Goal: Transaction & Acquisition: Purchase product/service

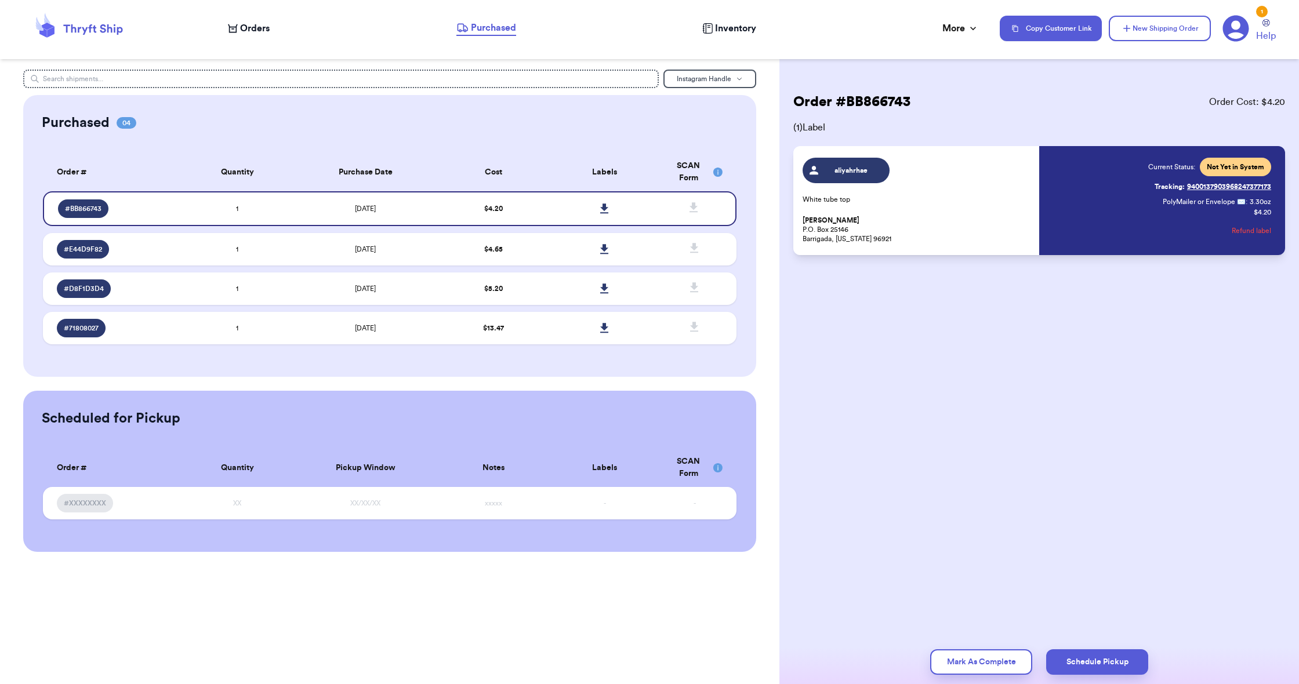
click at [257, 28] on span "Orders" at bounding box center [255, 28] width 30 height 14
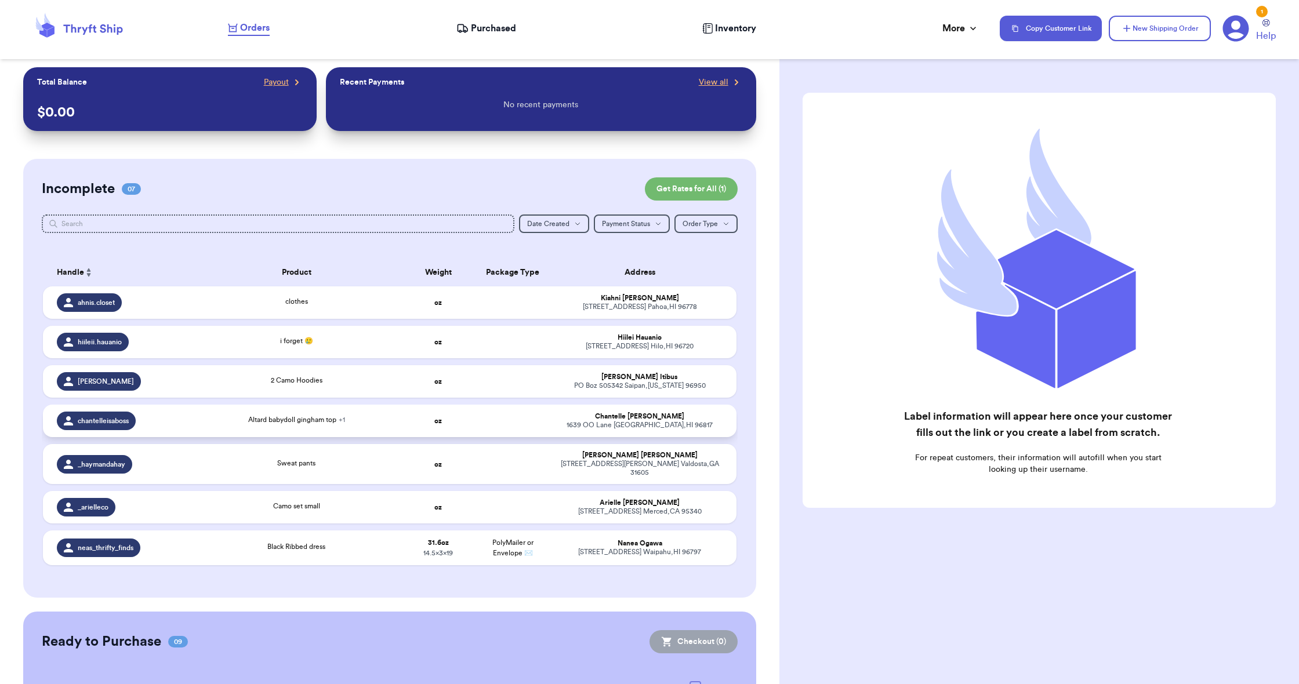
click at [421, 430] on td "oz" at bounding box center [438, 421] width 75 height 32
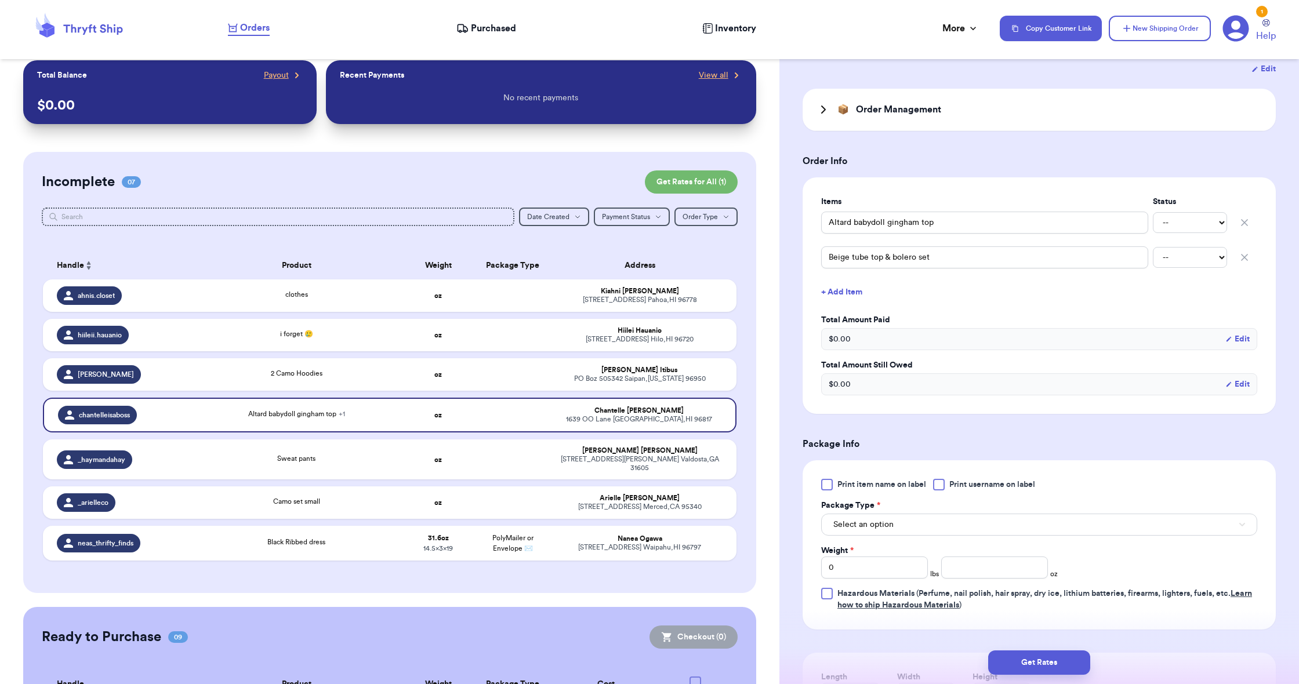
scroll to position [228, 0]
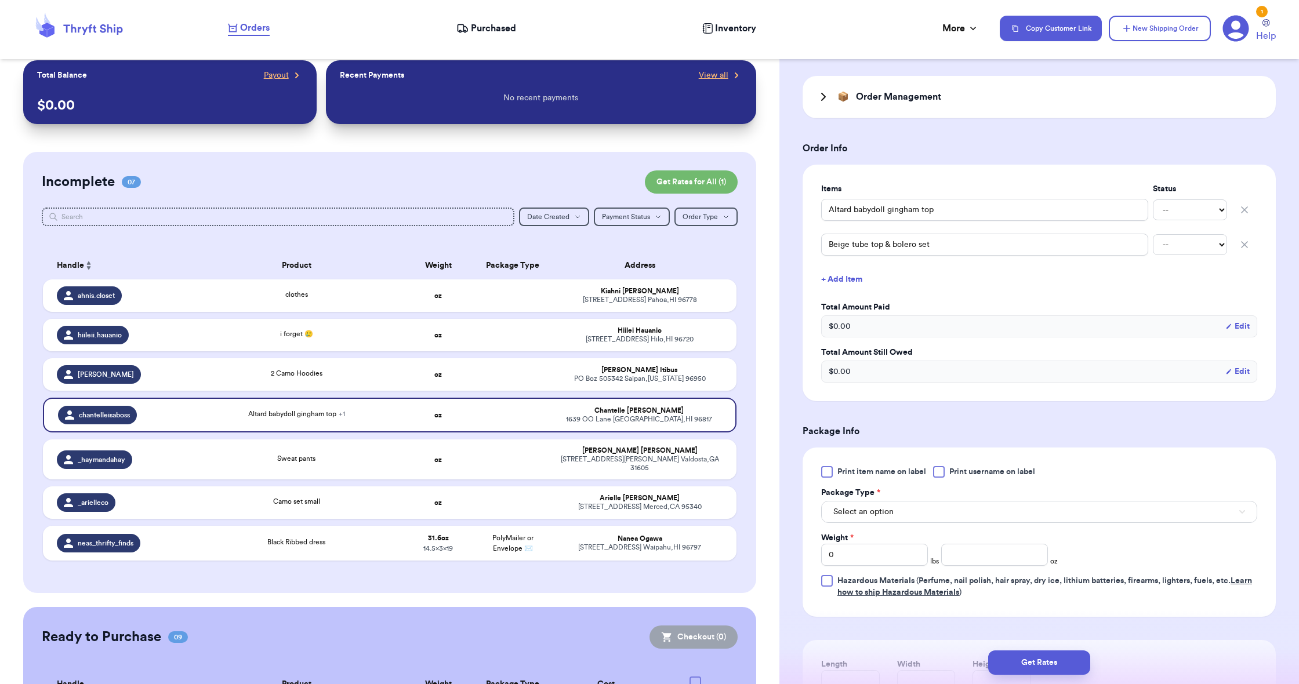
click at [881, 518] on span "Select an option" at bounding box center [863, 512] width 60 height 12
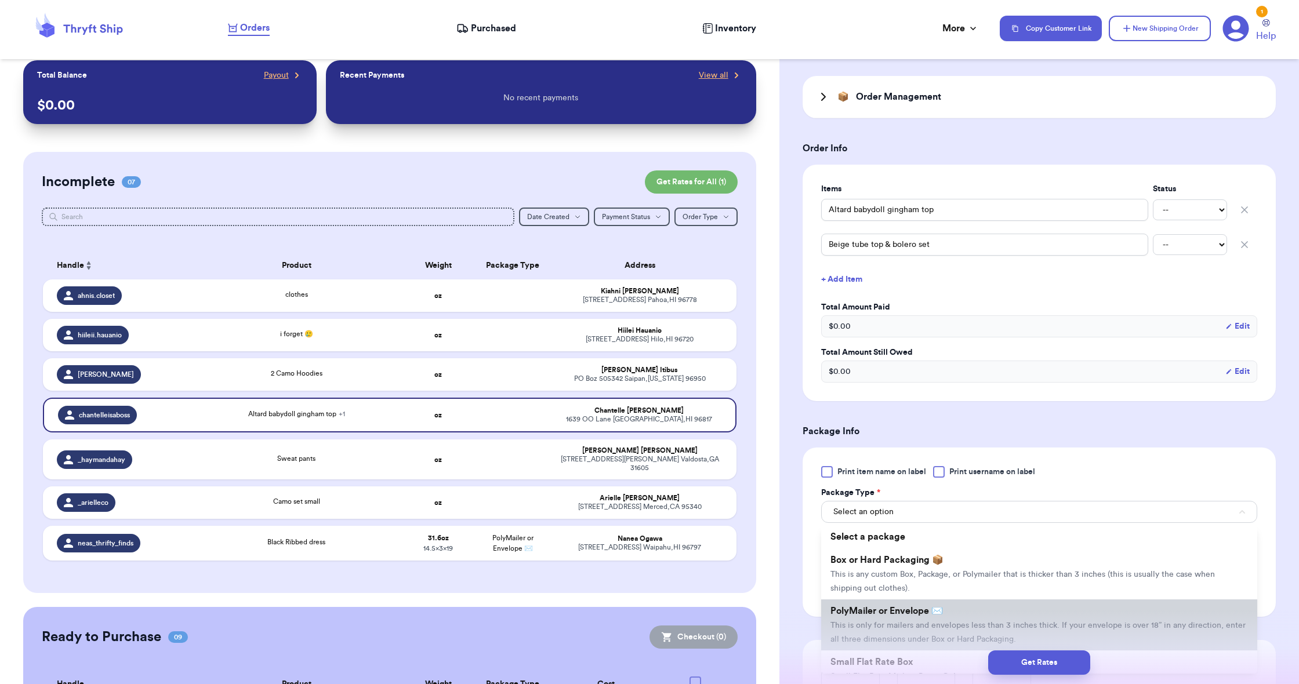
click at [874, 612] on span "PolyMailer or Envelope ✉️" at bounding box center [886, 611] width 112 height 9
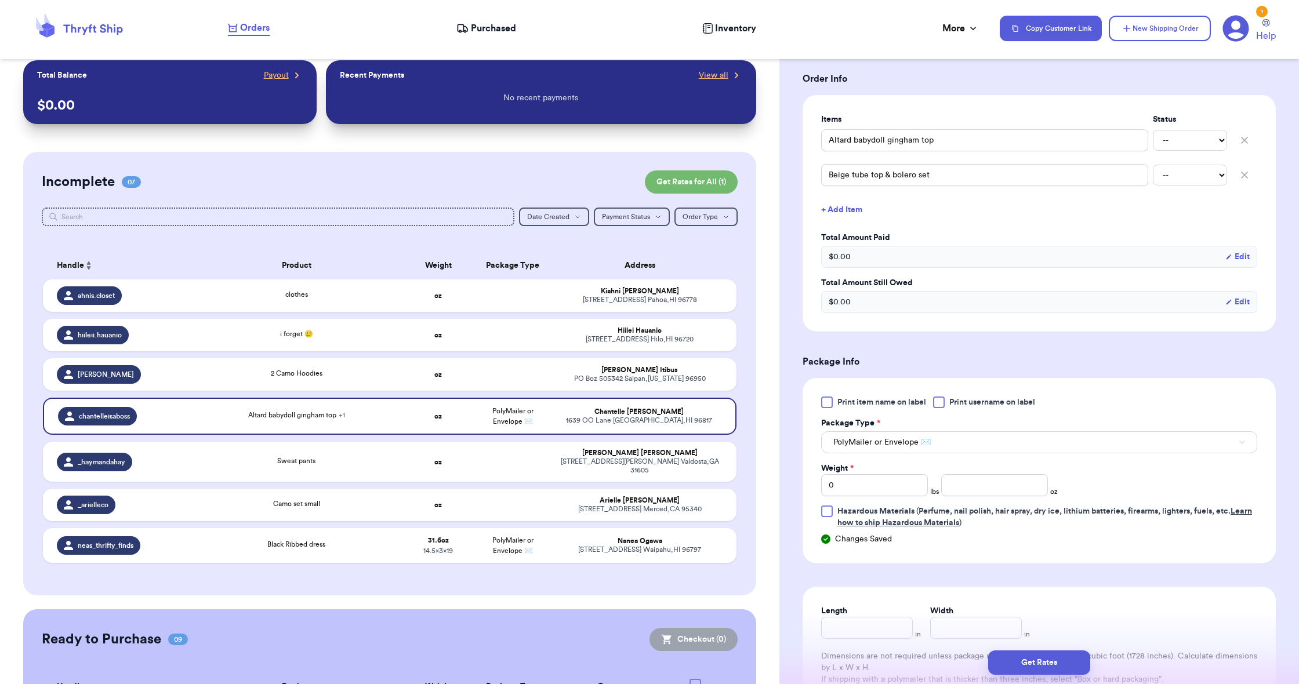
scroll to position [299, 0]
click at [987, 493] on input "number" at bounding box center [994, 484] width 107 height 22
type input "4.7"
click at [852, 626] on input "Length" at bounding box center [867, 626] width 92 height 22
type input "9"
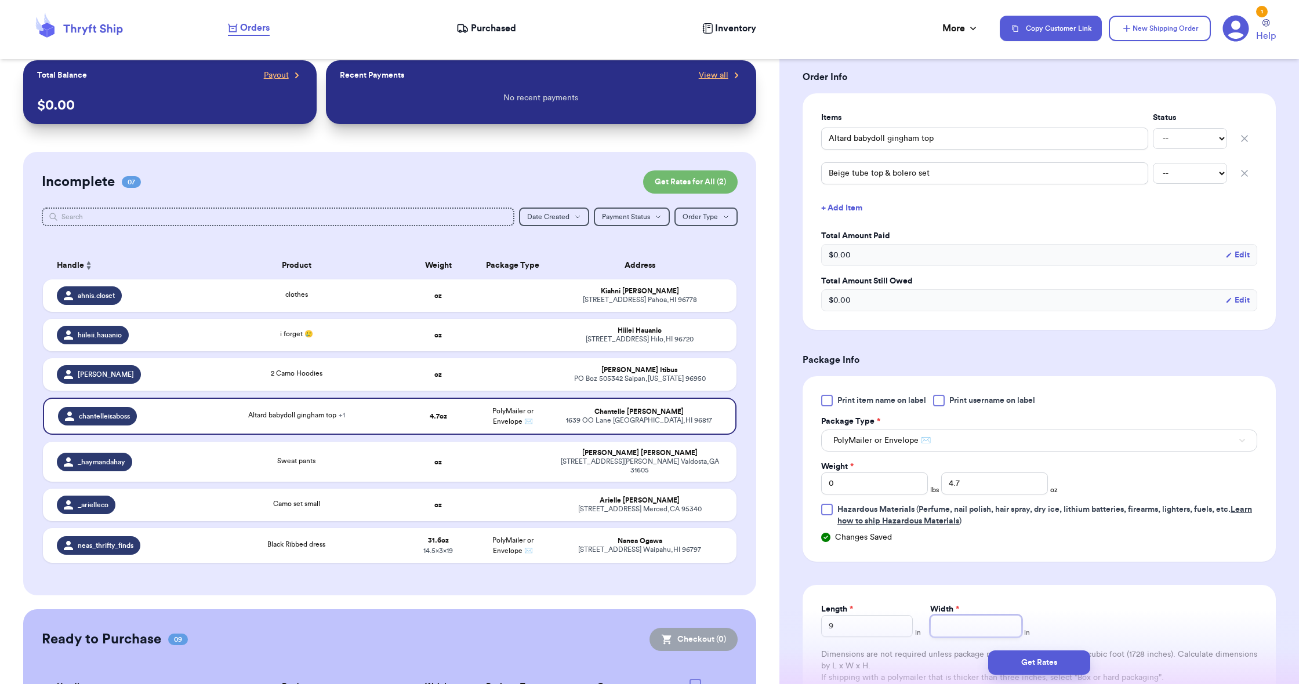
click at [950, 630] on input "Width *" at bounding box center [976, 626] width 92 height 22
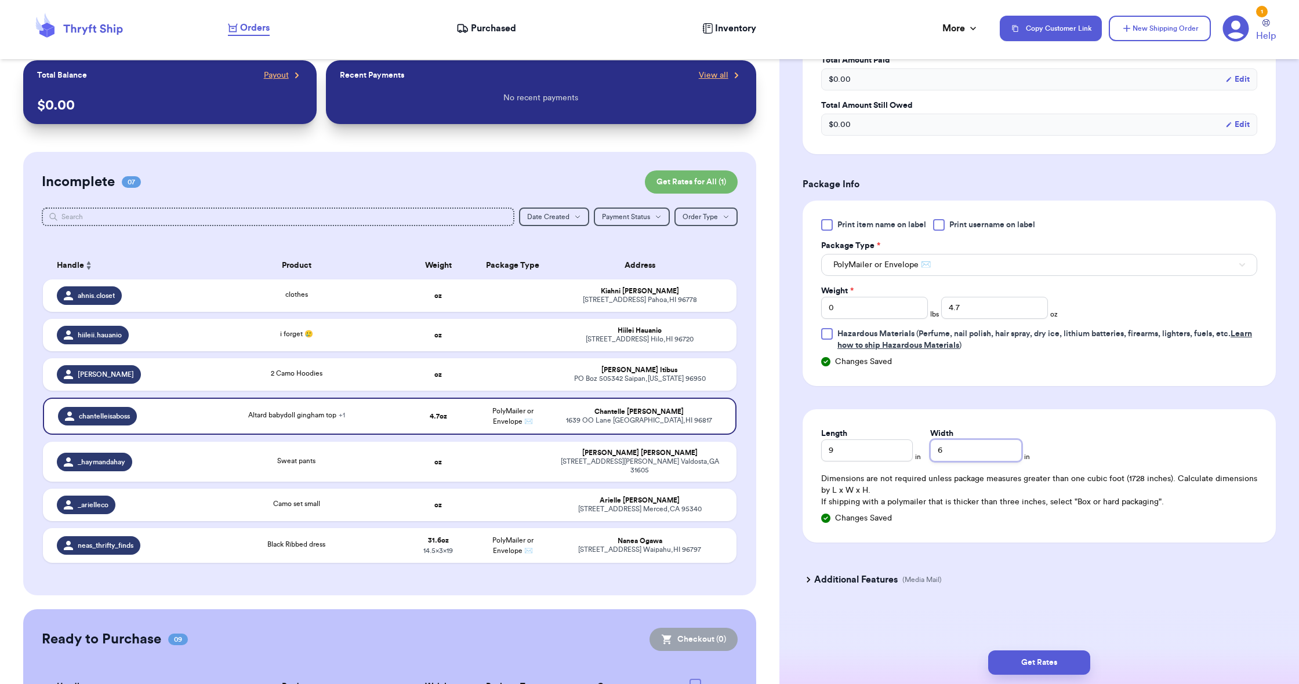
scroll to position [477, 0]
type input "6"
click at [1040, 658] on button "Get Rates" at bounding box center [1039, 663] width 102 height 24
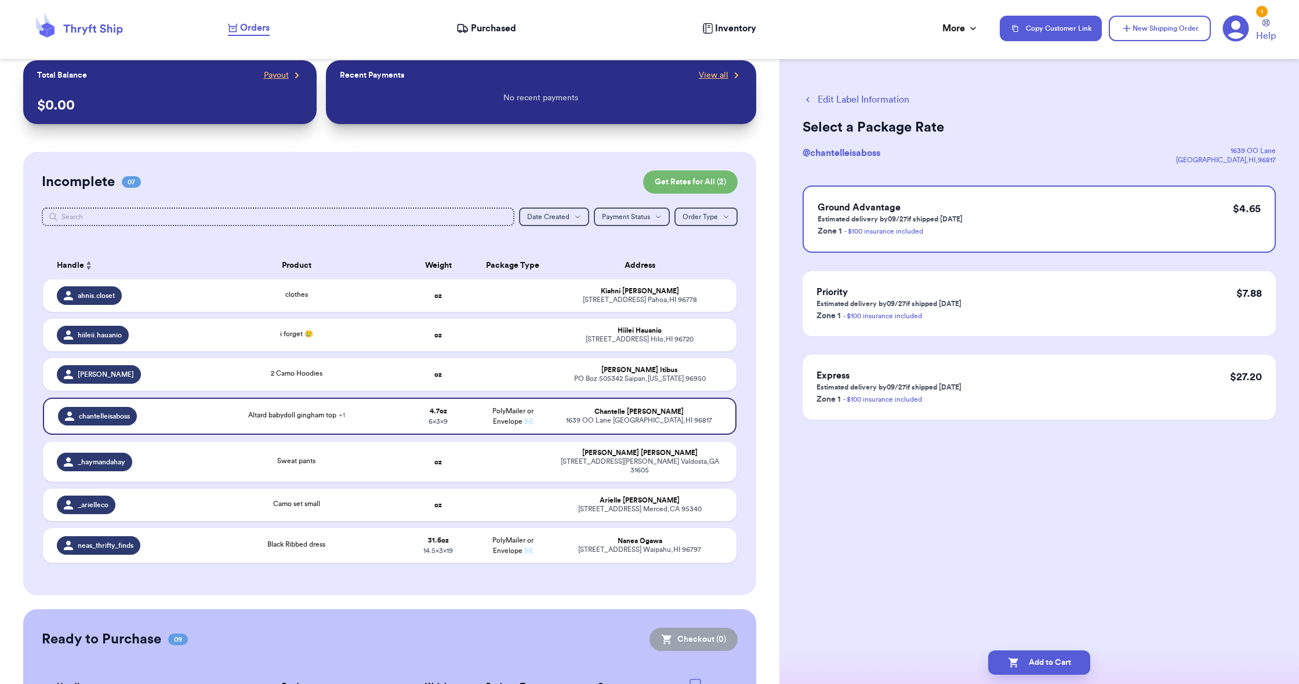
click at [1040, 658] on button "Add to Cart" at bounding box center [1039, 663] width 102 height 24
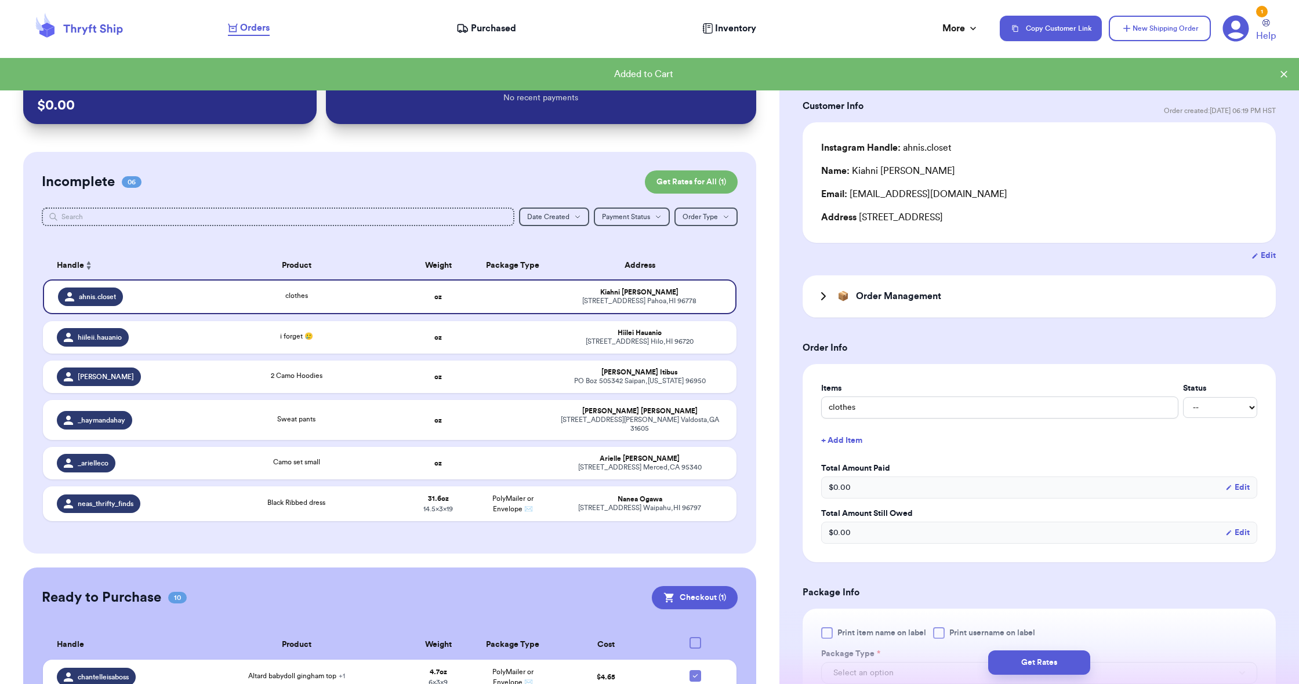
scroll to position [28, 0]
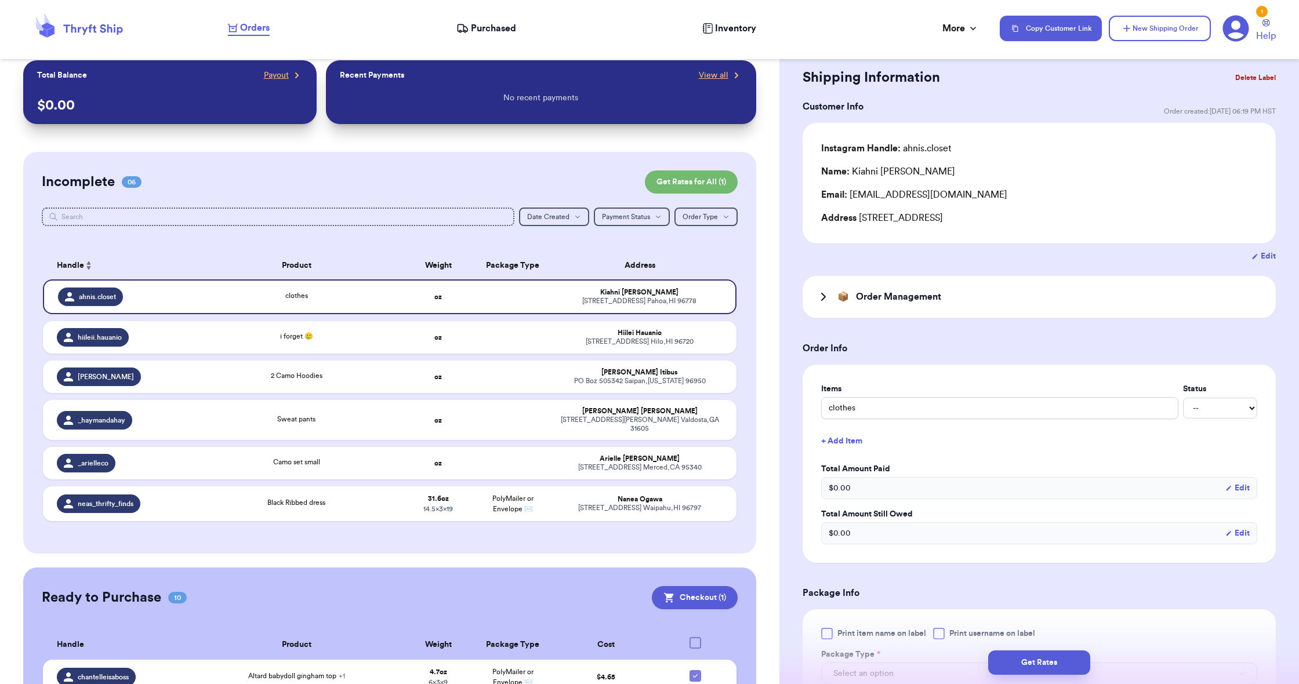
click at [881, 299] on h3 "Order Management" at bounding box center [898, 297] width 85 height 14
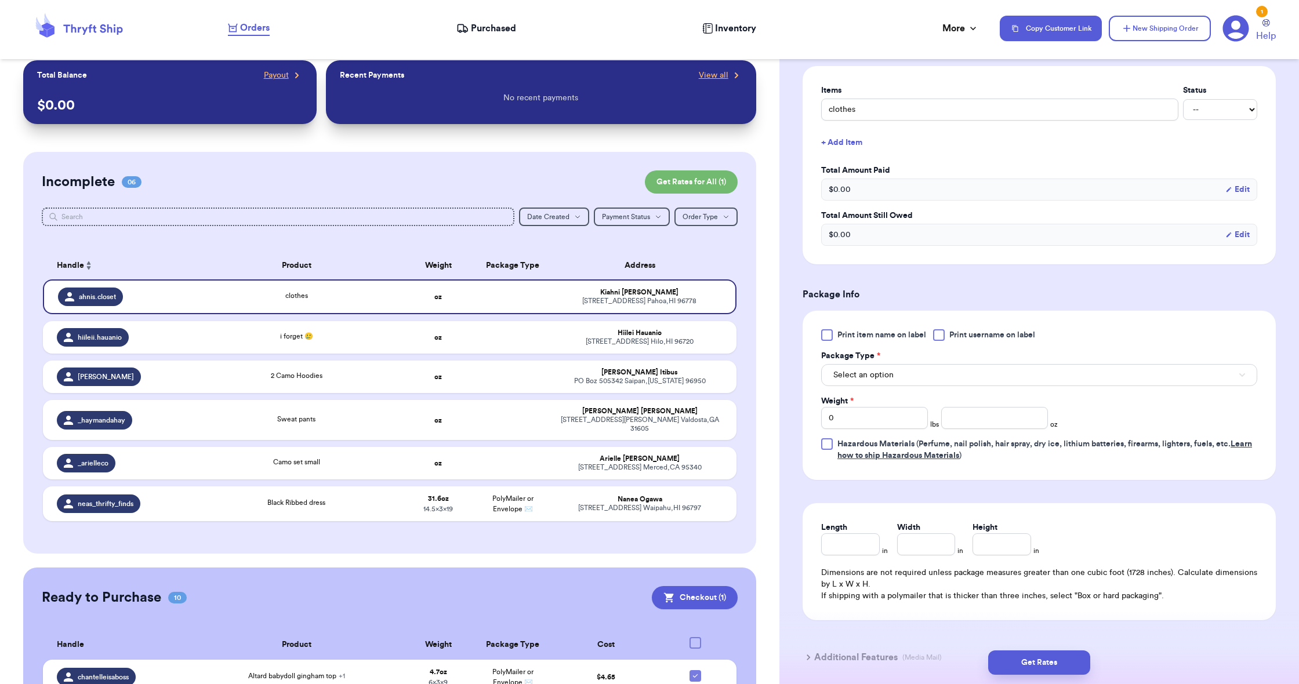
scroll to position [456, 0]
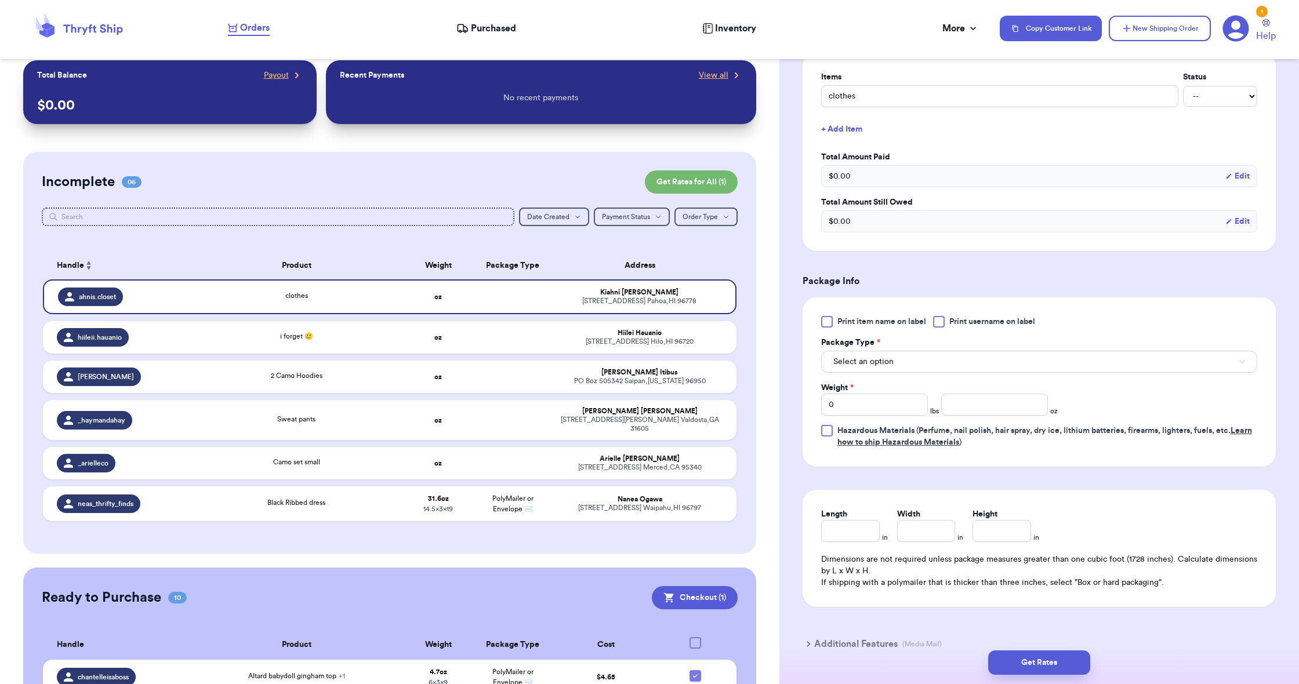
click at [877, 368] on span "Select an option" at bounding box center [863, 362] width 60 height 12
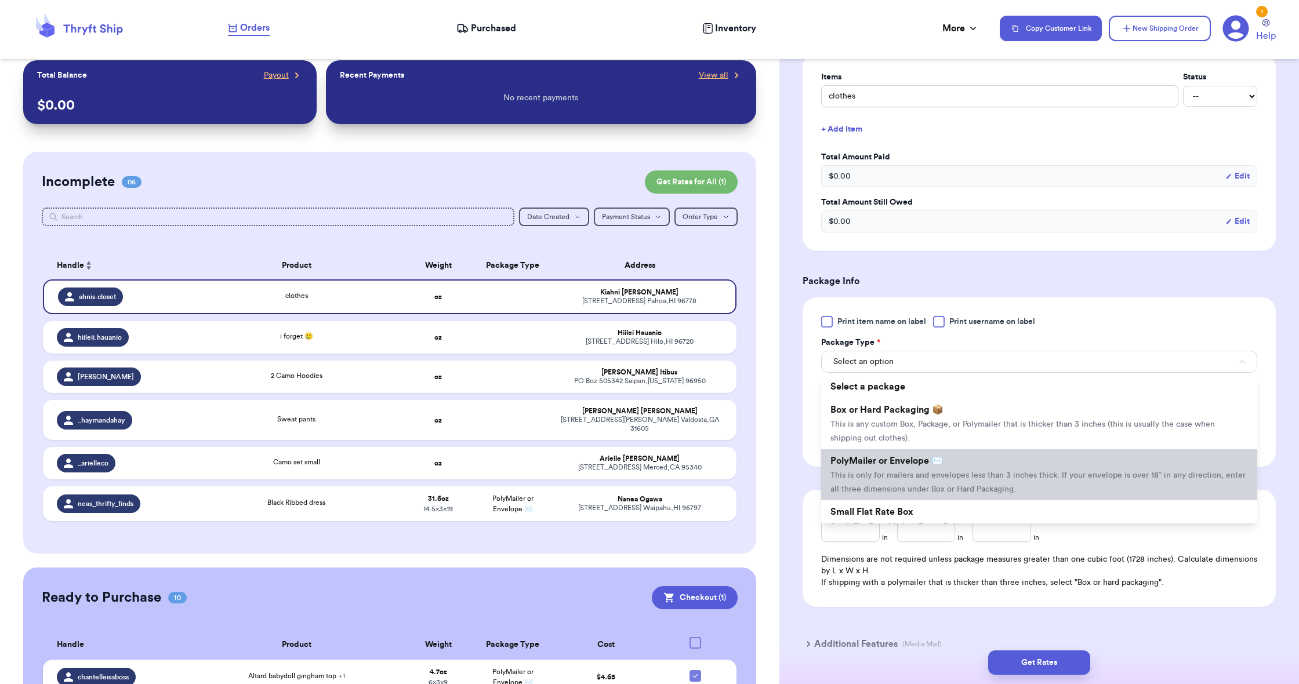
click at [869, 463] on span "PolyMailer or Envelope ✉️" at bounding box center [886, 460] width 112 height 9
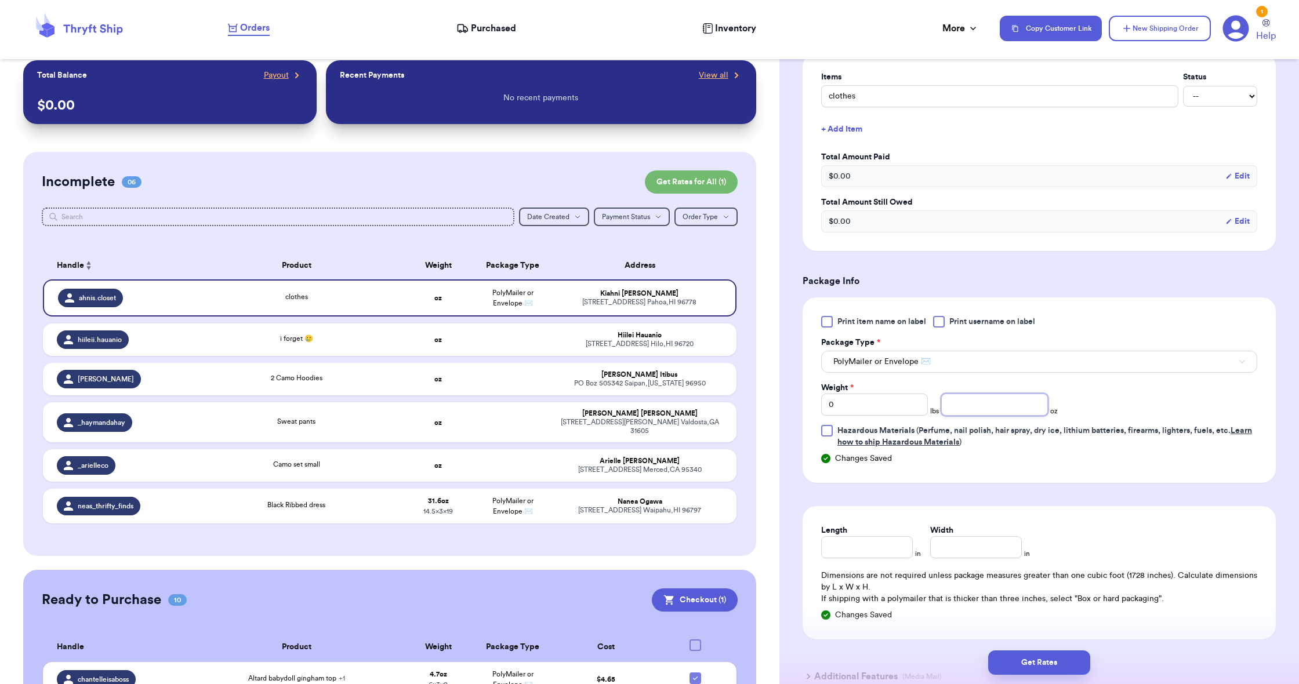
click at [963, 410] on input "number" at bounding box center [994, 405] width 107 height 22
type input "8.4"
click at [863, 553] on input "Length" at bounding box center [867, 547] width 92 height 22
type input "19"
click at [931, 551] on input "Width *" at bounding box center [976, 547] width 92 height 22
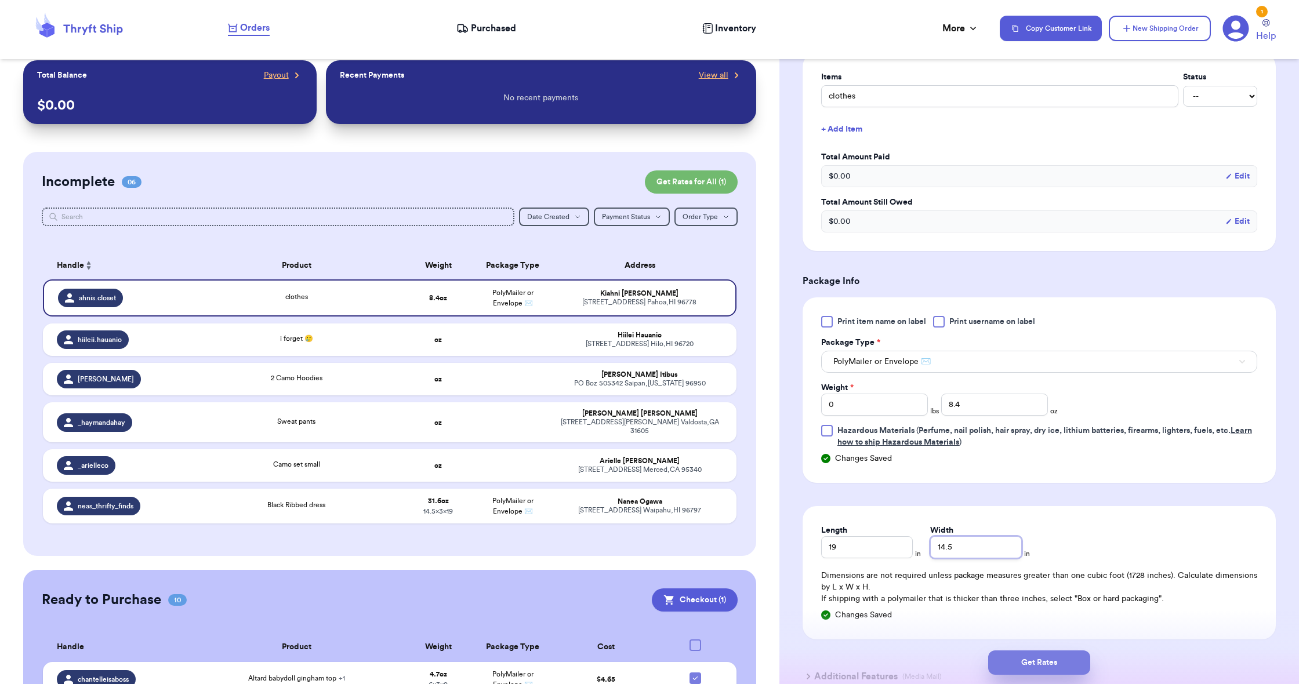
type input "14.5"
click at [1014, 657] on button "Get Rates" at bounding box center [1039, 663] width 102 height 24
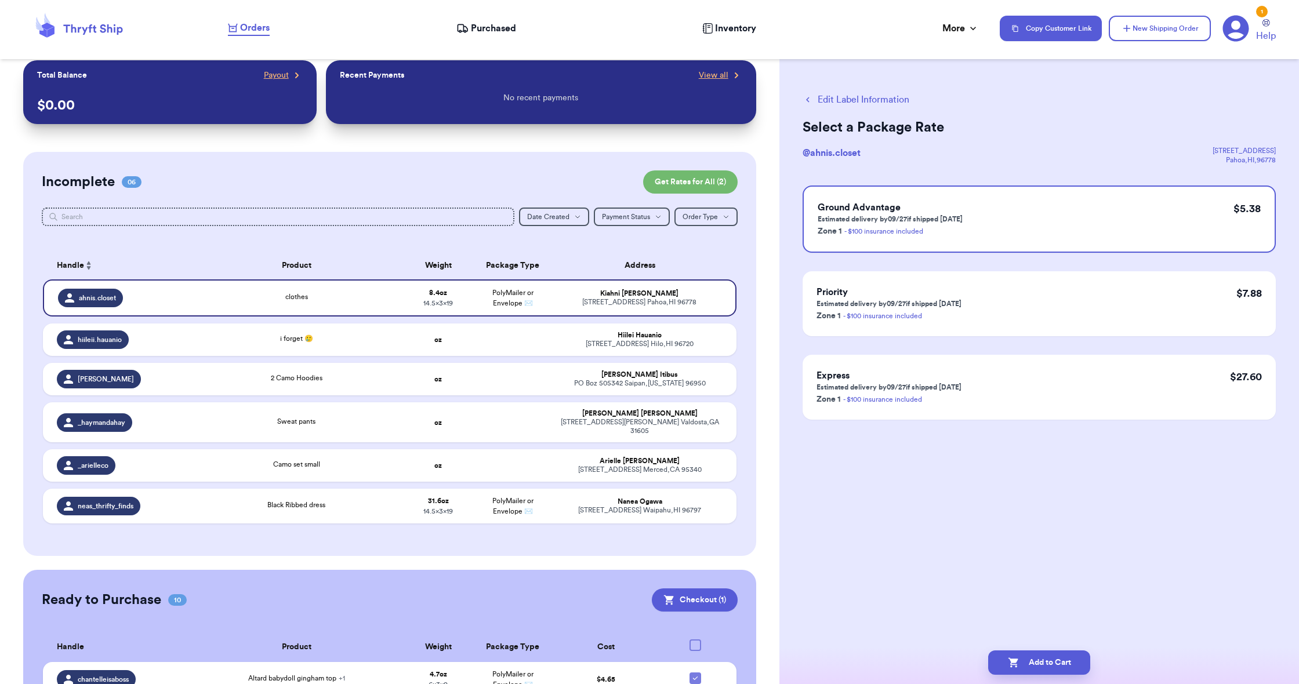
scroll to position [0, 0]
click at [1014, 657] on icon "button" at bounding box center [1014, 663] width 12 height 12
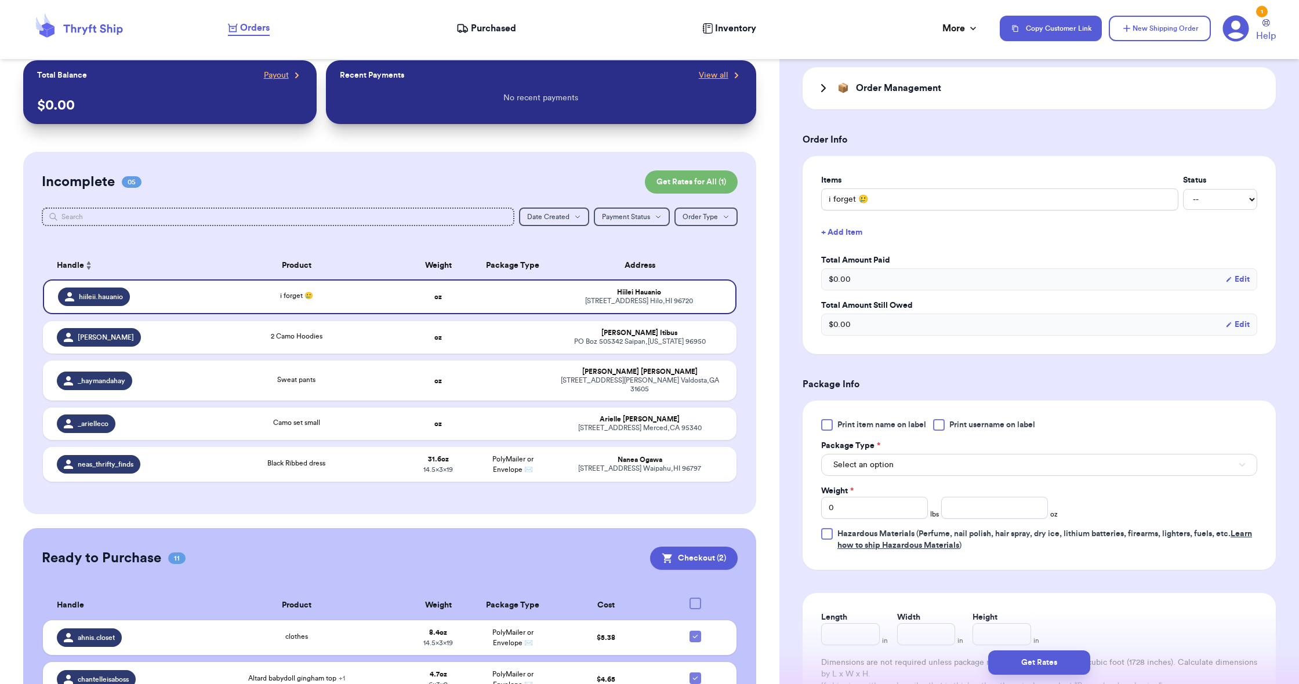
click at [854, 457] on div "Select an option" at bounding box center [1039, 464] width 436 height 24
click at [854, 466] on span "Select an option" at bounding box center [863, 465] width 60 height 12
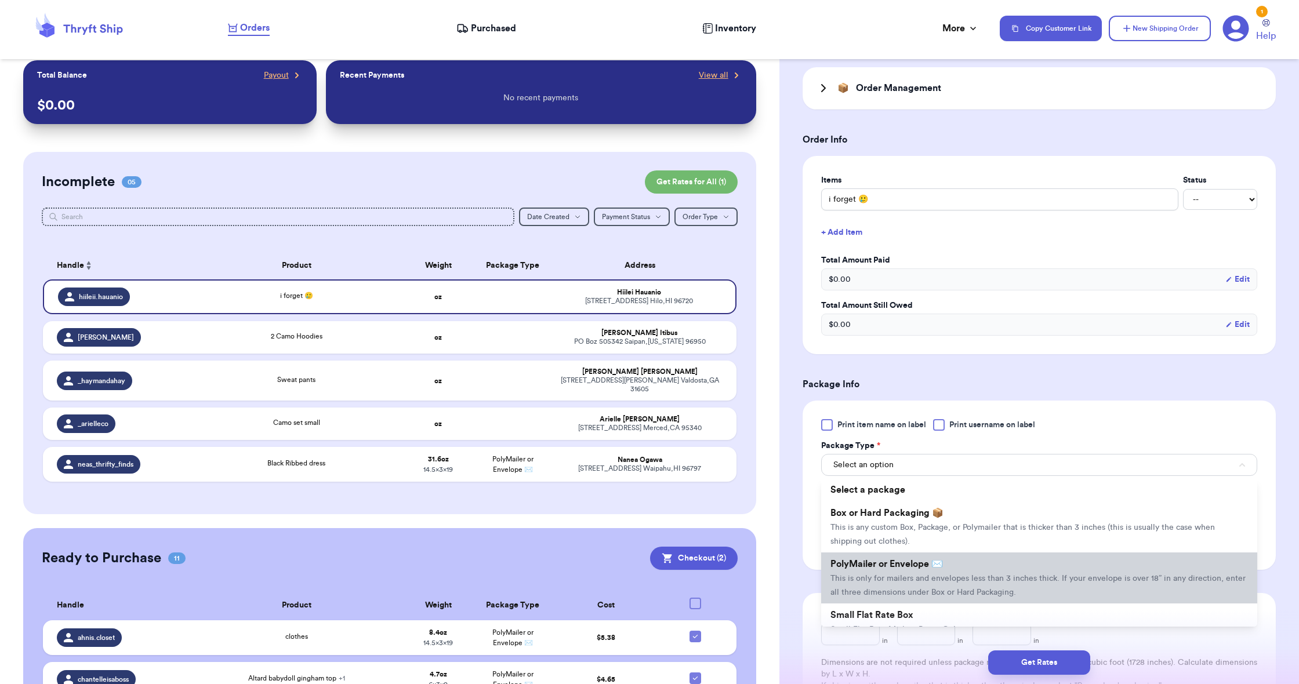
click at [855, 561] on li "PolyMailer or Envelope ✉️ This is only for mailers and envelopes less than 3 in…" at bounding box center [1039, 578] width 436 height 51
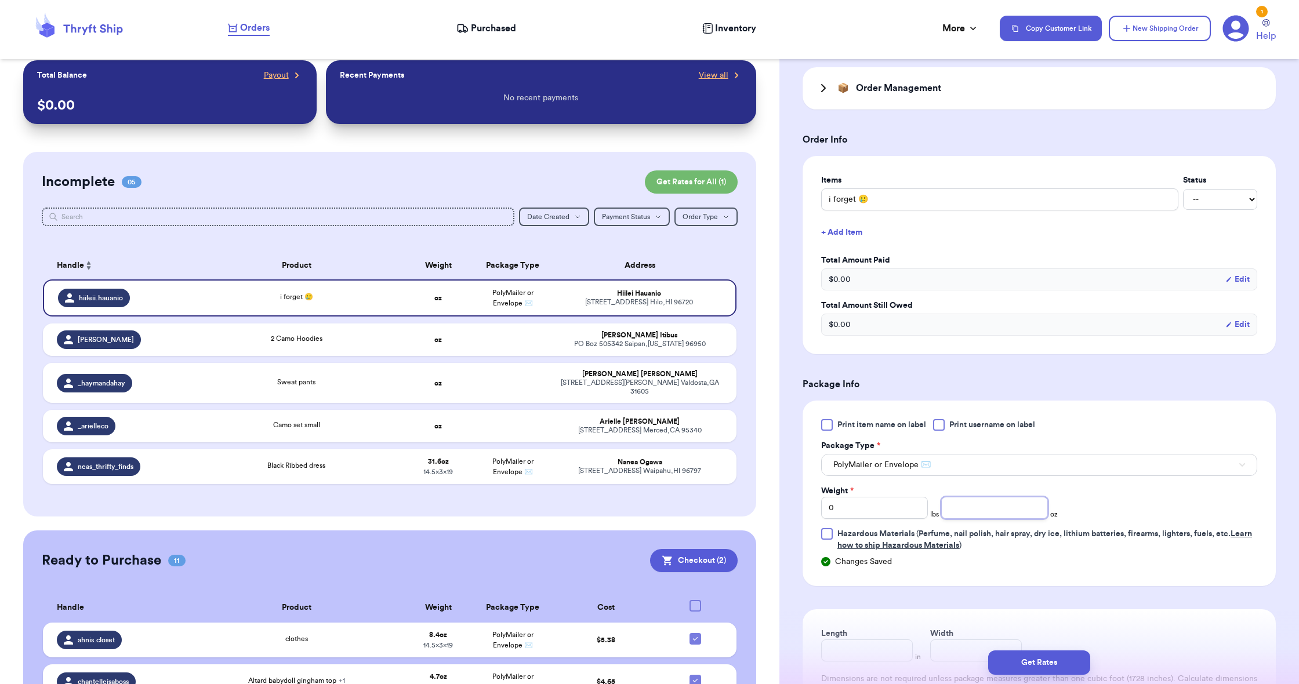
click at [977, 510] on input "number" at bounding box center [994, 508] width 107 height 22
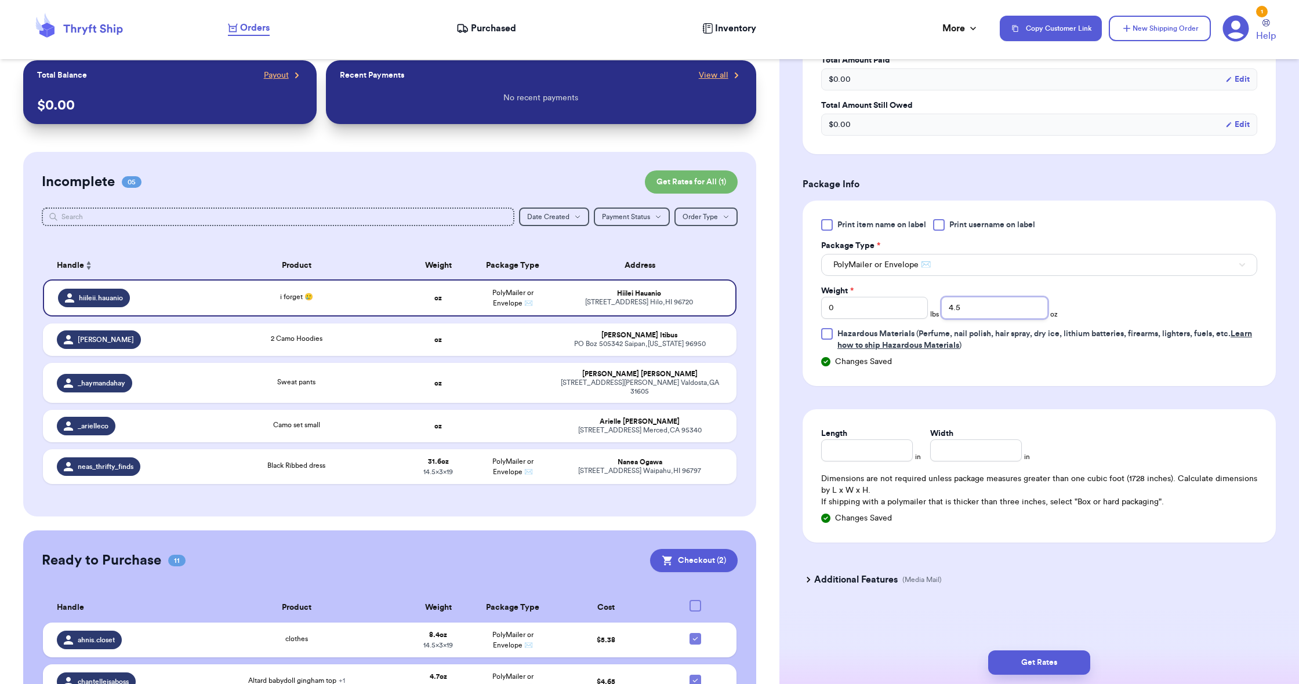
scroll to position [439, 0]
type input "4.5"
click at [889, 452] on input "Length" at bounding box center [867, 451] width 92 height 22
type input "9"
click at [938, 453] on input "Width *" at bounding box center [976, 451] width 92 height 22
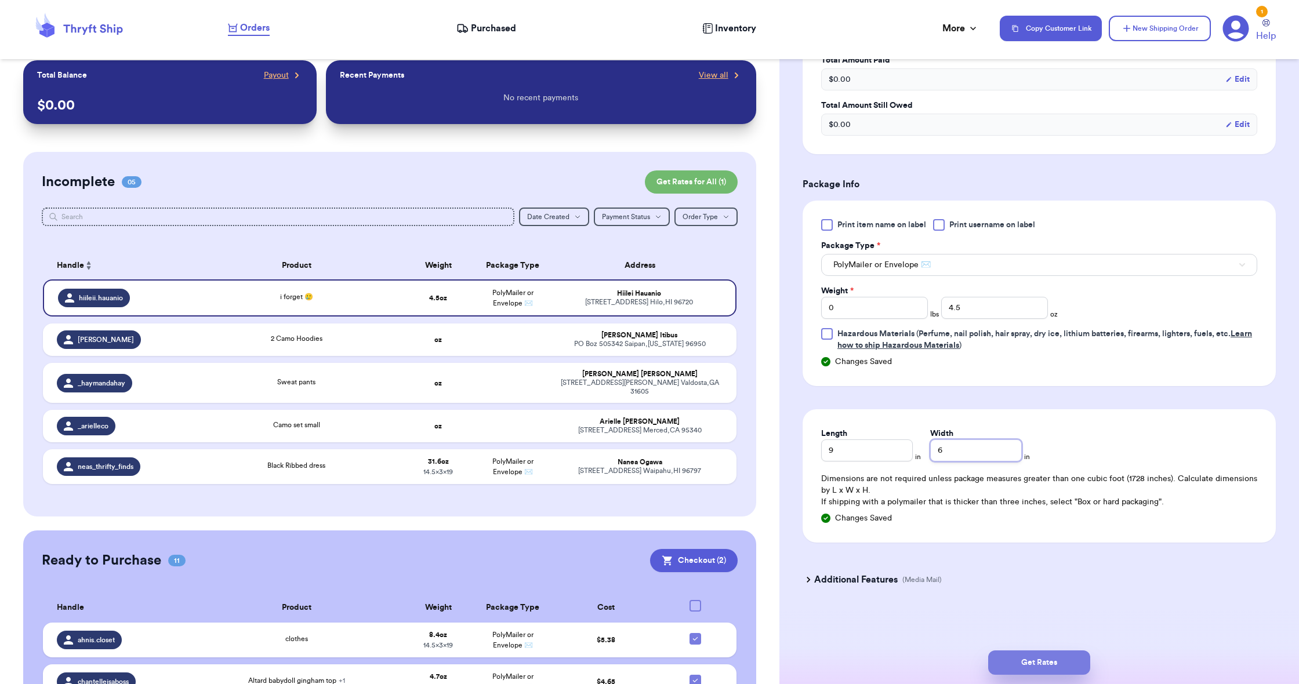
type input "6"
click at [1027, 666] on button "Get Rates" at bounding box center [1039, 663] width 102 height 24
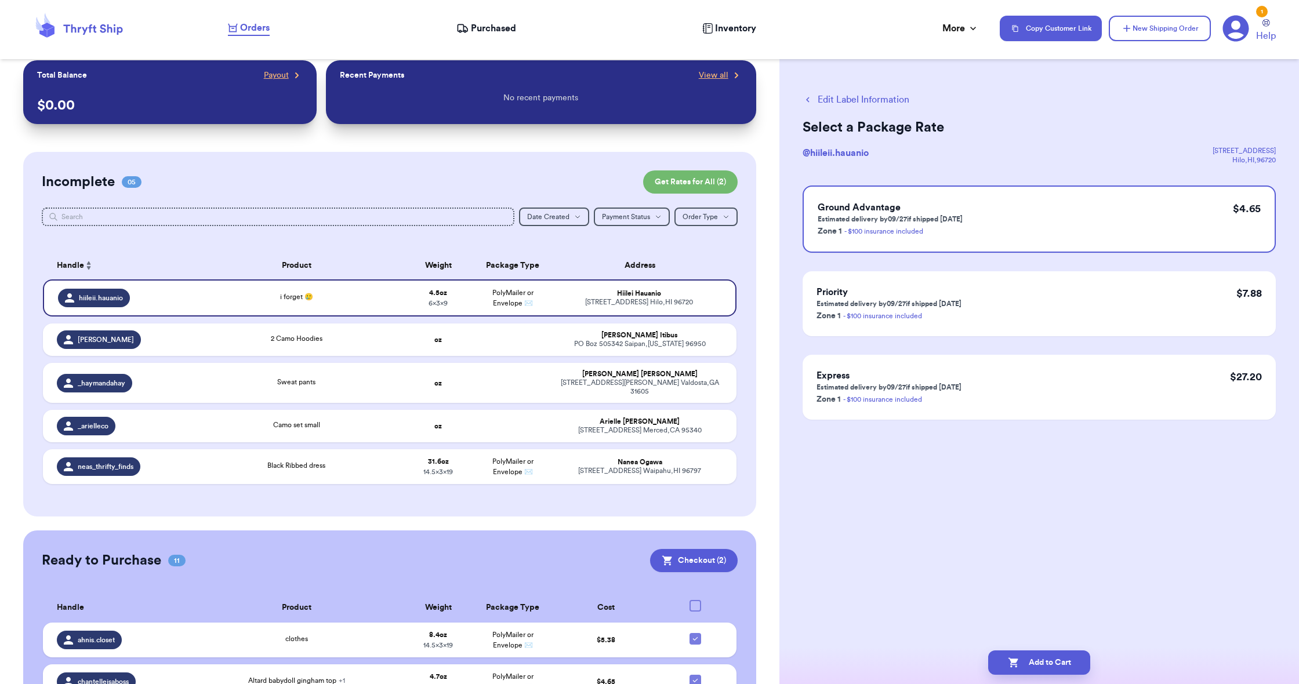
scroll to position [0, 0]
click at [1044, 664] on button "Add to Cart" at bounding box center [1039, 663] width 102 height 24
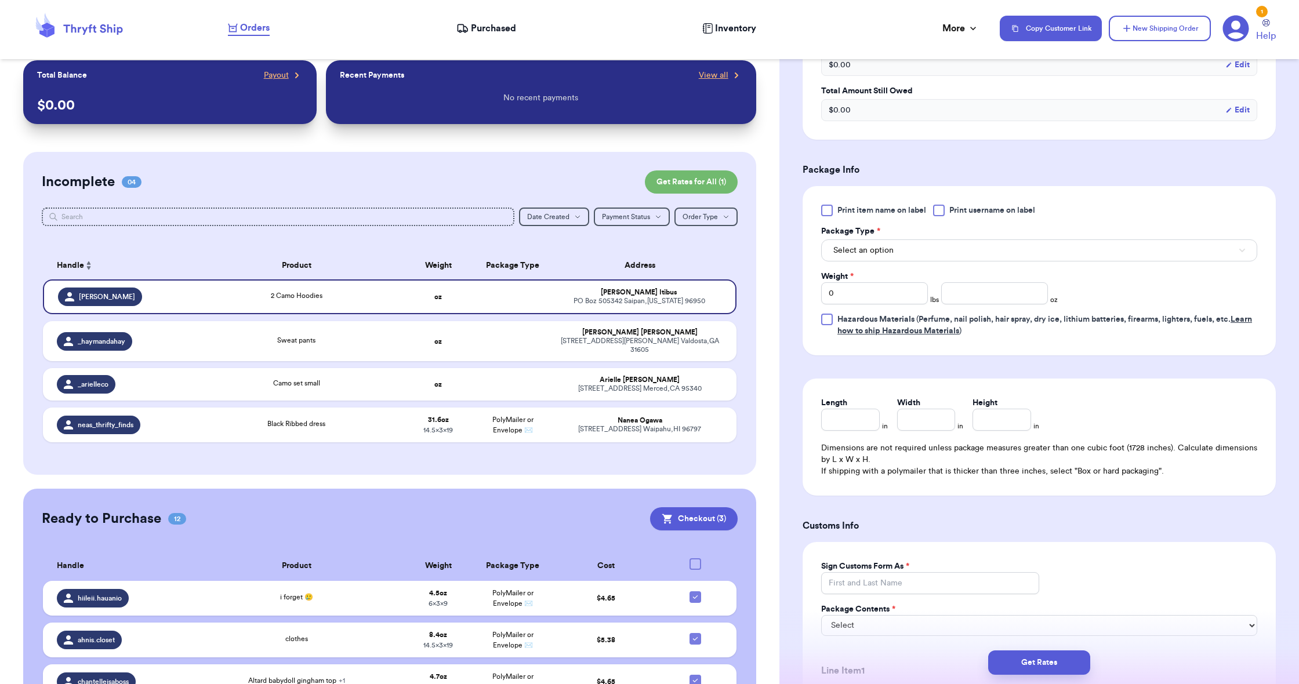
scroll to position [453, 0]
click at [870, 245] on span "Select an option" at bounding box center [863, 249] width 60 height 12
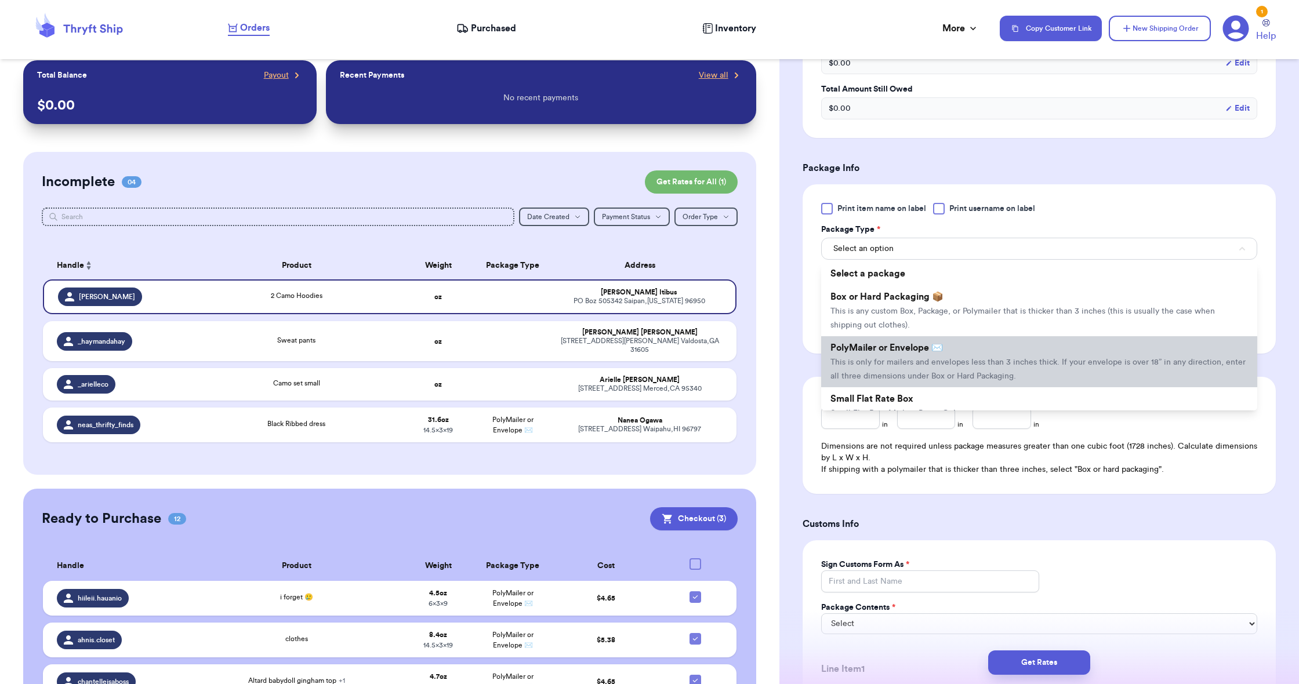
click at [880, 357] on li "PolyMailer or Envelope ✉️ This is only for mailers and envelopes less than 3 in…" at bounding box center [1039, 361] width 436 height 51
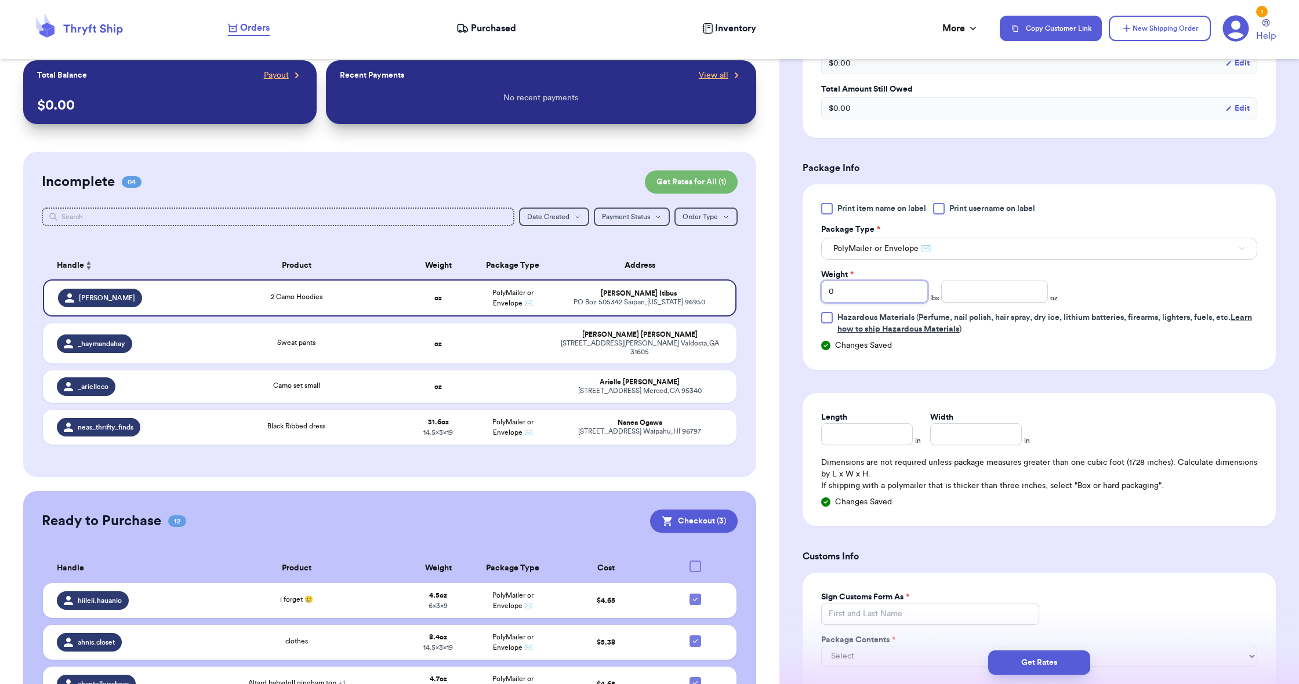
click at [884, 290] on input "0" at bounding box center [874, 292] width 107 height 22
type input "4"
click at [947, 295] on input "number" at bounding box center [994, 292] width 107 height 22
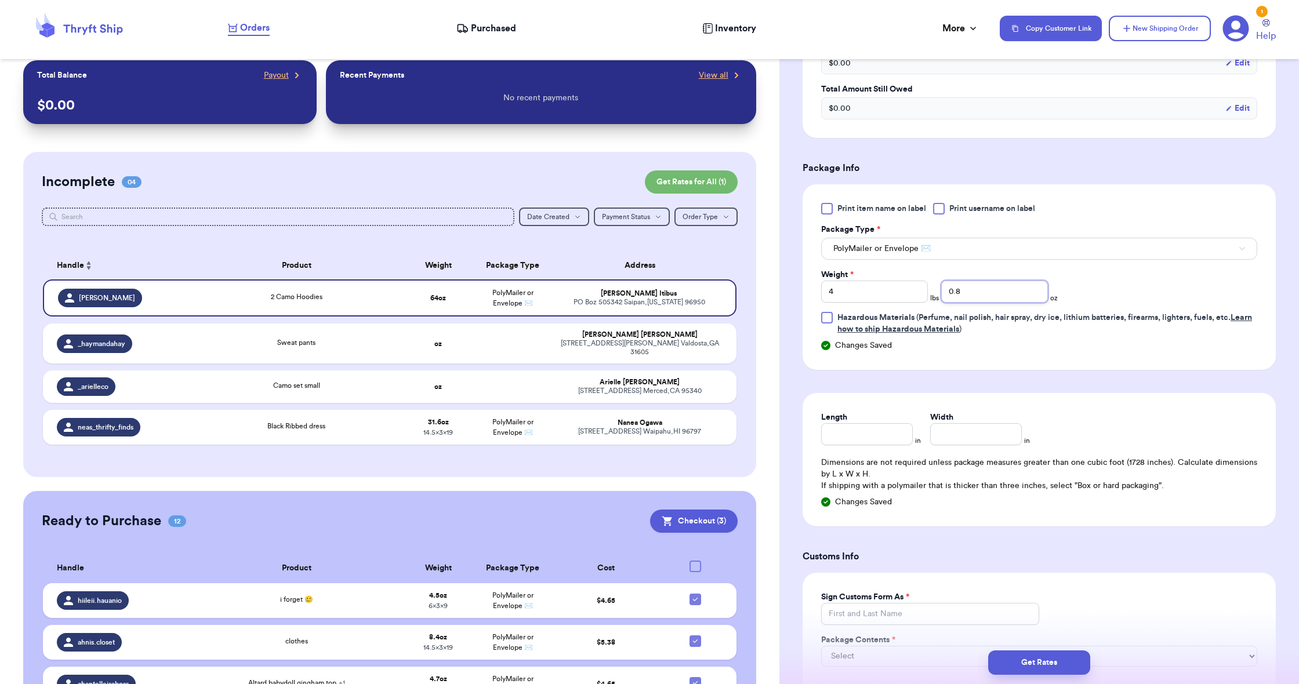
type input "0.8"
click at [879, 423] on div "Length" at bounding box center [867, 418] width 92 height 12
click at [876, 428] on input "Length" at bounding box center [867, 434] width 92 height 22
type input "19"
click at [957, 445] on input "Width *" at bounding box center [976, 434] width 92 height 22
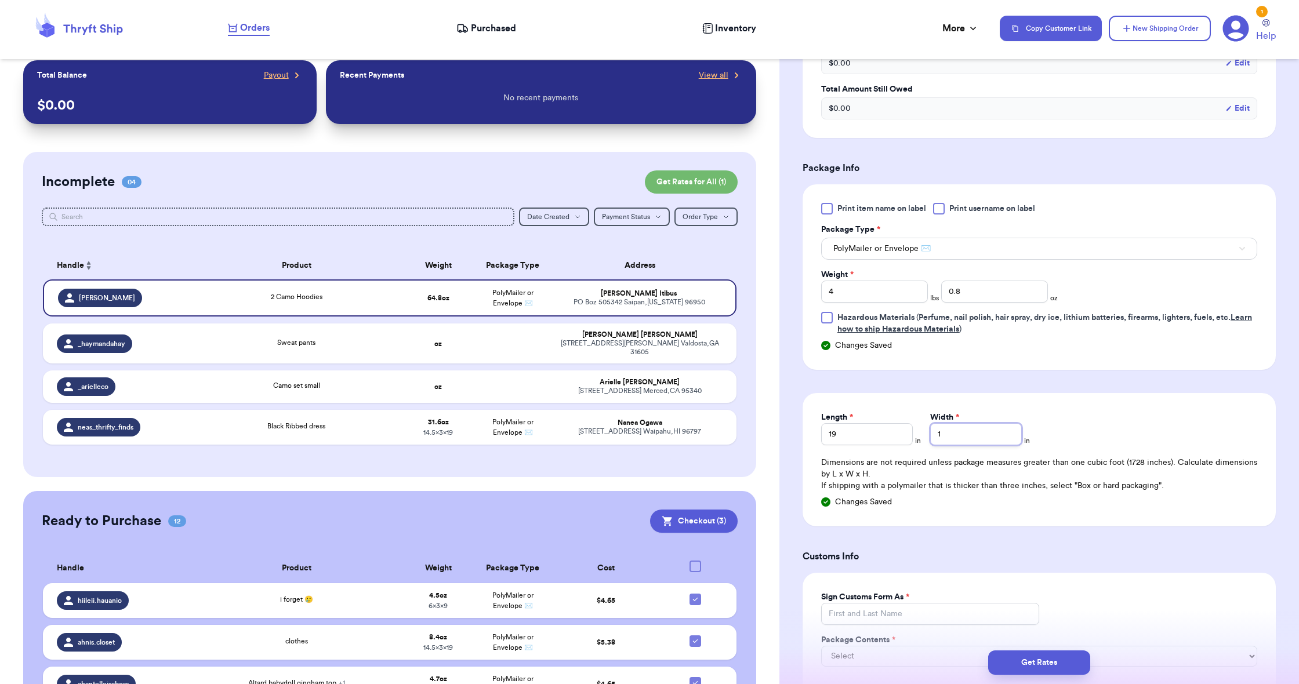
type input "14"
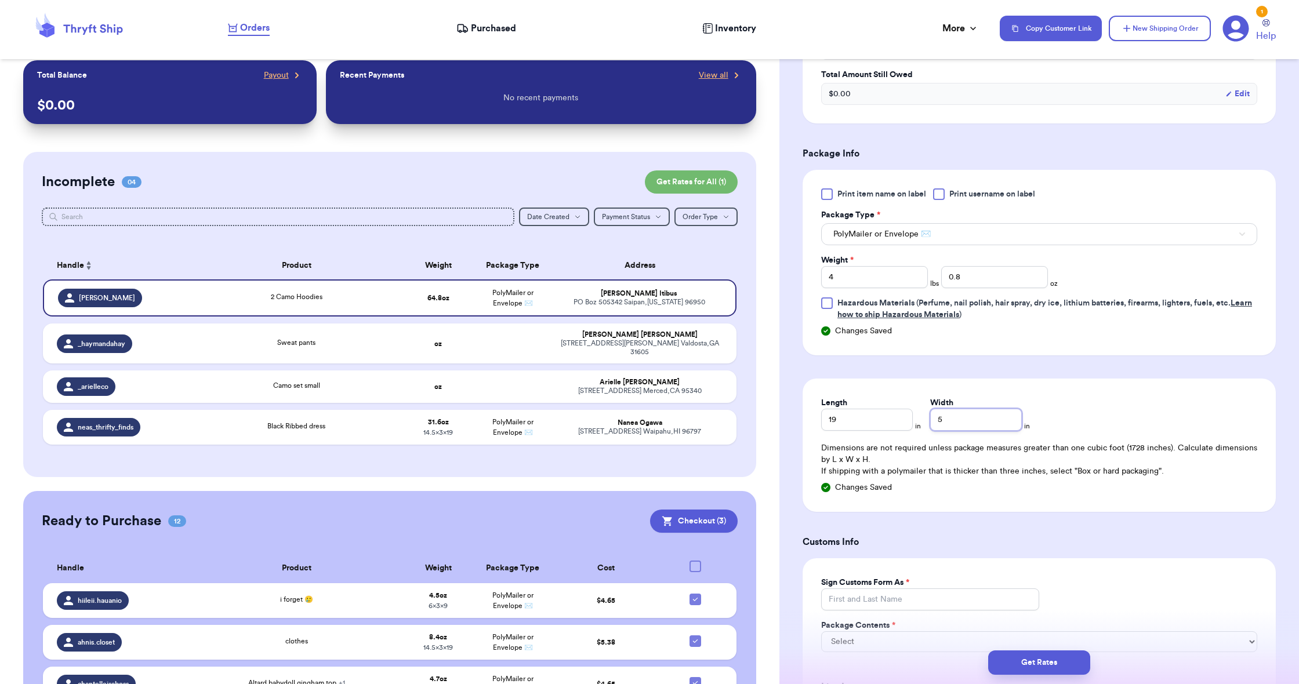
scroll to position [474, 0]
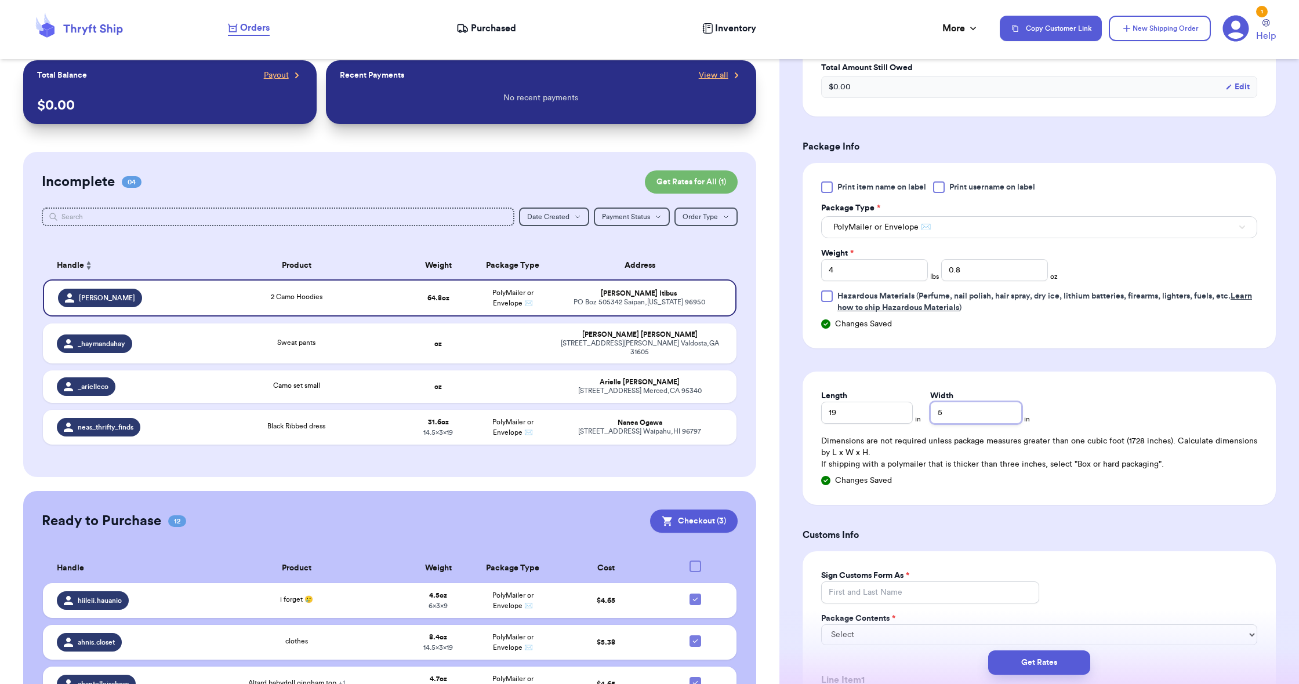
click at [942, 418] on input "5" at bounding box center [976, 413] width 92 height 22
click at [939, 417] on input "5" at bounding box center [976, 413] width 92 height 22
type input "14.5"
click at [938, 600] on input "Sign Customs Form As *" at bounding box center [930, 593] width 218 height 22
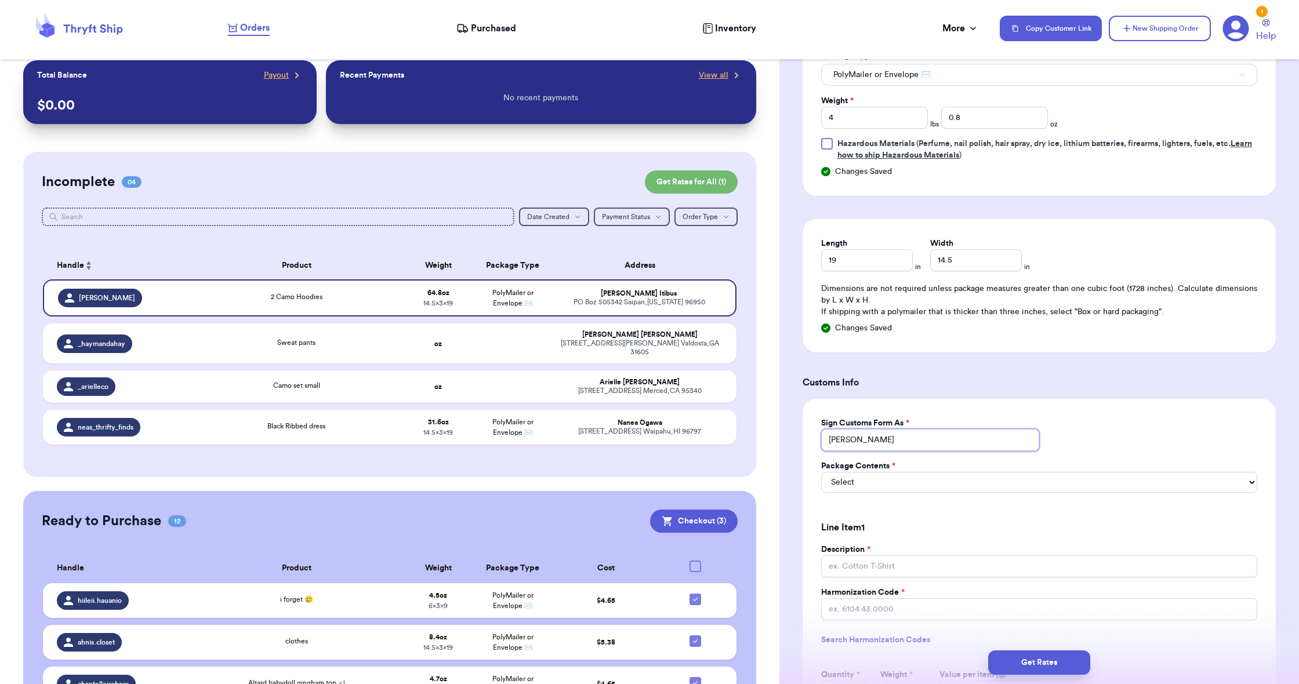
scroll to position [742, 0]
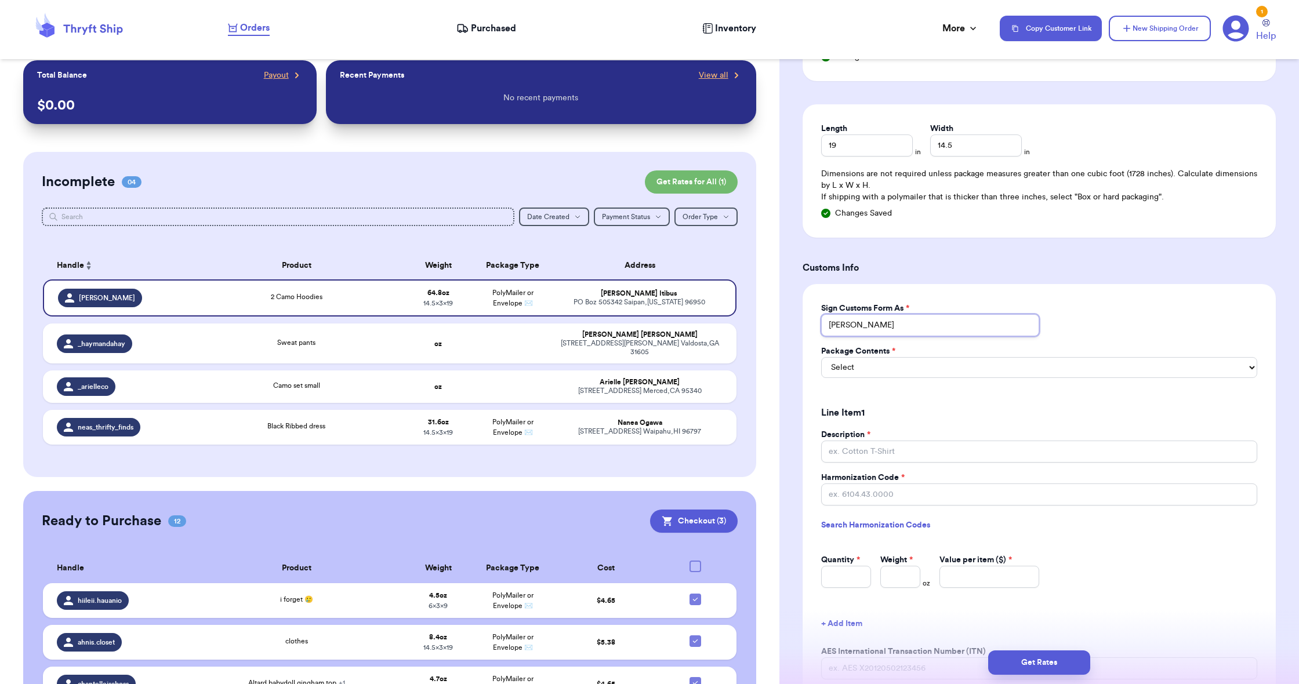
type input "[PERSON_NAME]"
select select "MERCHANDISE"
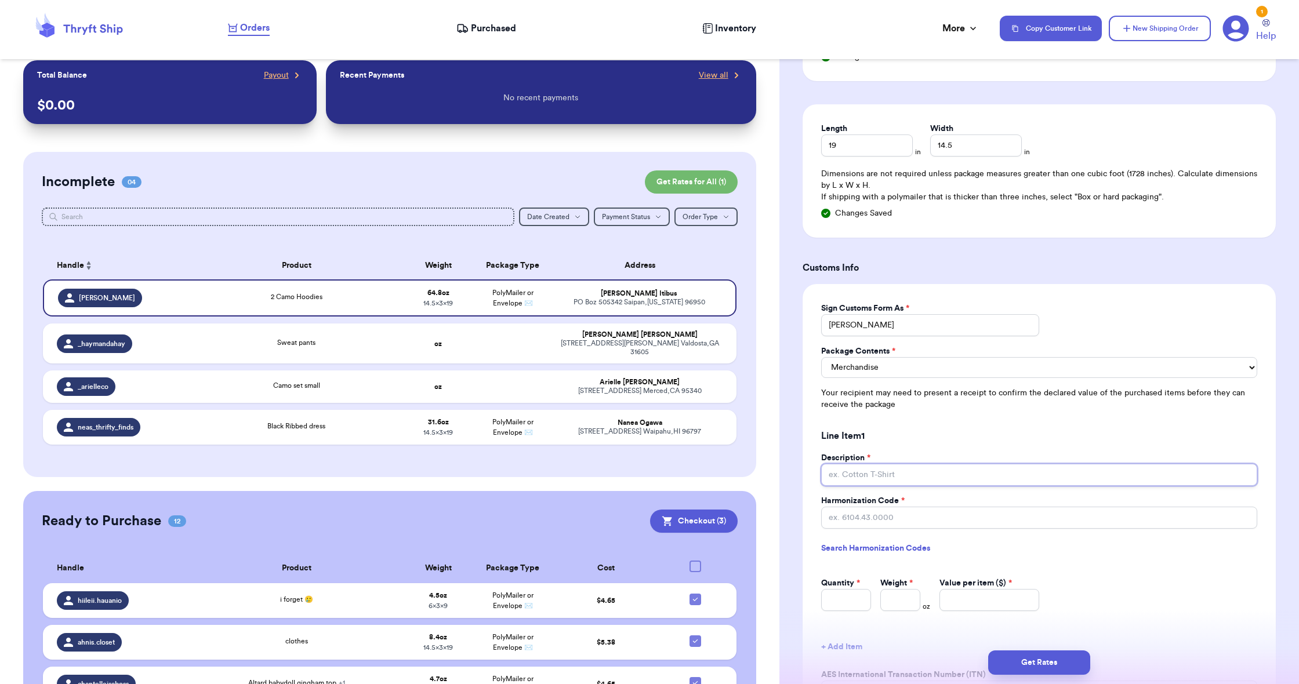
click at [913, 464] on input "Description *" at bounding box center [1039, 475] width 436 height 22
type input "Boutique Clothing"
click at [918, 517] on input "Harmonization Code *" at bounding box center [1039, 518] width 436 height 22
click at [919, 540] on link "Search Harmonization Codes" at bounding box center [1039, 548] width 436 height 21
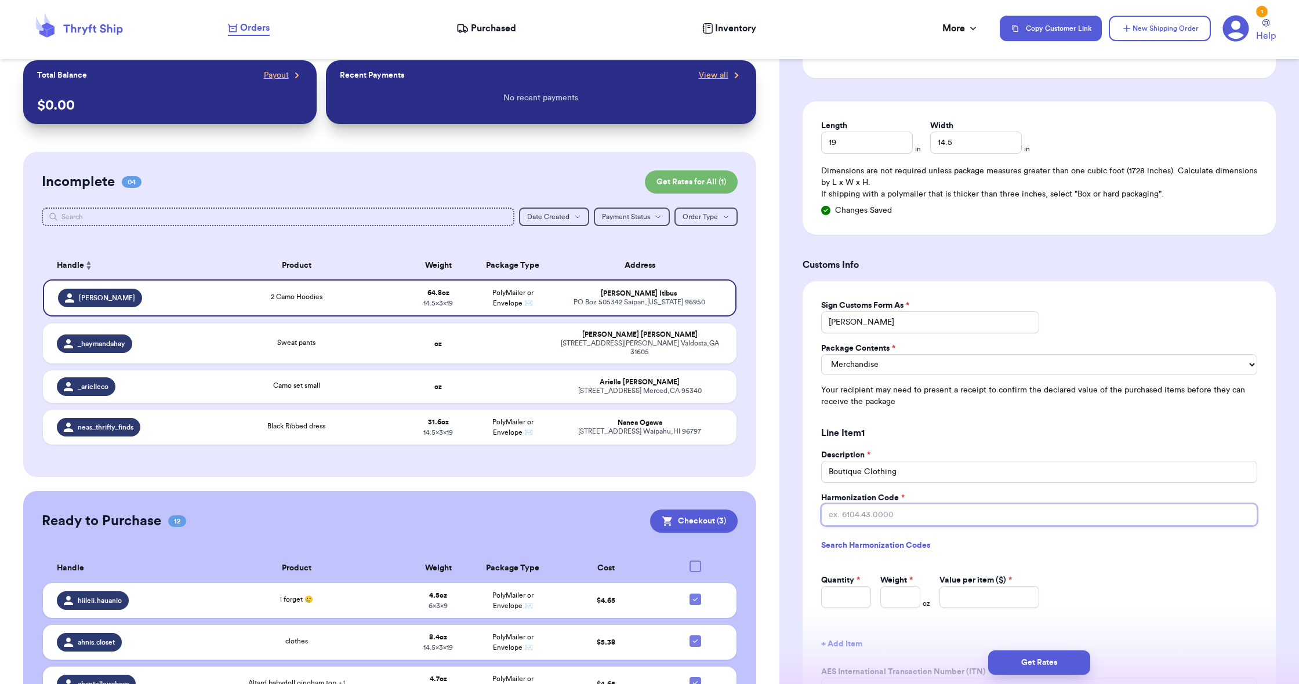
click at [847, 511] on input "Harmonization Code *" at bounding box center [1039, 515] width 436 height 22
type input "6211.43.0000"
click at [838, 586] on input "Quantity *" at bounding box center [846, 597] width 50 height 22
type input "1"
click at [888, 591] on input "Weight *" at bounding box center [900, 597] width 40 height 22
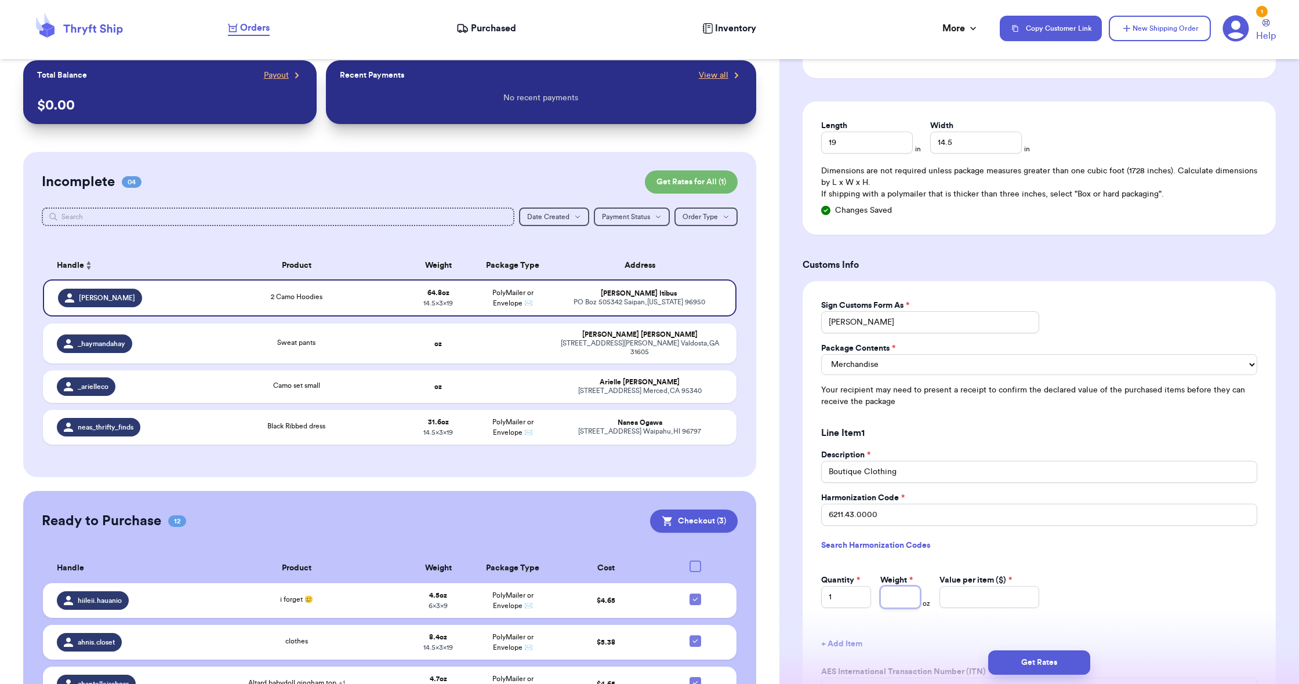
click at [888, 591] on input "Weight *" at bounding box center [900, 597] width 40 height 22
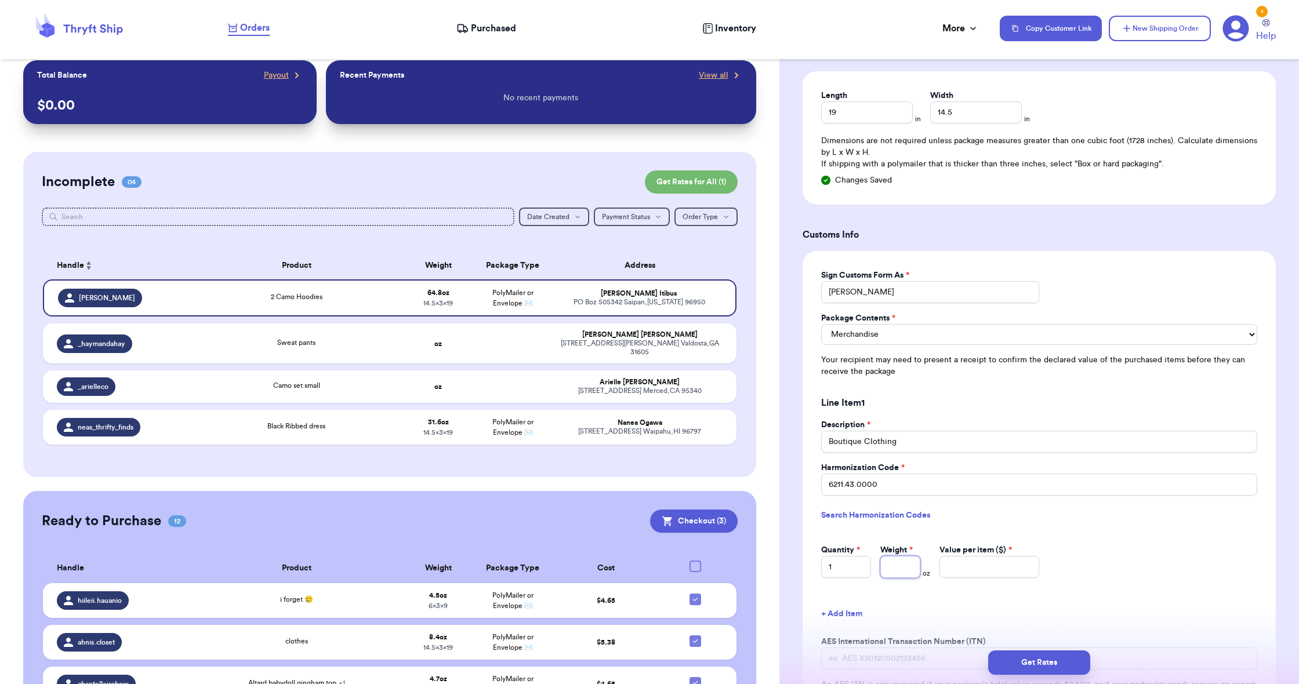
scroll to position [775, 0]
type input "0.8"
click at [961, 560] on input "Value per item ($) *" at bounding box center [989, 566] width 100 height 22
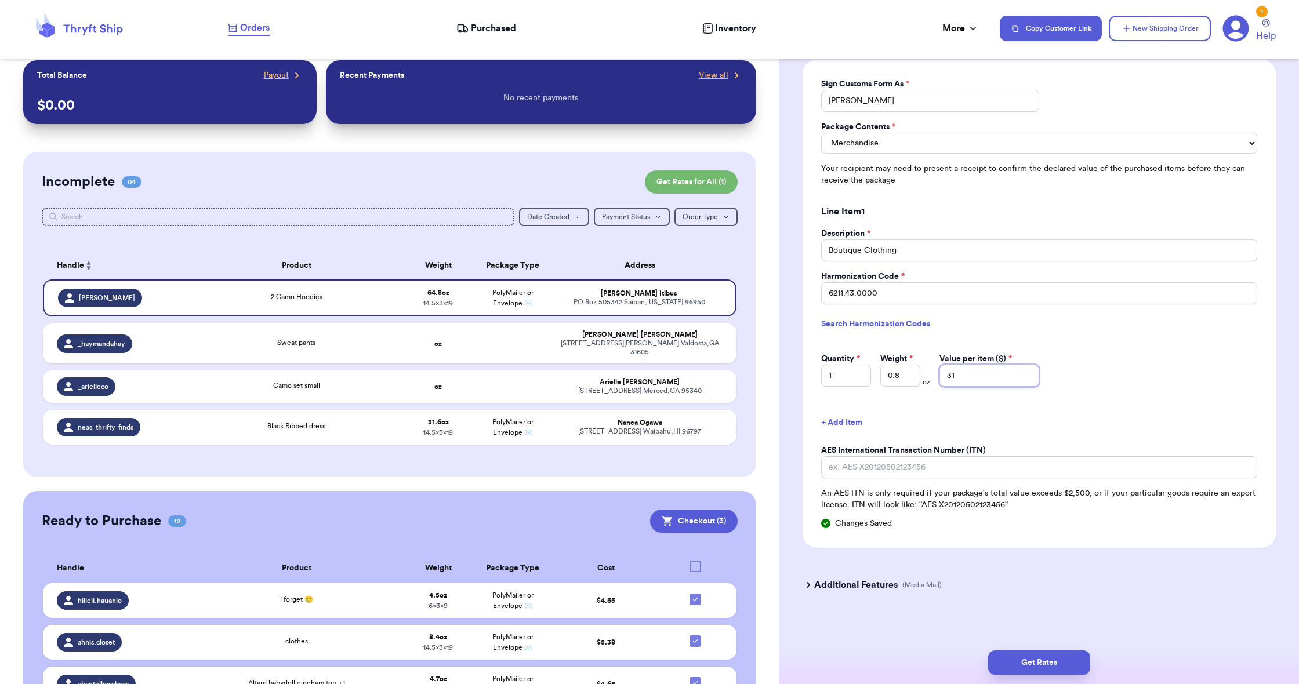
scroll to position [965, 0]
type input "31"
click at [1038, 655] on button "Get Rates" at bounding box center [1039, 663] width 102 height 24
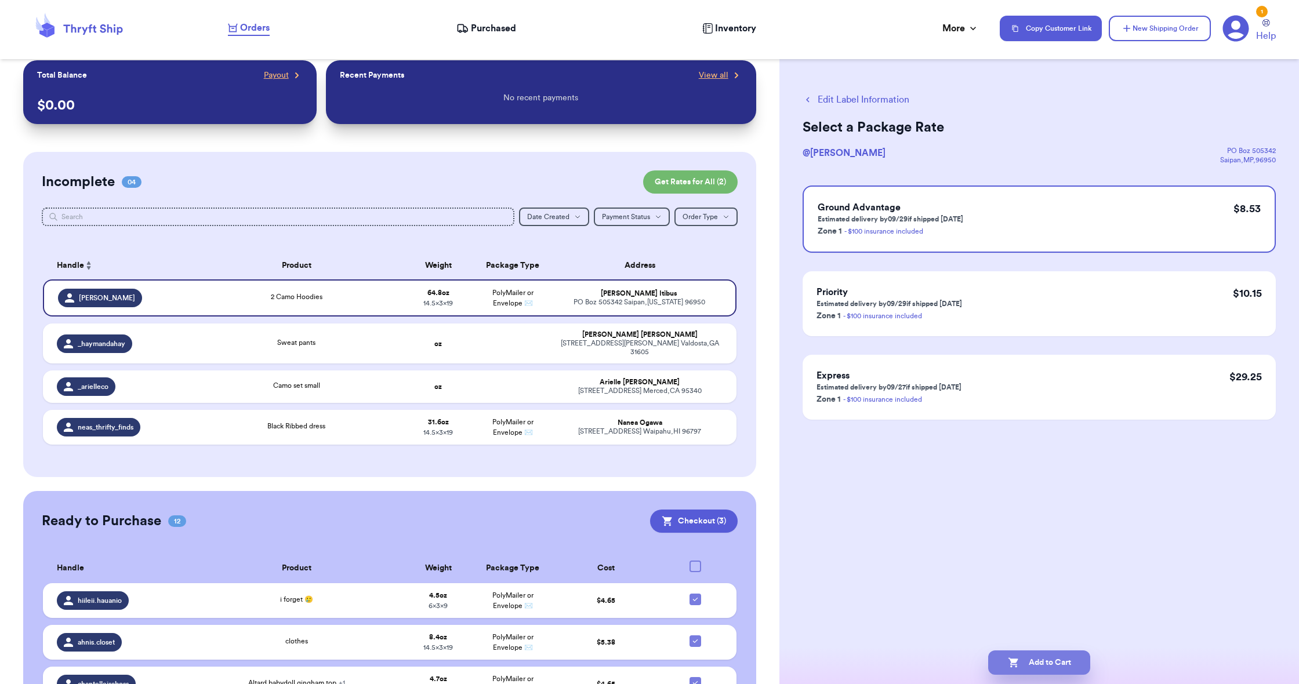
click at [1025, 666] on button "Add to Cart" at bounding box center [1039, 663] width 102 height 24
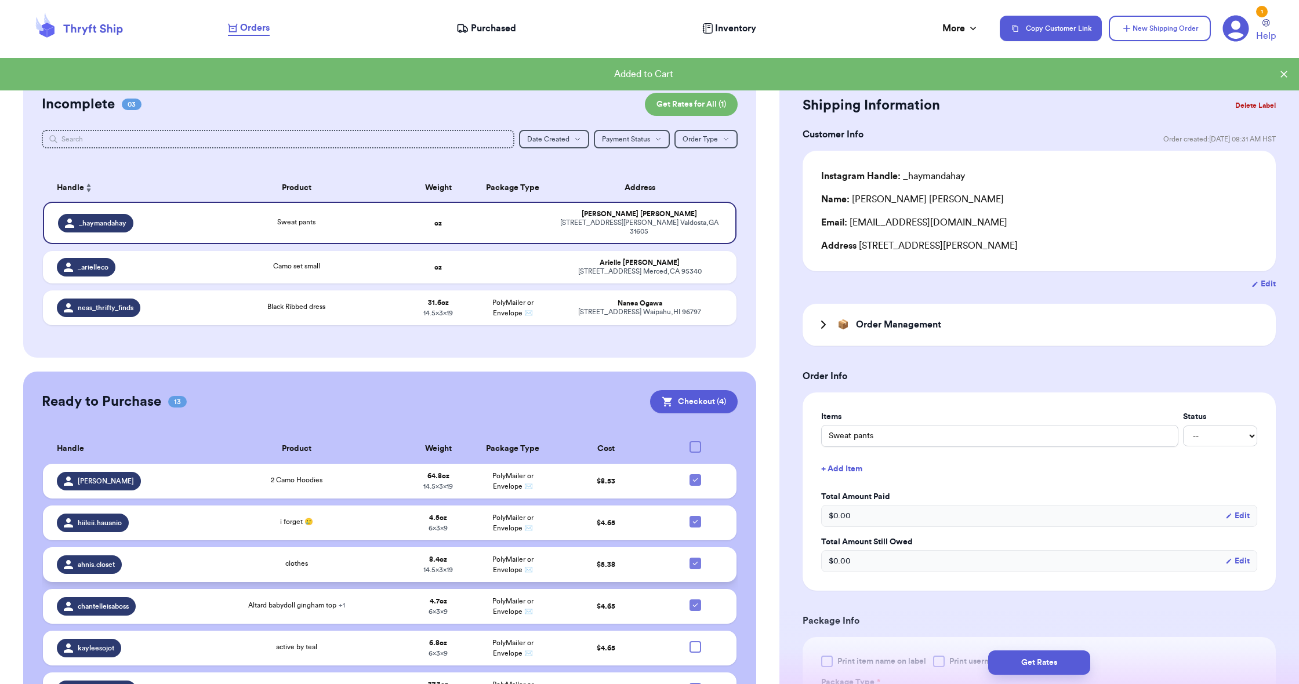
scroll to position [88, 0]
click at [696, 561] on icon at bounding box center [695, 562] width 5 height 3
click at [695, 557] on input "checkbox" at bounding box center [695, 556] width 1 height 1
checkbox input "false"
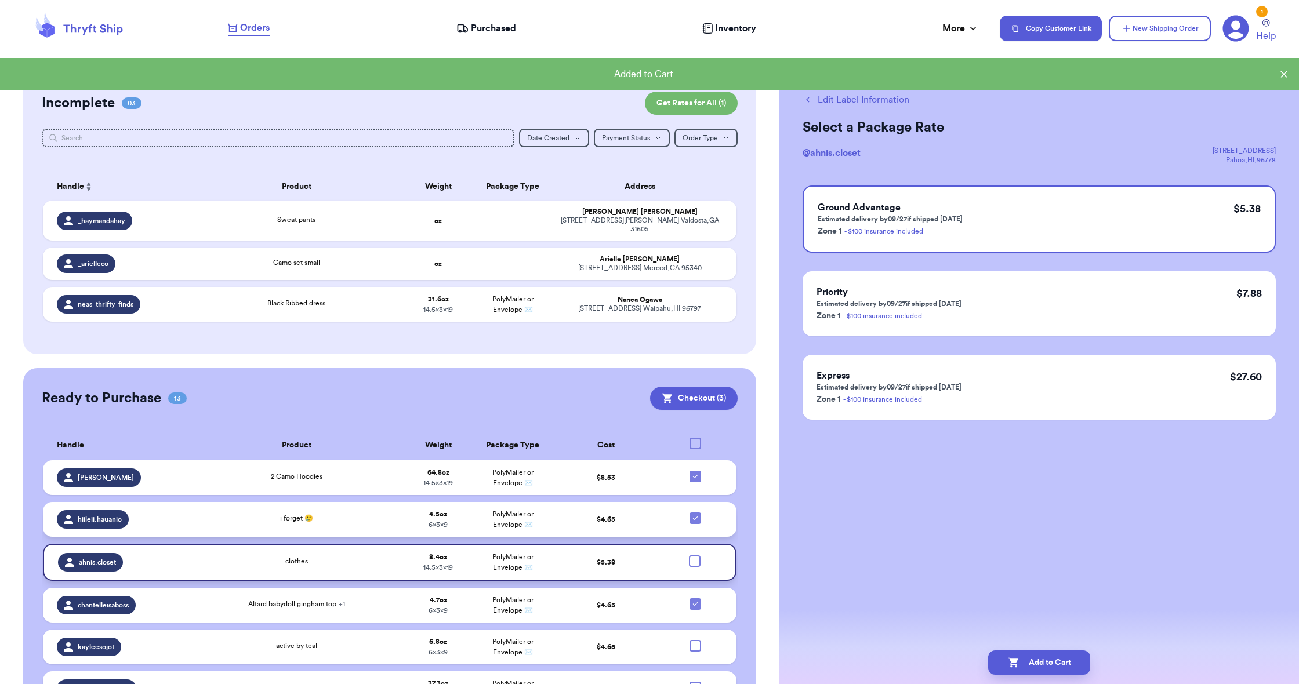
click at [693, 518] on icon at bounding box center [695, 518] width 9 height 9
click at [695, 513] on input "checkbox" at bounding box center [695, 512] width 1 height 1
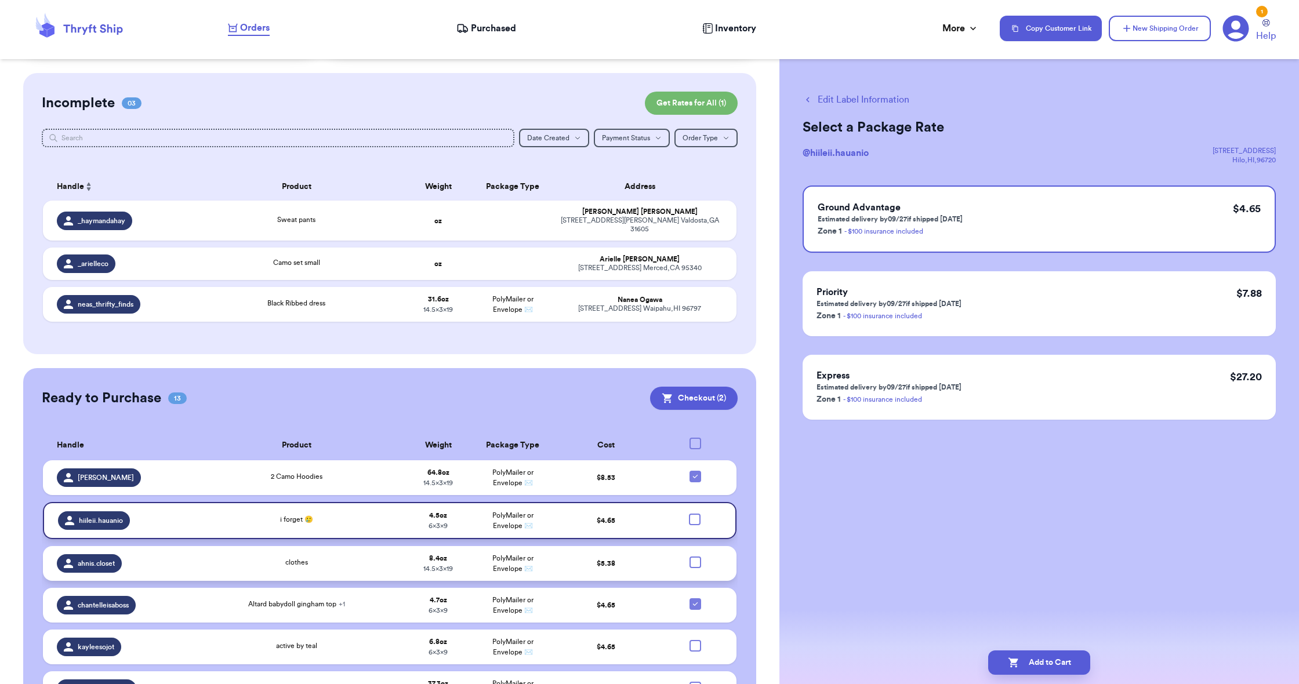
click at [696, 518] on div at bounding box center [695, 520] width 12 height 12
click at [695, 514] on input "checkbox" at bounding box center [694, 513] width 1 height 1
checkbox input "true"
click at [700, 480] on div at bounding box center [695, 477] width 12 height 12
click at [695, 471] on input "checkbox" at bounding box center [695, 470] width 1 height 1
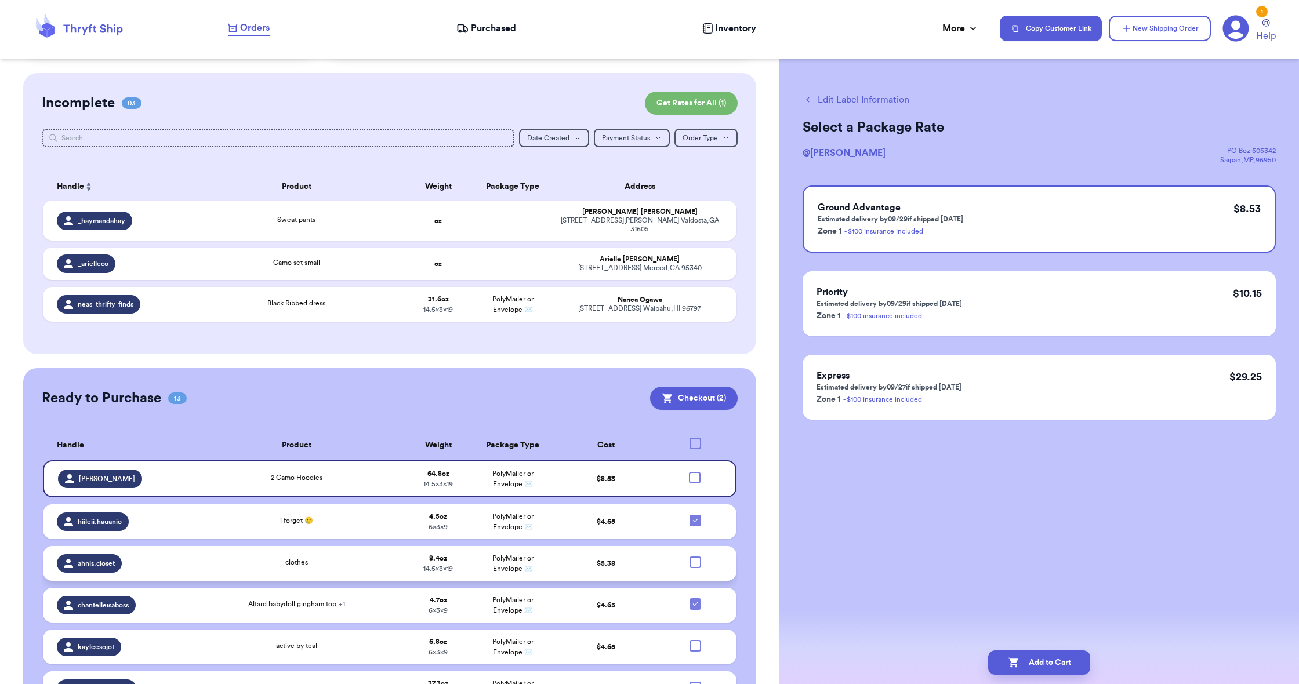
scroll to position [1, 0]
click at [1006, 660] on button "Add to Cart" at bounding box center [1039, 663] width 102 height 24
checkbox input "true"
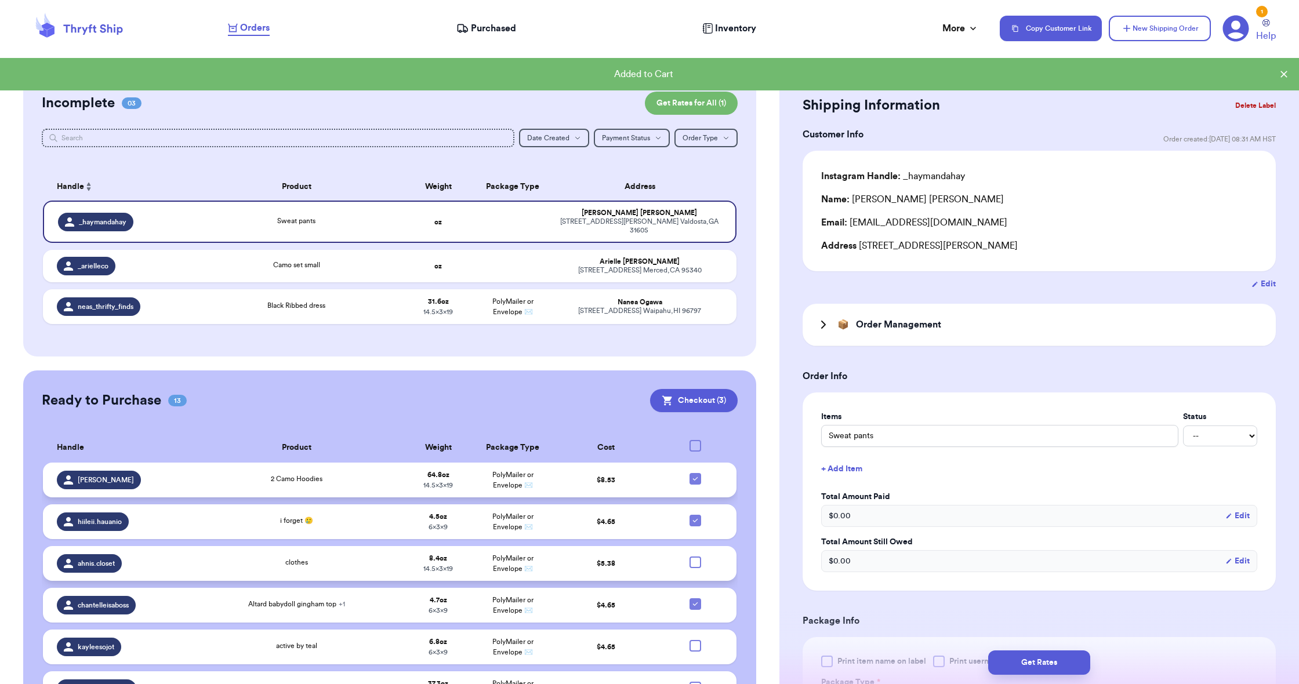
click at [694, 478] on icon at bounding box center [695, 478] width 5 height 3
click at [695, 473] on input "checkbox" at bounding box center [695, 473] width 1 height 1
checkbox input "false"
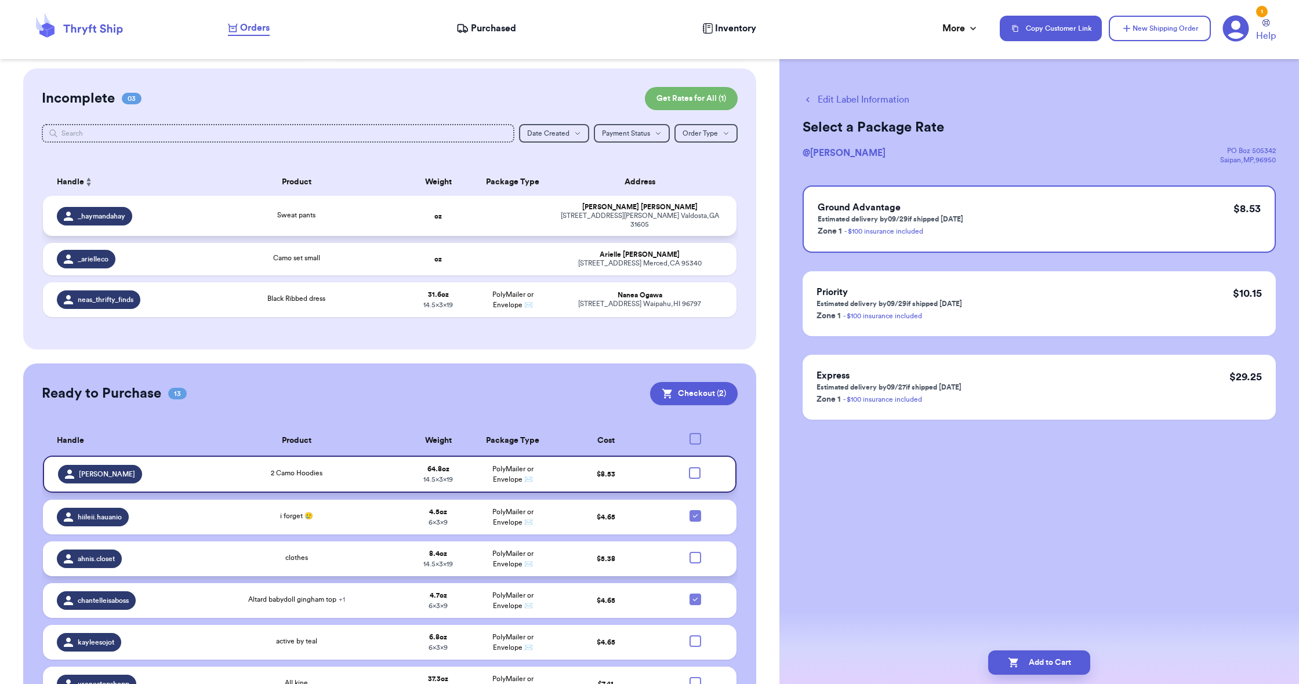
scroll to position [-1, 1]
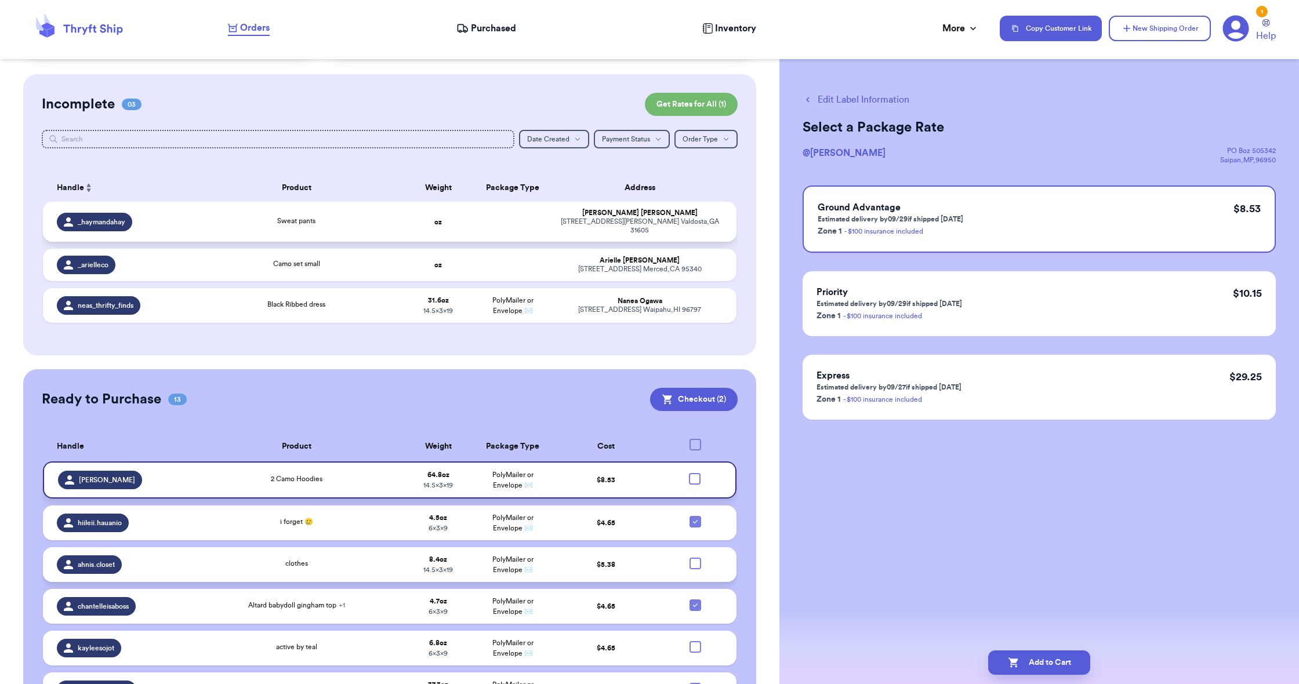
click at [519, 224] on td at bounding box center [512, 222] width 75 height 40
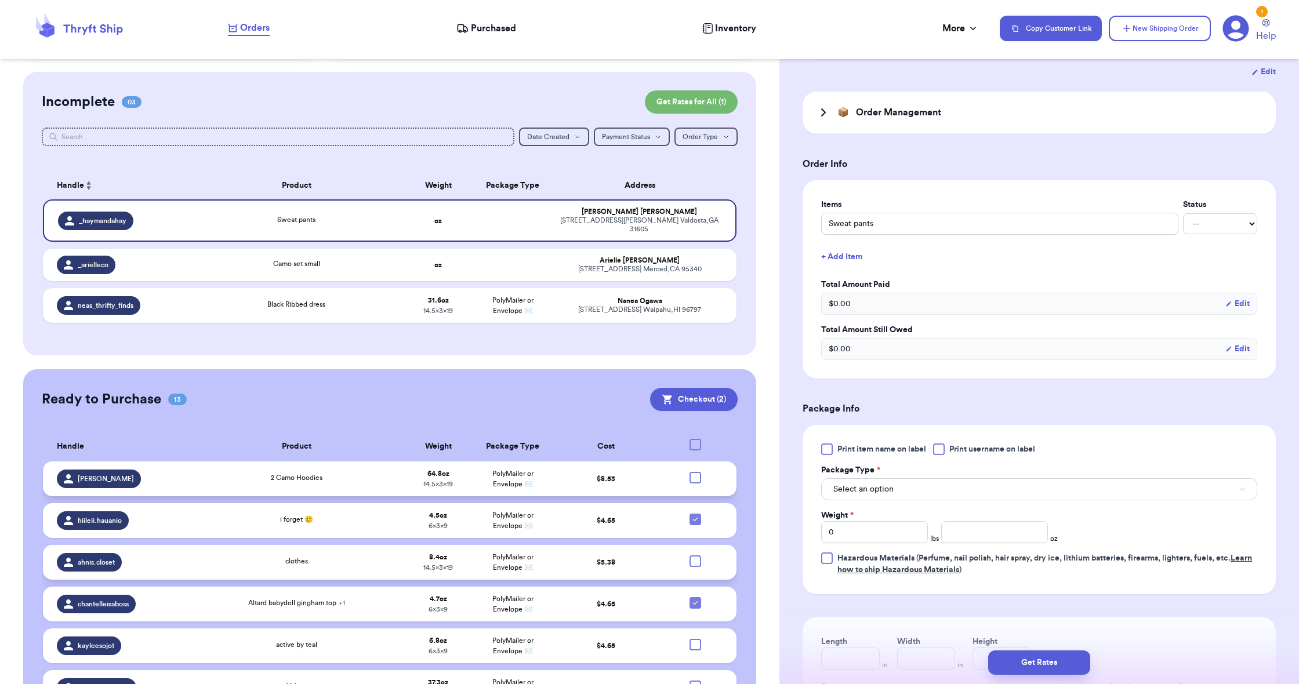
scroll to position [224, 0]
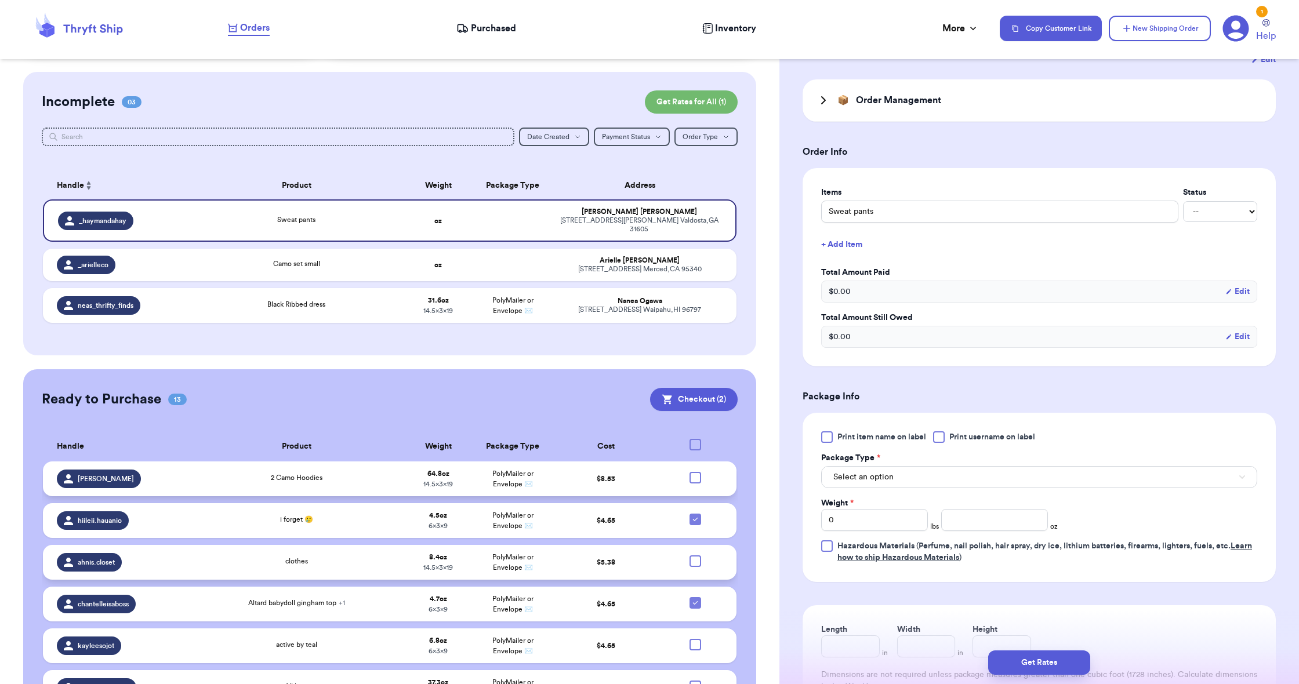
click at [870, 473] on button "Select an option" at bounding box center [1039, 477] width 436 height 22
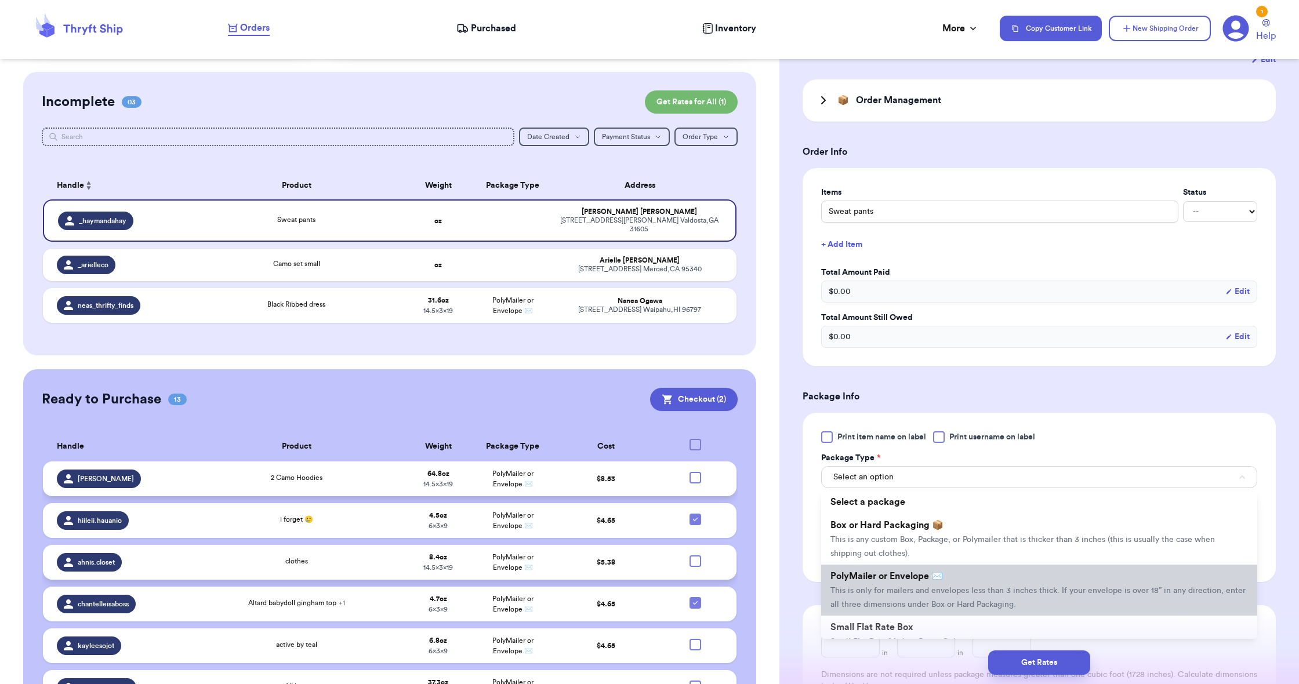
click at [874, 581] on span "PolyMailer or Envelope ✉️" at bounding box center [886, 576] width 112 height 9
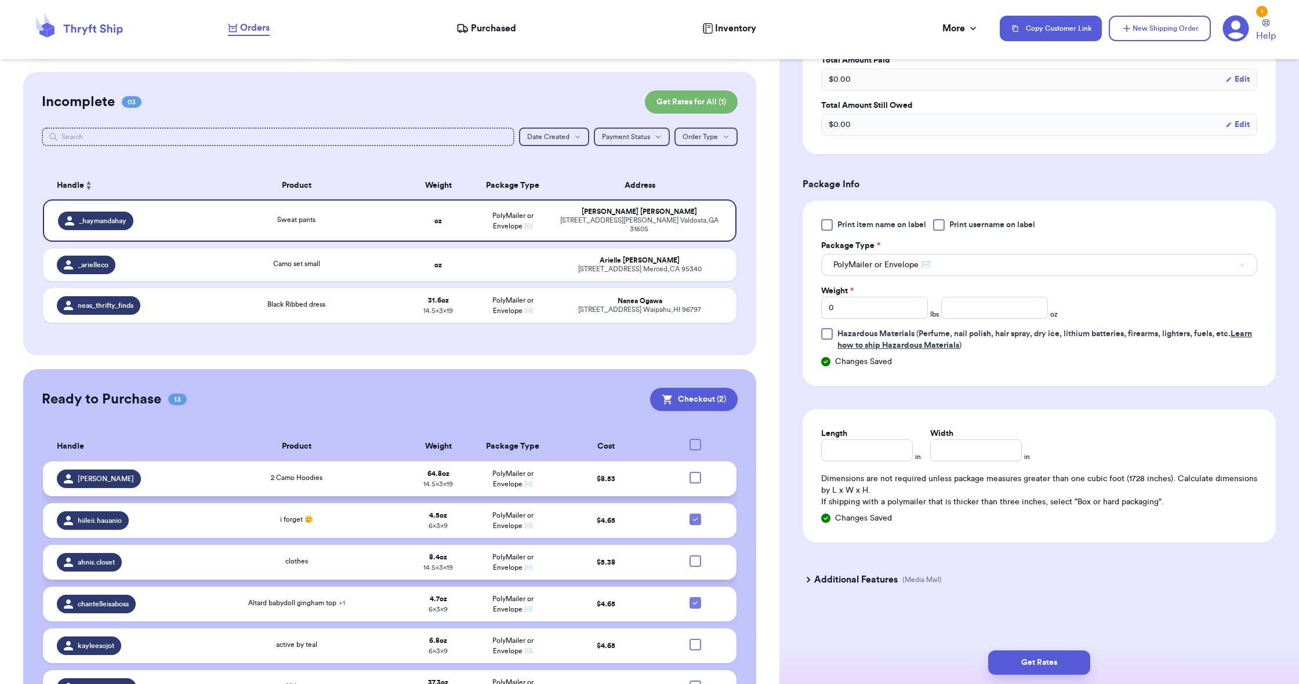
scroll to position [439, 0]
click at [950, 314] on input "number" at bounding box center [994, 308] width 107 height 22
type input "11.4"
click at [868, 452] on input "Length" at bounding box center [867, 451] width 92 height 22
type input "19"
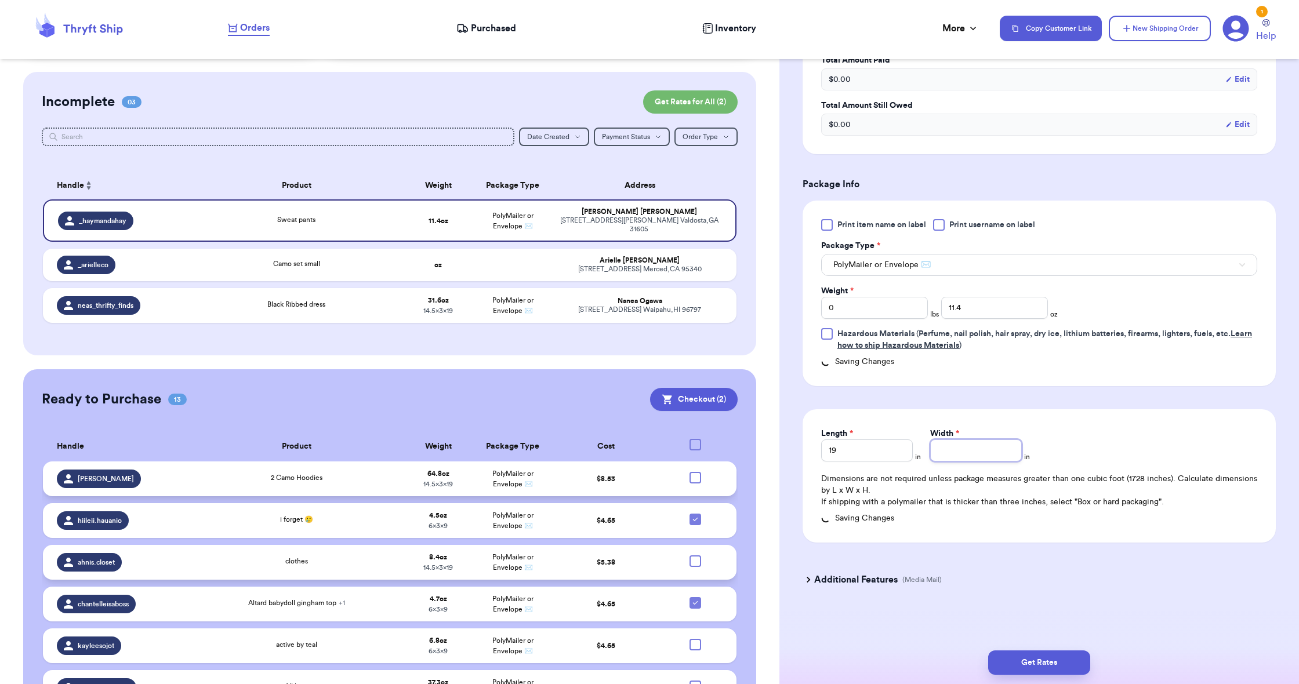
click at [994, 461] on input "Width *" at bounding box center [976, 451] width 92 height 22
type input "14"
click at [932, 451] on input "5" at bounding box center [976, 451] width 92 height 22
type input "14.5"
click at [1022, 660] on button "Get Rates" at bounding box center [1039, 663] width 102 height 24
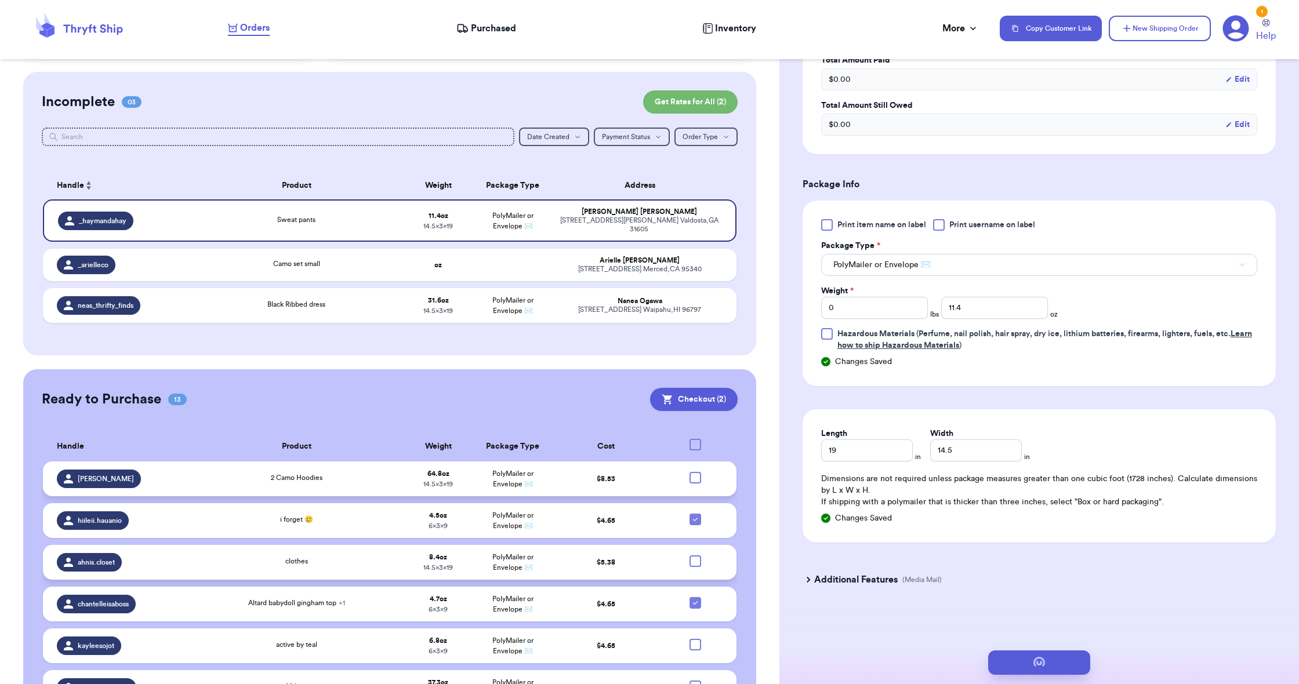
scroll to position [0, 0]
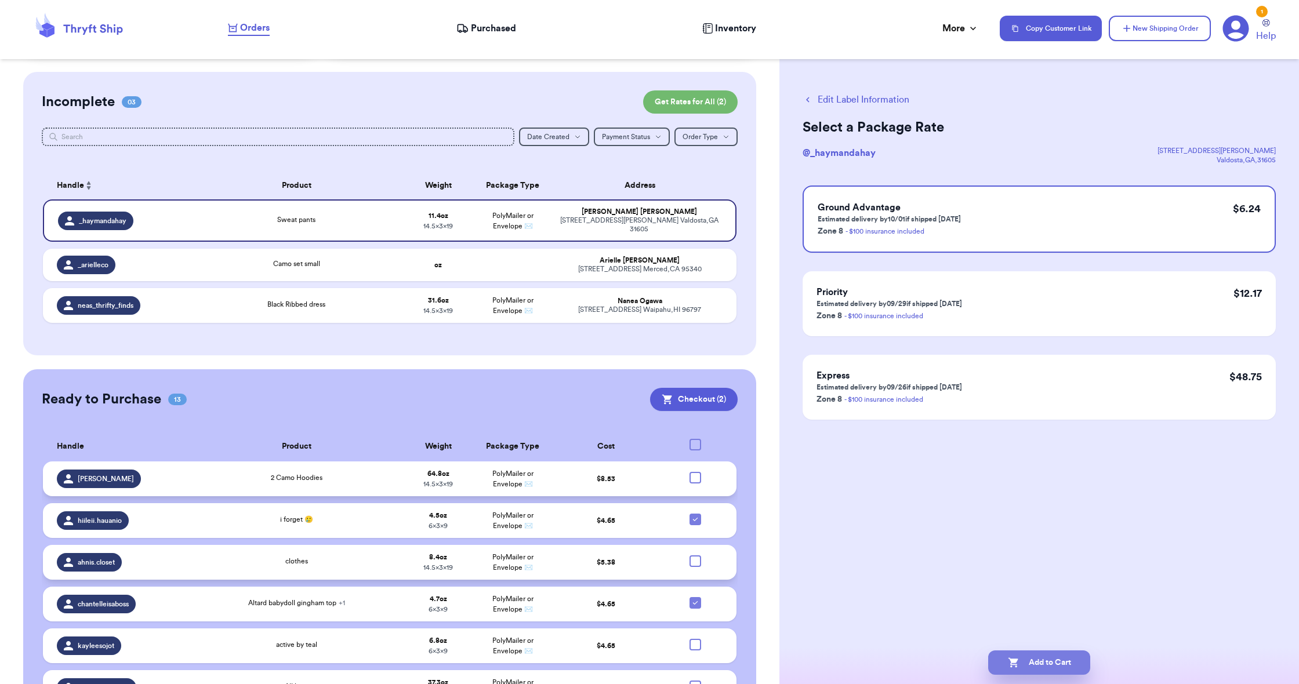
click at [1029, 662] on button "Add to Cart" at bounding box center [1039, 663] width 102 height 24
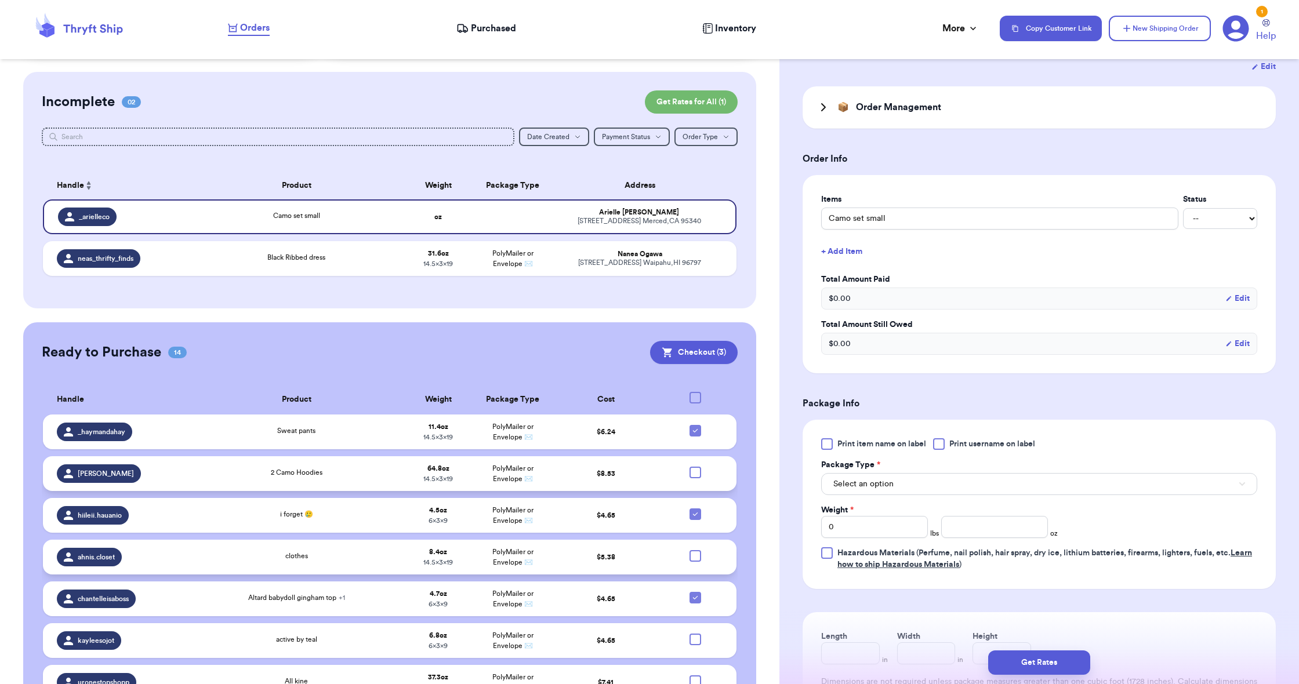
scroll to position [224, 0]
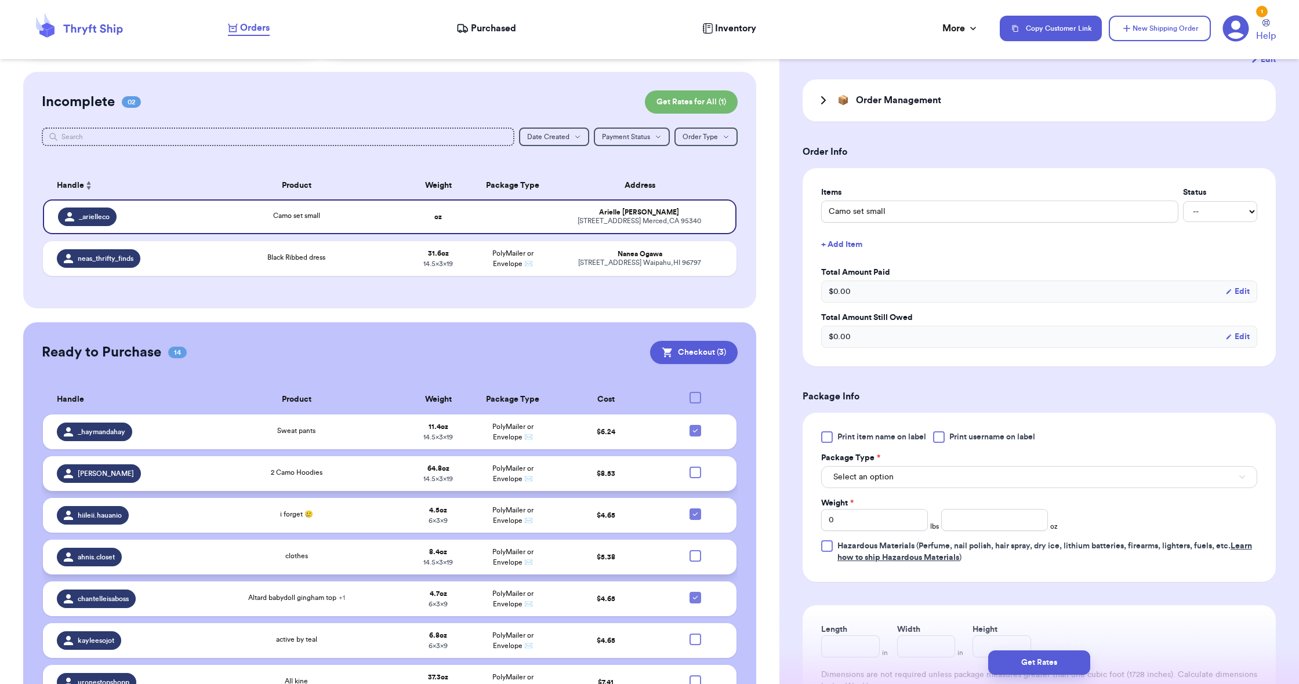
click at [874, 485] on button "Select an option" at bounding box center [1039, 477] width 436 height 22
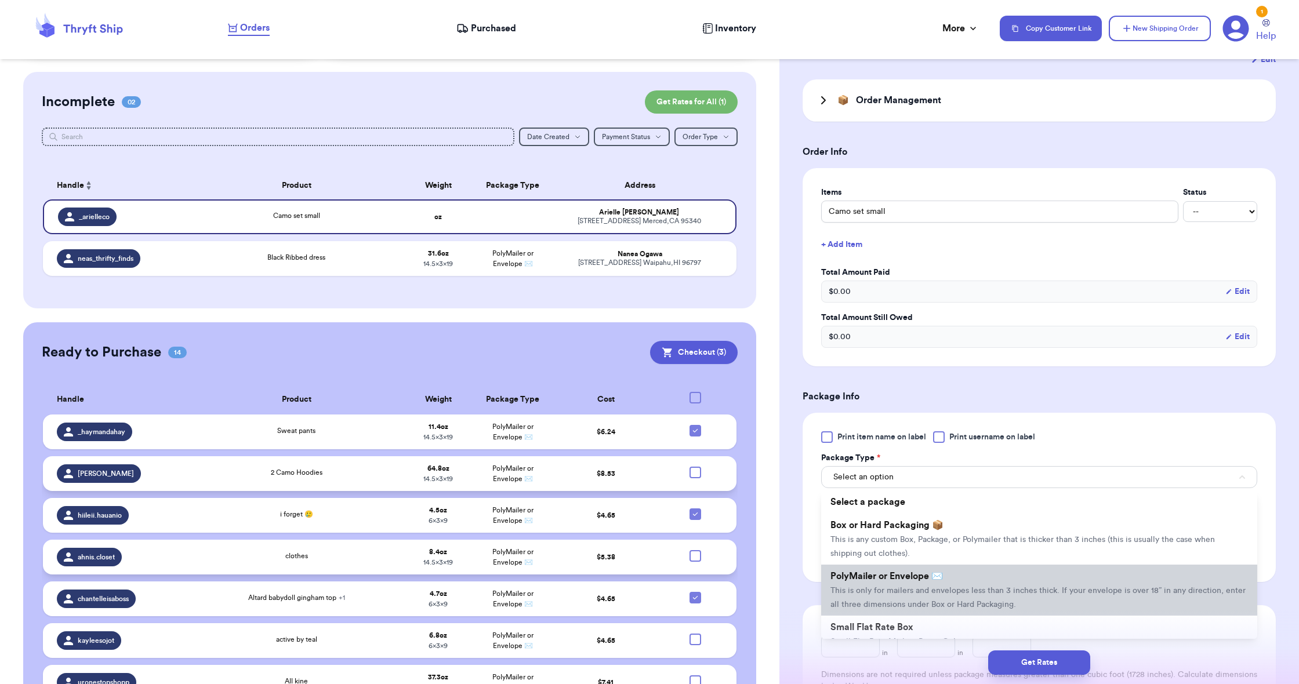
click at [872, 576] on span "PolyMailer or Envelope ✉️" at bounding box center [886, 576] width 112 height 9
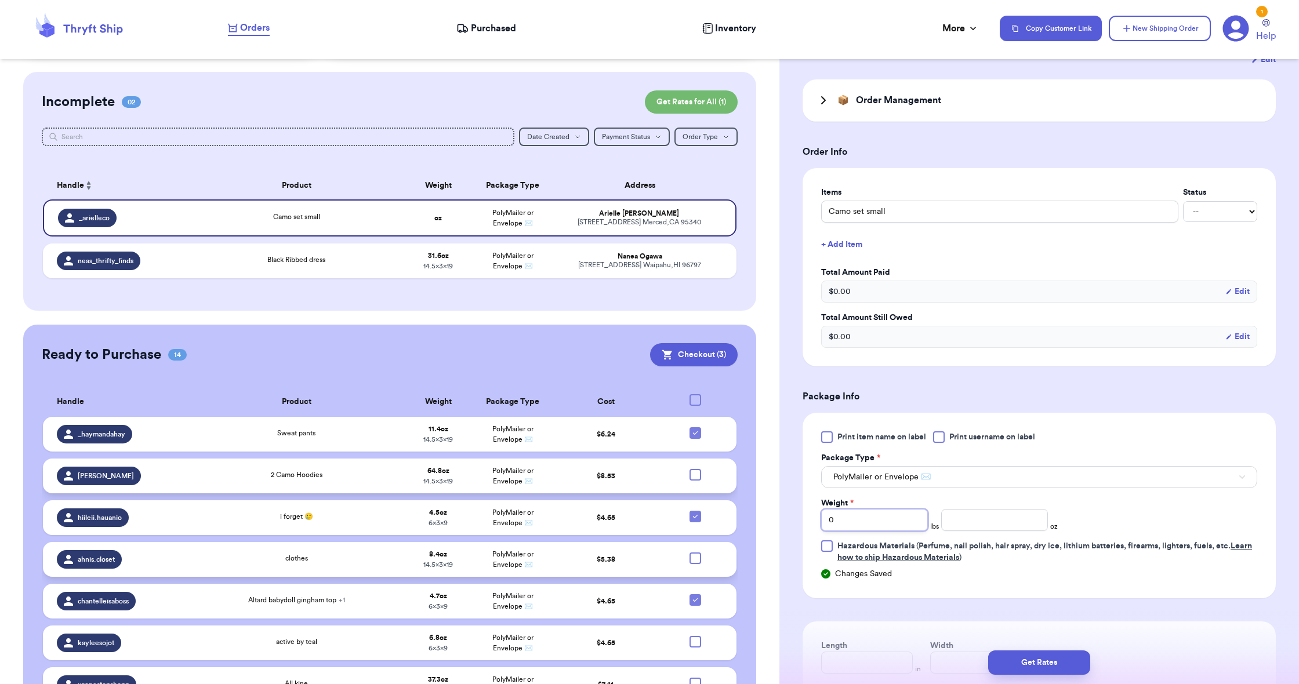
click at [869, 525] on input "0" at bounding box center [874, 520] width 107 height 22
type input "1"
click at [946, 528] on input "number" at bounding box center [994, 520] width 107 height 22
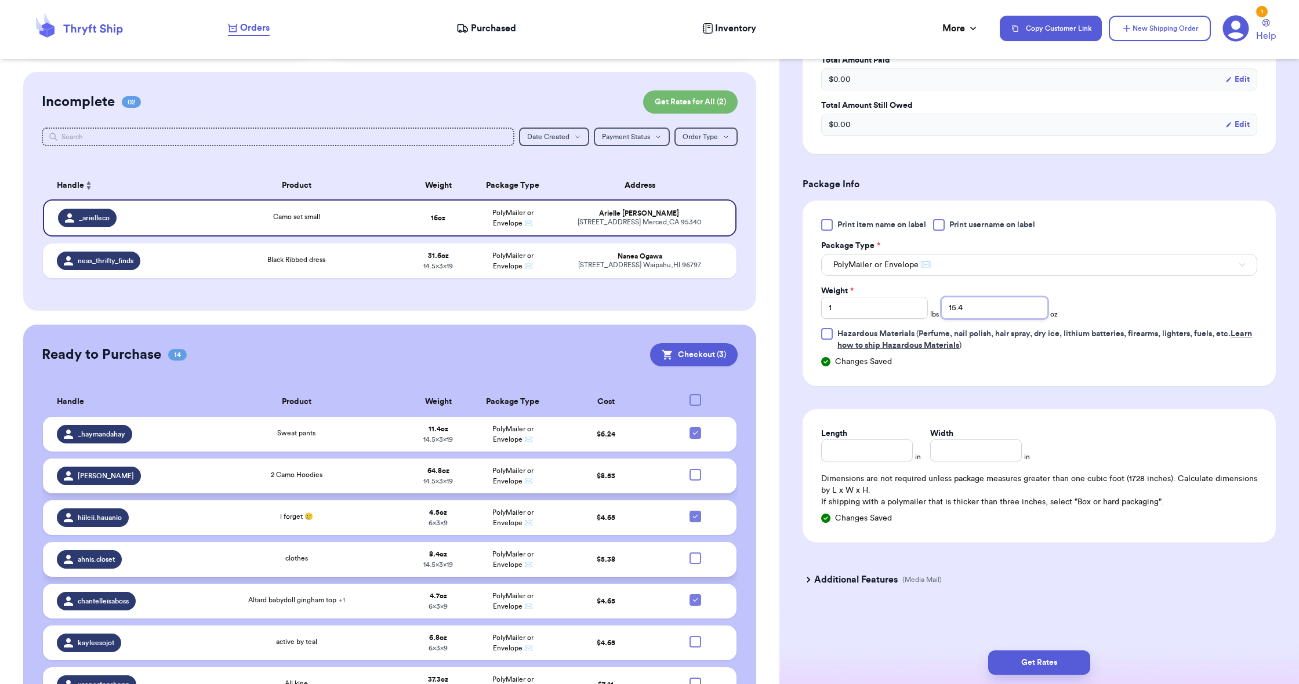
scroll to position [439, 0]
type input "15.4"
click at [870, 448] on input "Length" at bounding box center [867, 451] width 92 height 22
type input "19"
click at [942, 458] on input "Width *" at bounding box center [976, 451] width 92 height 22
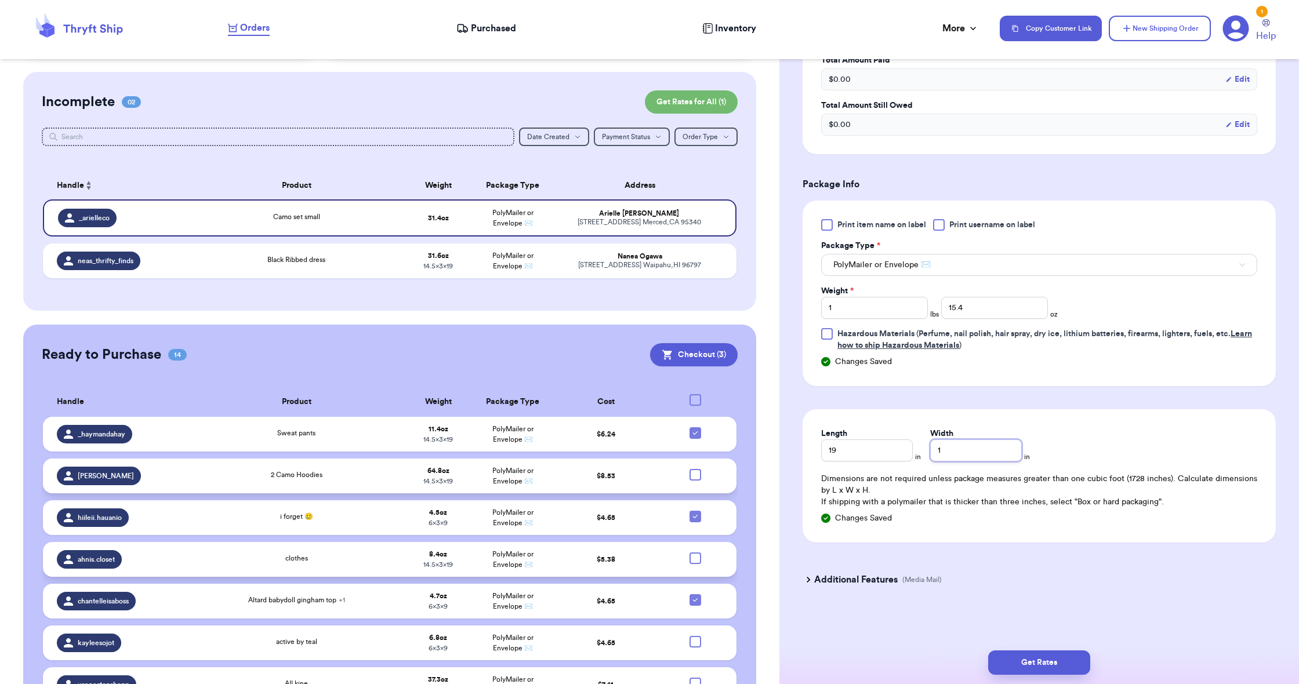
type input "14"
click at [938, 454] on input "5" at bounding box center [976, 451] width 92 height 22
type input "14.5"
click at [1029, 663] on button "Get Rates" at bounding box center [1039, 663] width 102 height 24
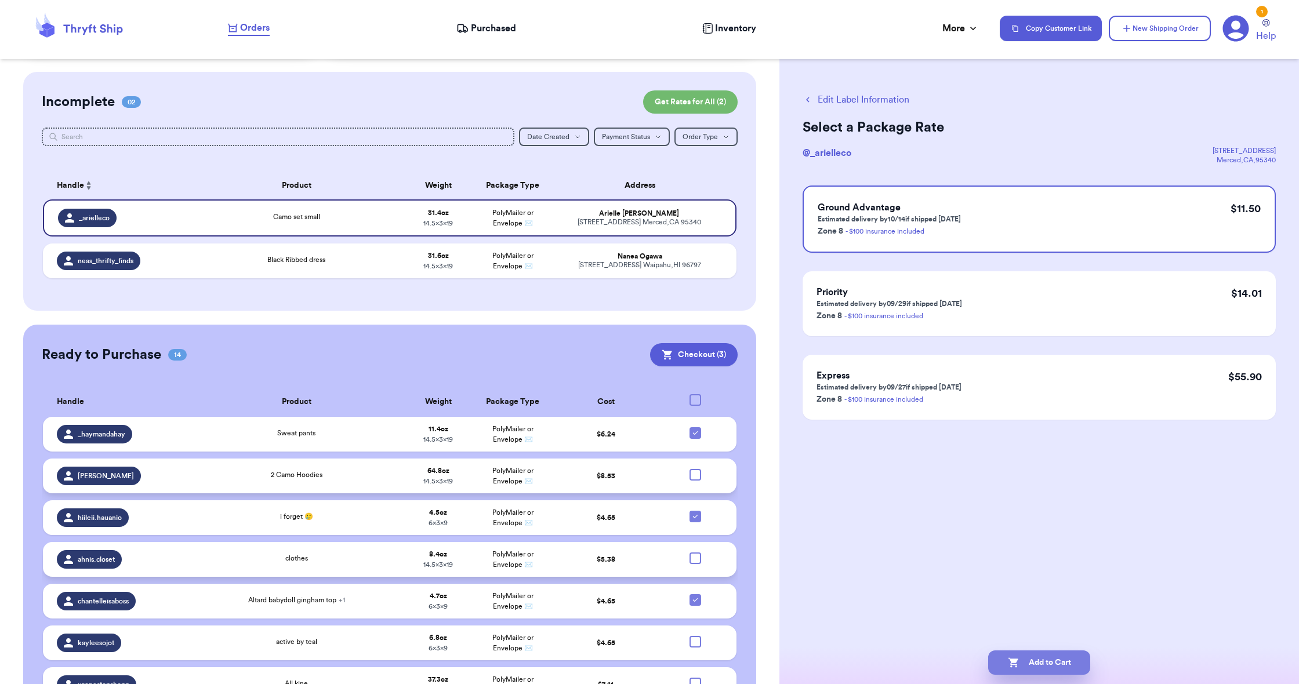
click at [1029, 663] on button "Add to Cart" at bounding box center [1039, 663] width 102 height 24
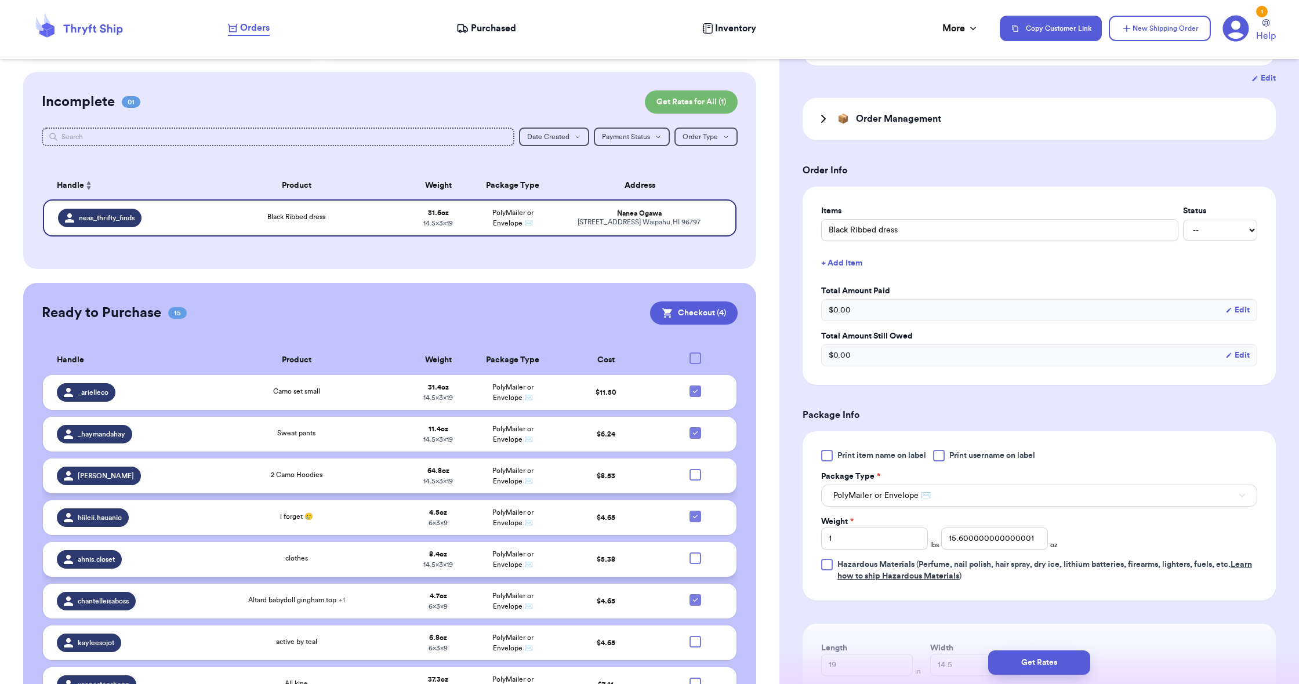
scroll to position [219, 0]
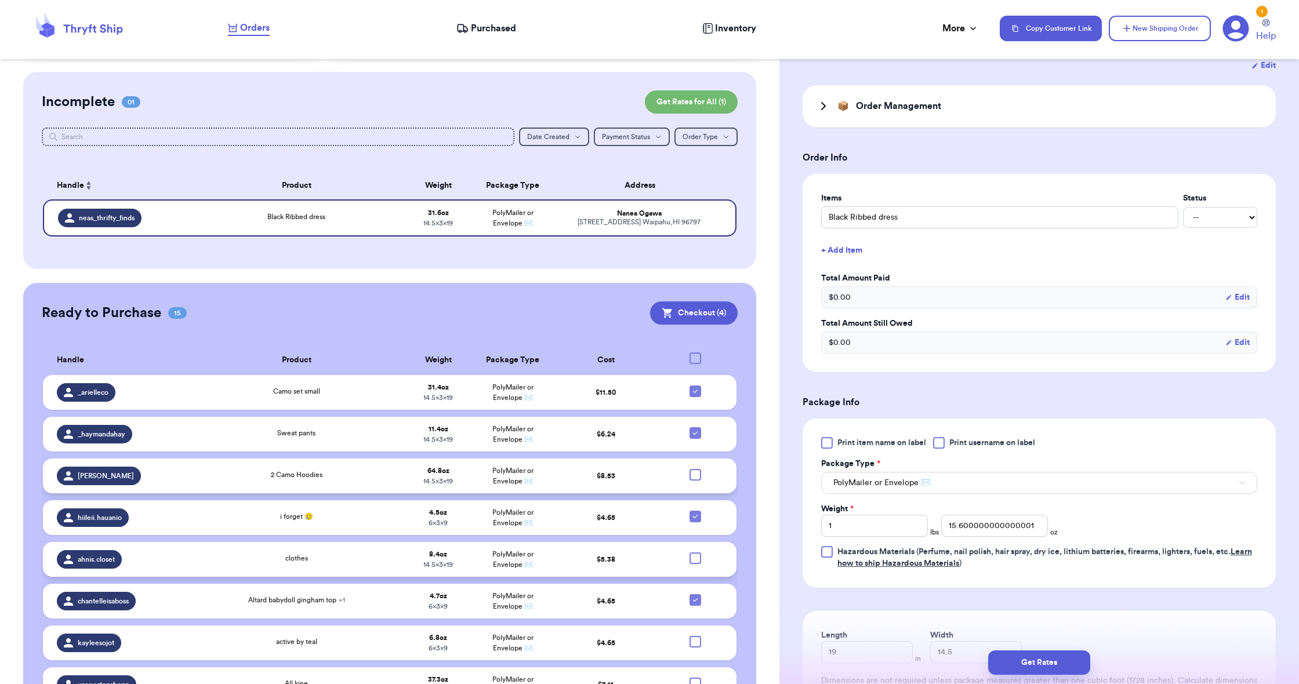
click at [873, 484] on span "PolyMailer or Envelope ✉️" at bounding box center [881, 483] width 97 height 12
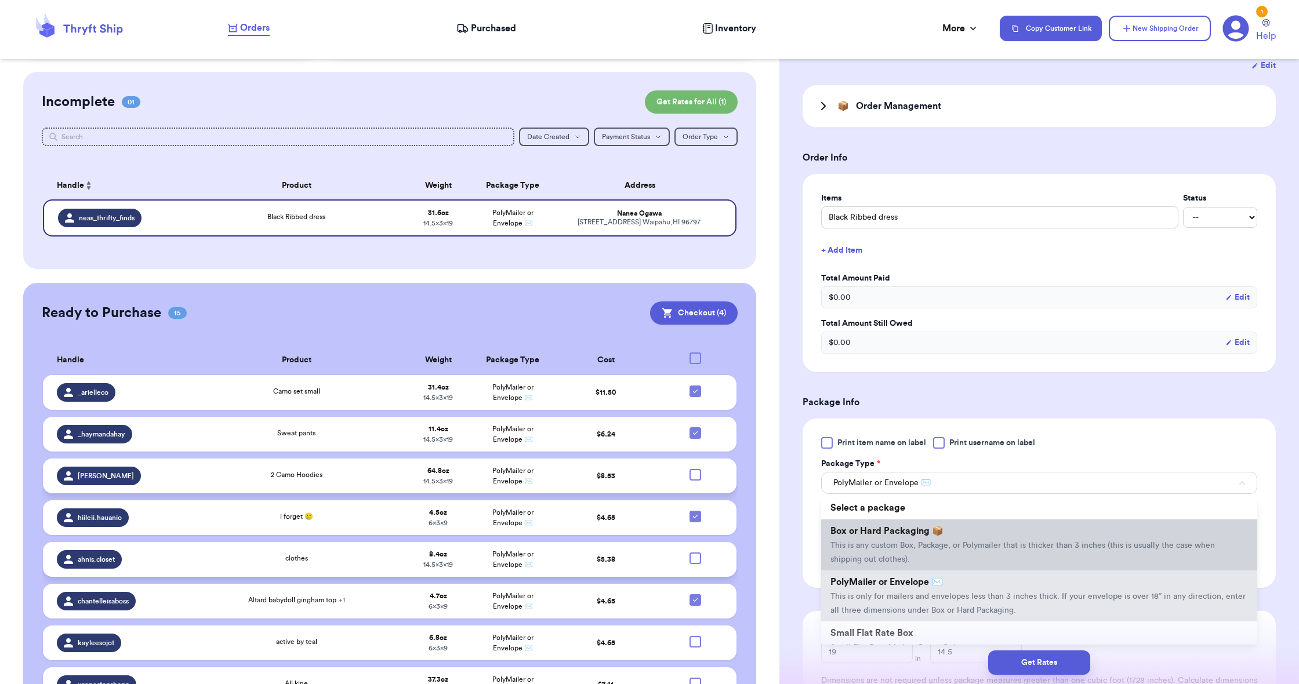
scroll to position [213, 0]
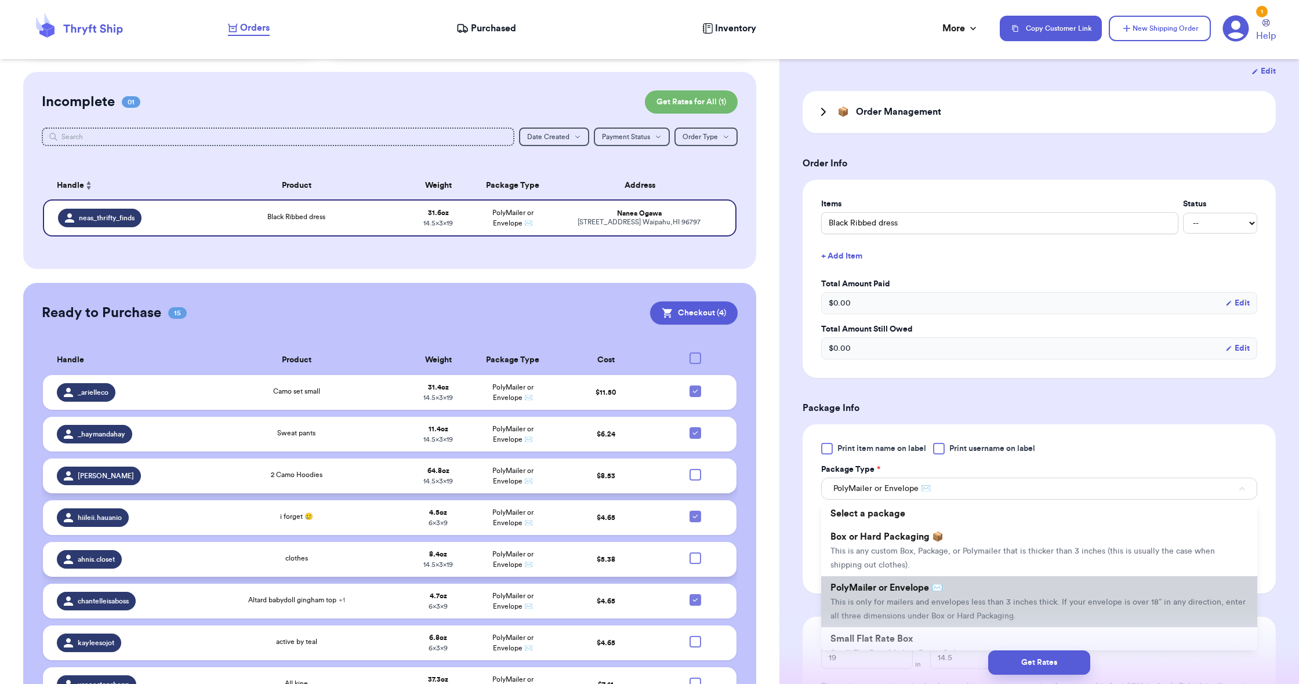
click at [889, 601] on li "PolyMailer or Envelope ✉️ This is only for mailers and envelopes less than 3 in…" at bounding box center [1039, 601] width 436 height 51
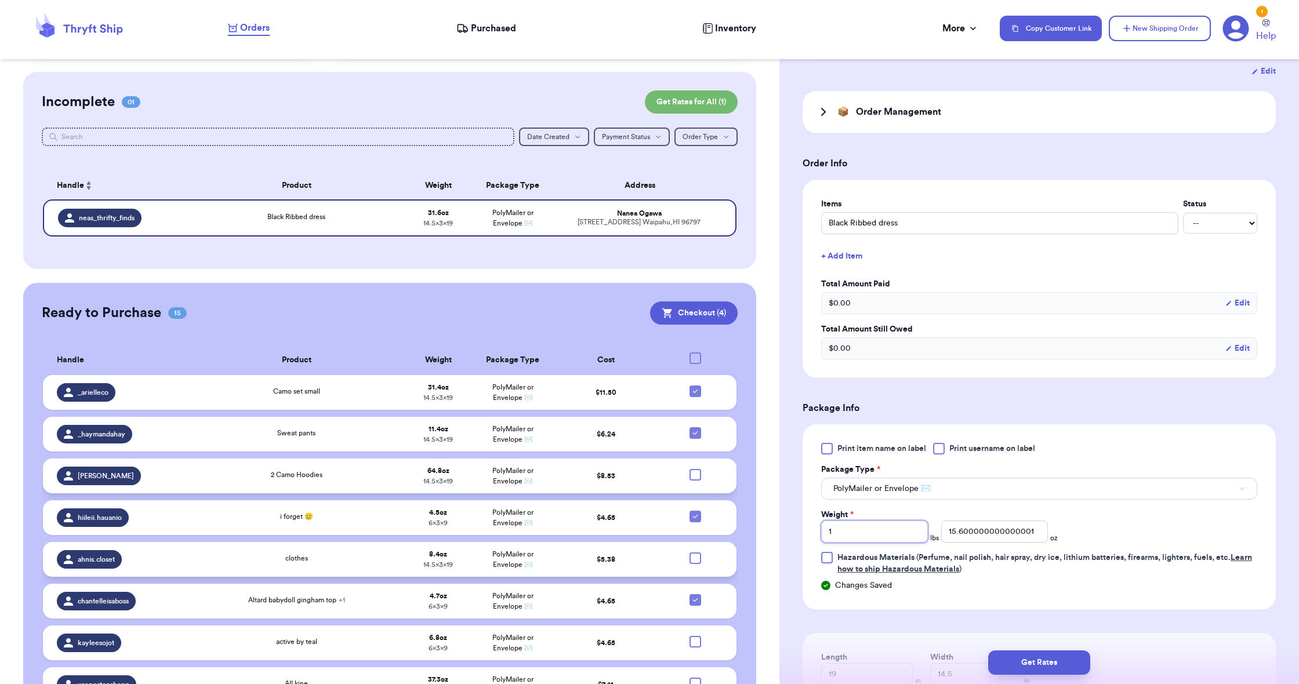
click at [902, 533] on input "1" at bounding box center [874, 532] width 107 height 22
click at [978, 534] on input "15.600000000000001" at bounding box center [994, 532] width 107 height 22
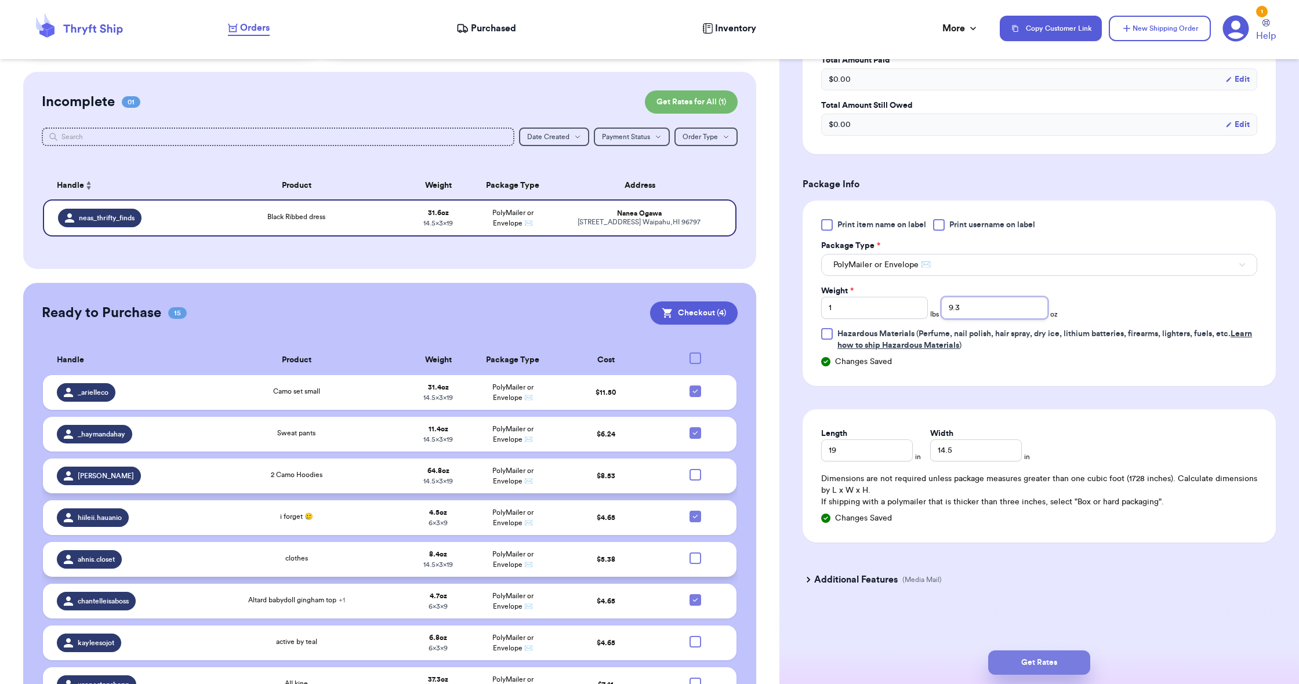
scroll to position [439, 0]
type input "9.3"
click at [1024, 662] on button "Get Rates" at bounding box center [1039, 663] width 102 height 24
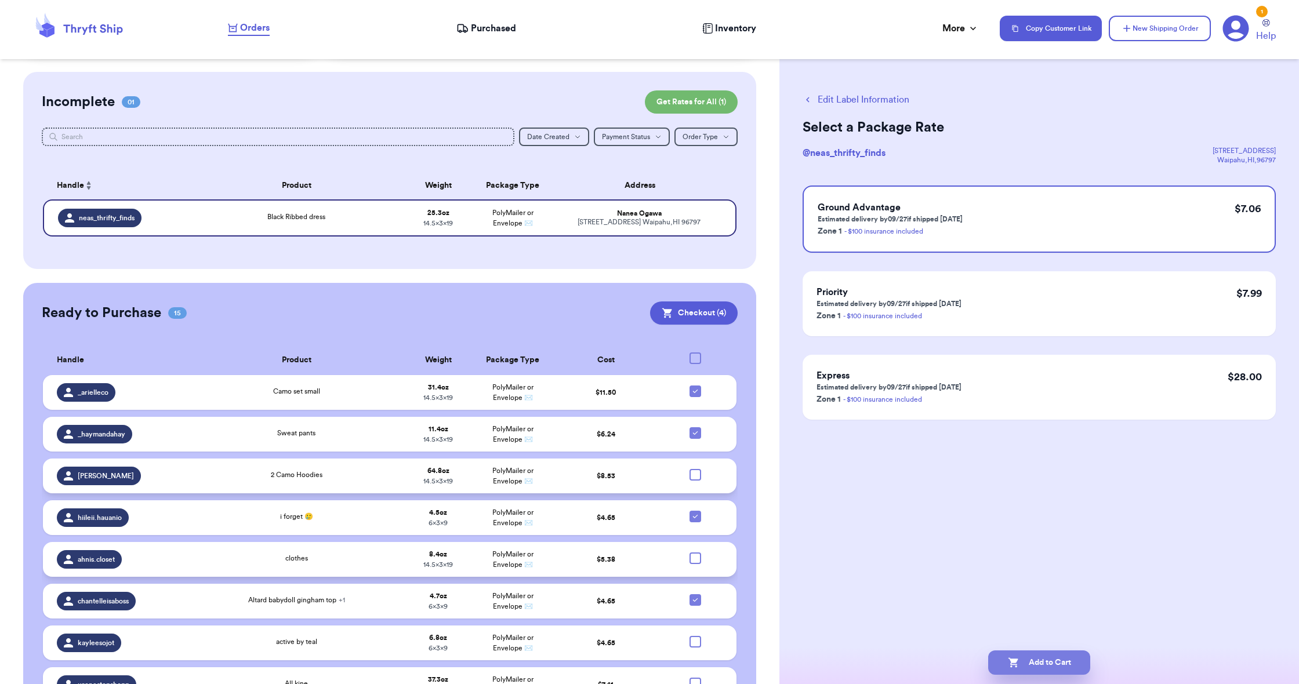
click at [1024, 662] on button "Add to Cart" at bounding box center [1039, 663] width 102 height 24
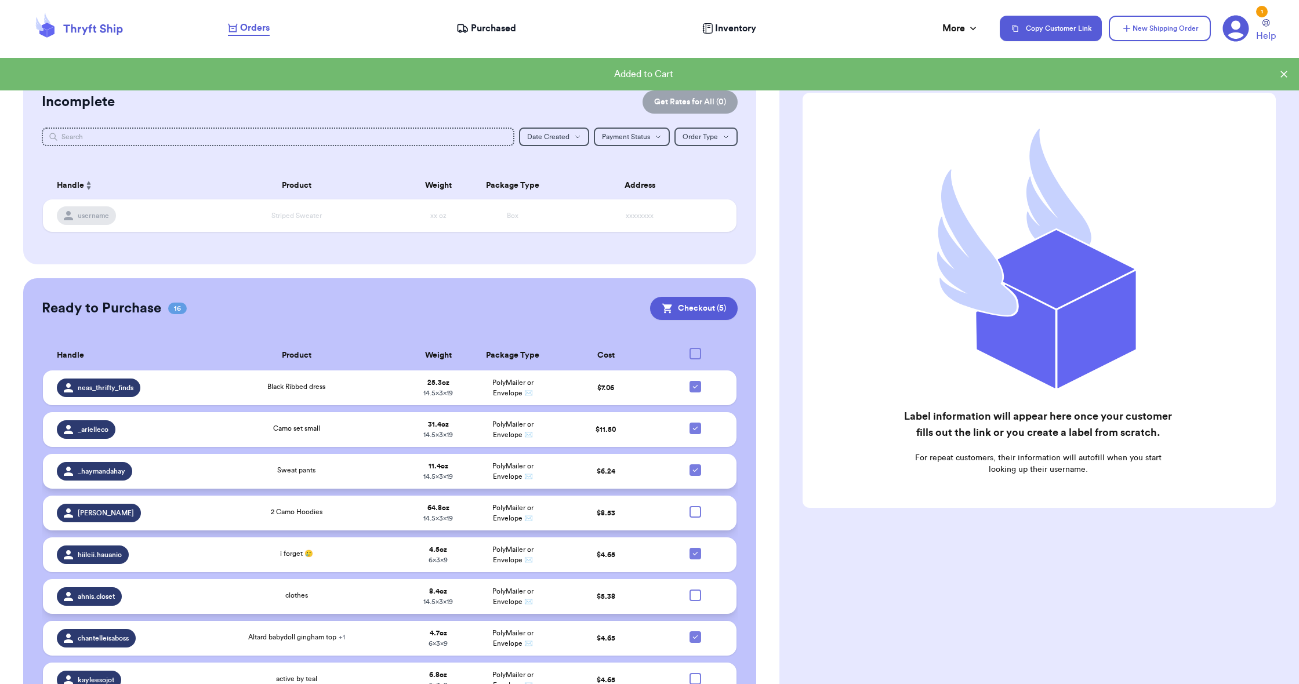
click at [693, 475] on icon at bounding box center [695, 470] width 9 height 9
click at [695, 464] on input "checkbox" at bounding box center [695, 464] width 1 height 1
checkbox input "false"
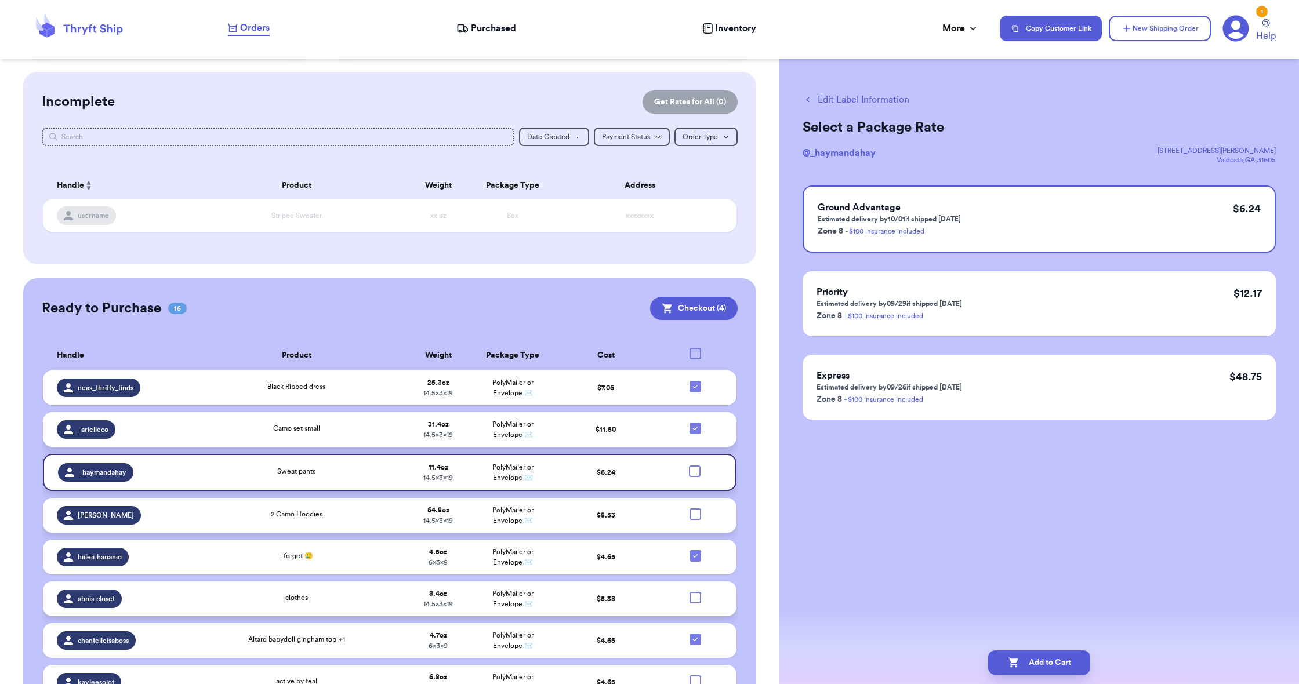
click at [698, 433] on icon at bounding box center [695, 428] width 9 height 9
click at [695, 423] on input "checkbox" at bounding box center [695, 422] width 1 height 1
checkbox input "false"
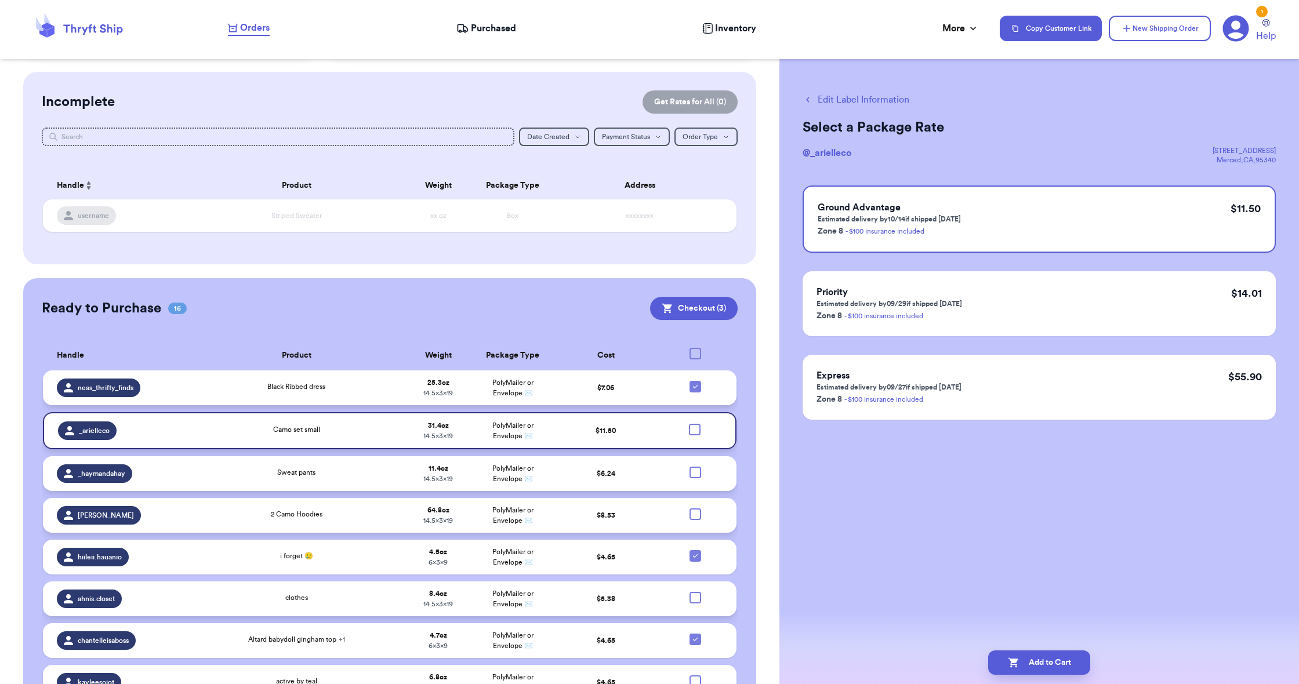
click at [697, 391] on icon at bounding box center [695, 386] width 9 height 9
click at [695, 381] on input "checkbox" at bounding box center [695, 380] width 1 height 1
checkbox input "false"
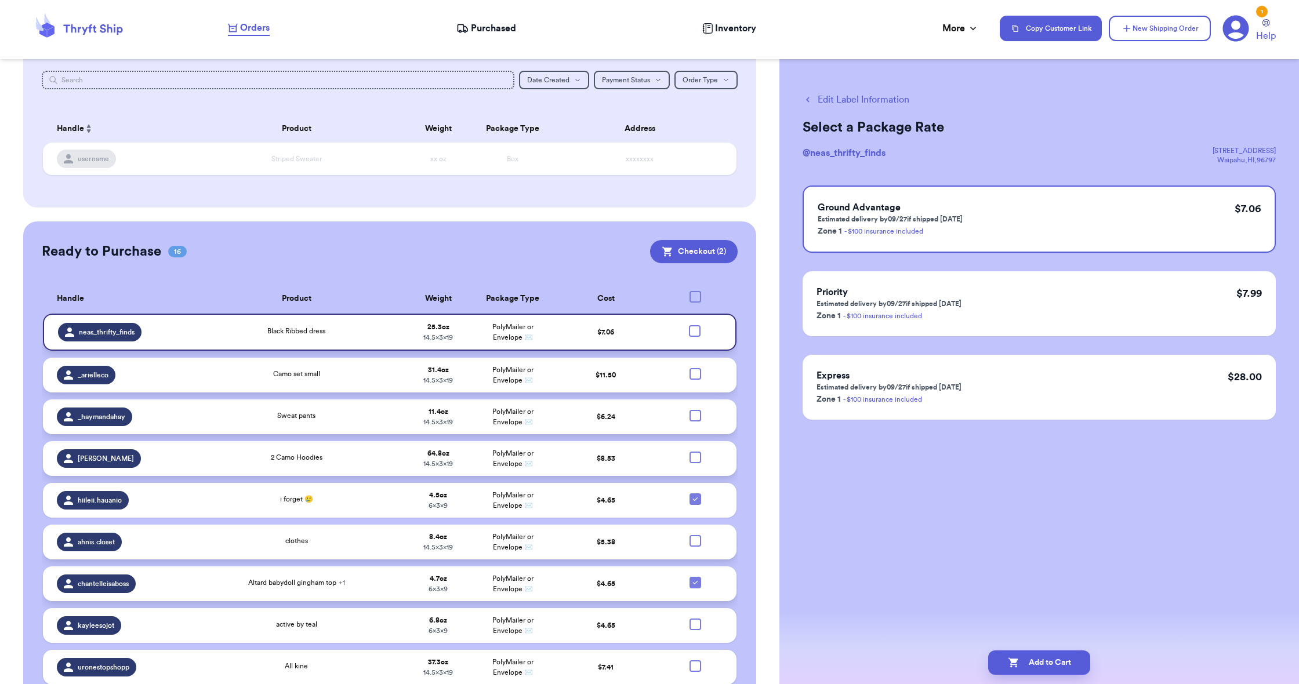
scroll to position [147, 0]
click at [695, 584] on icon at bounding box center [695, 581] width 5 height 3
click at [695, 576] on input "checkbox" at bounding box center [695, 576] width 1 height 1
checkbox input "false"
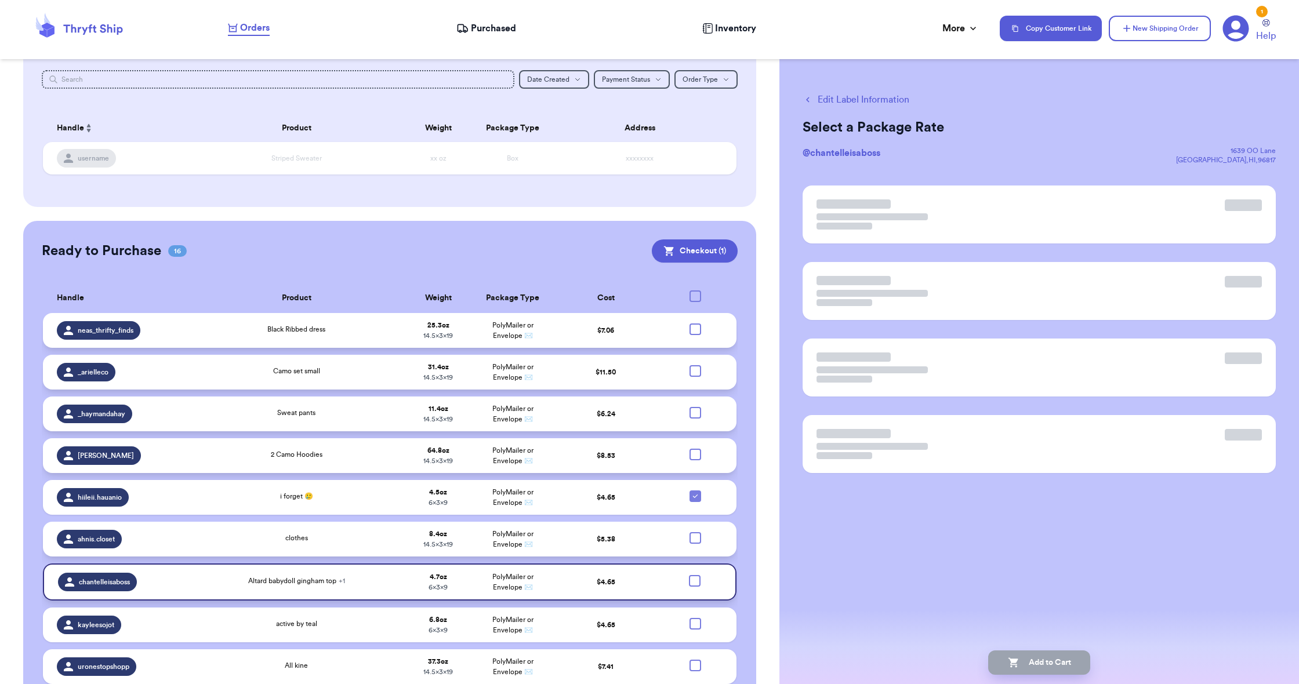
scroll to position [148, 0]
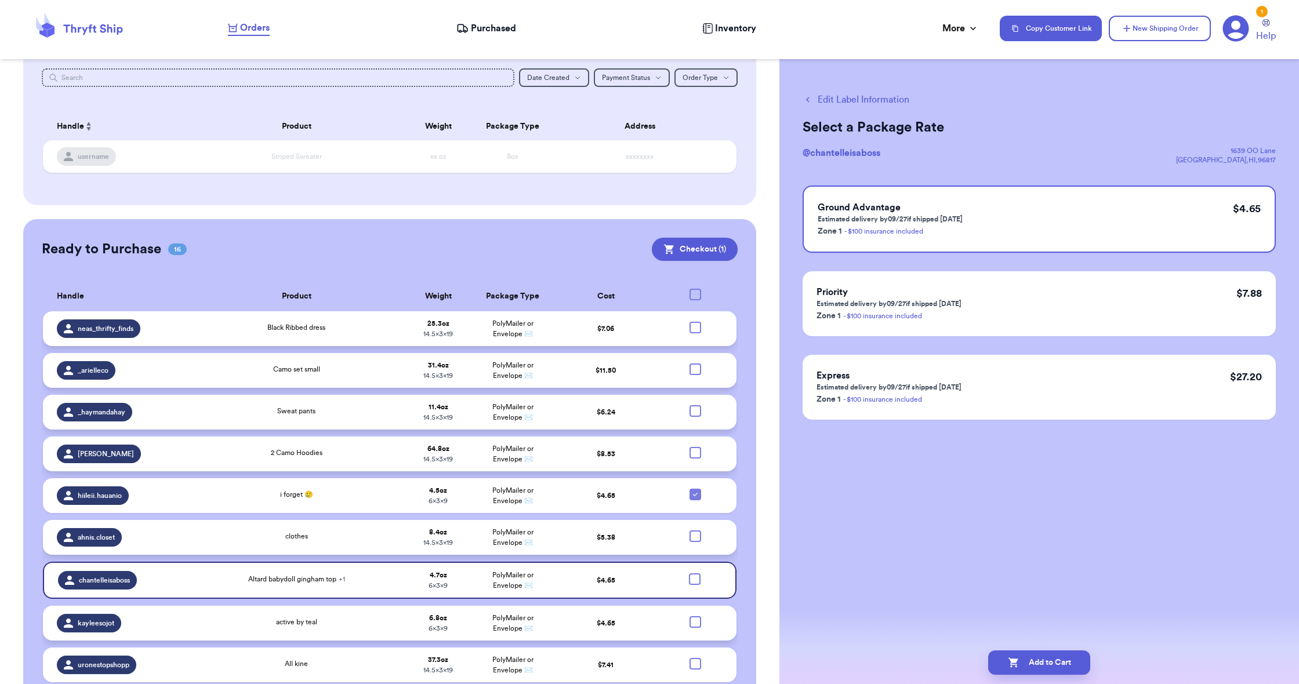
click at [695, 628] on div at bounding box center [695, 622] width 12 height 12
click at [695, 616] on input "checkbox" at bounding box center [695, 616] width 1 height 1
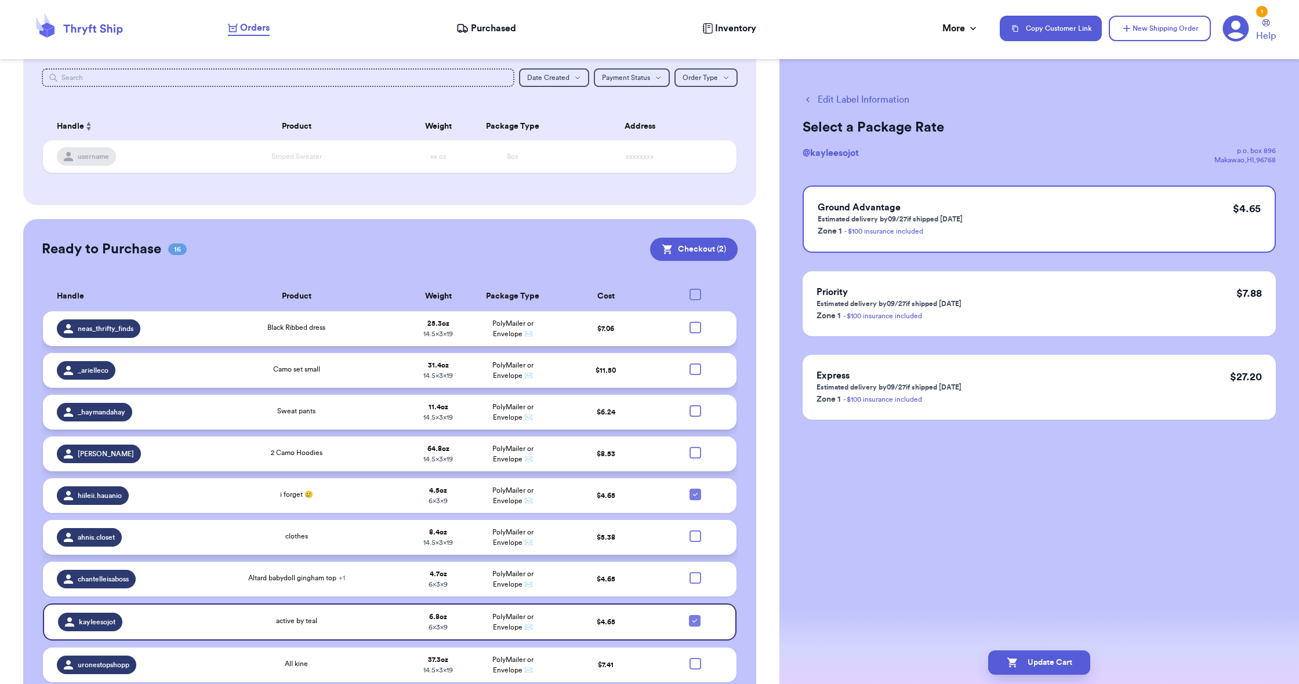
scroll to position [150, 0]
click at [686, 241] on button "Checkout ( 2 )" at bounding box center [694, 248] width 88 height 23
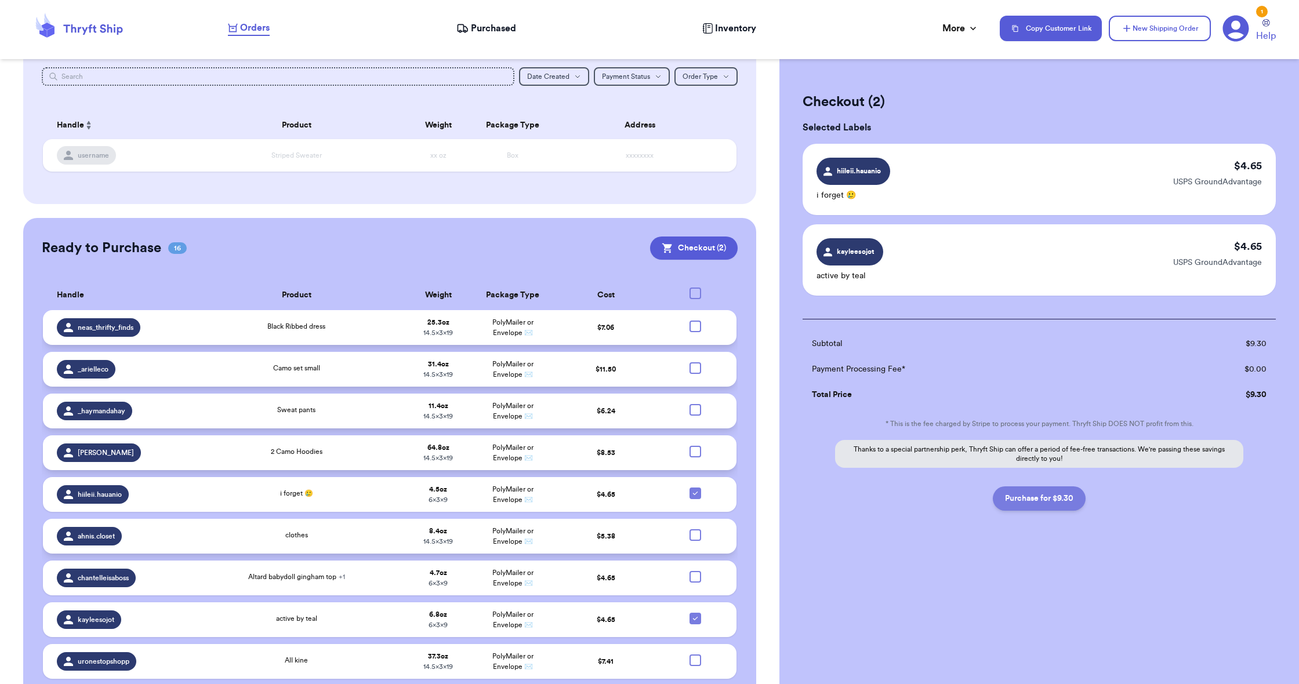
scroll to position [1, 0]
click at [1048, 499] on button "Purchase for $9.30" at bounding box center [1039, 498] width 93 height 24
checkbox input "false"
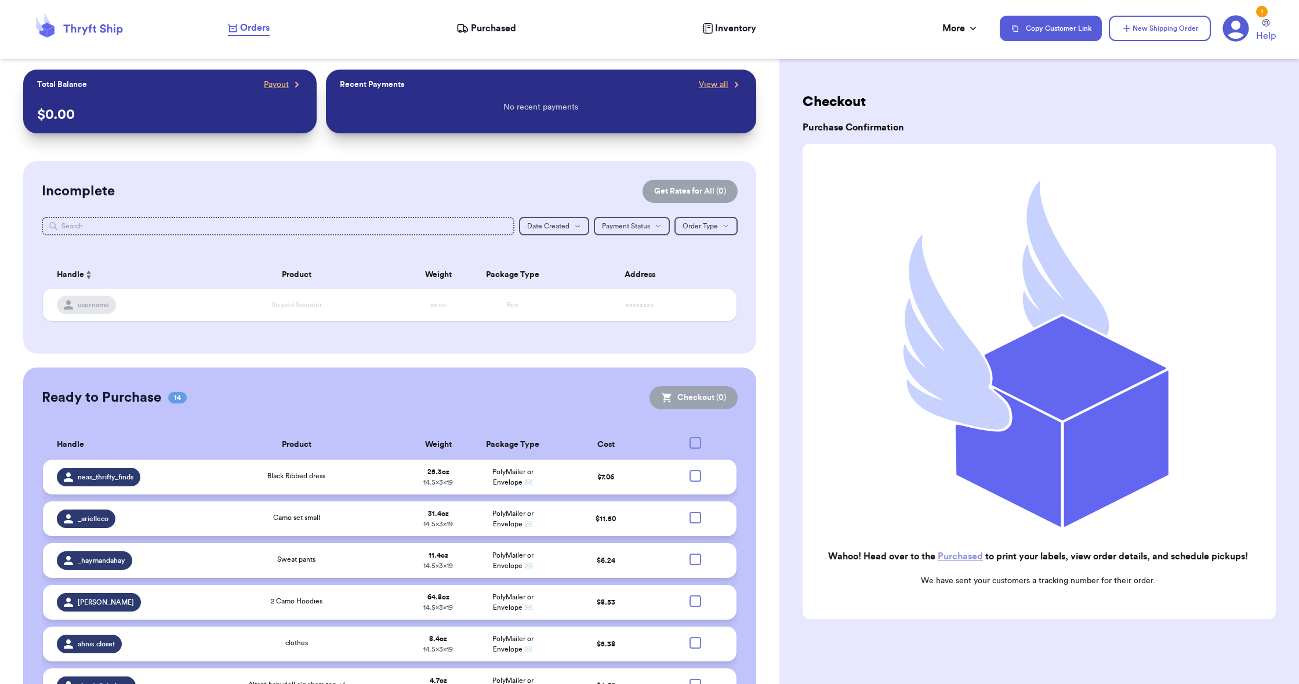
scroll to position [0, 0]
click at [288, 83] on span "Payout" at bounding box center [276, 85] width 25 height 12
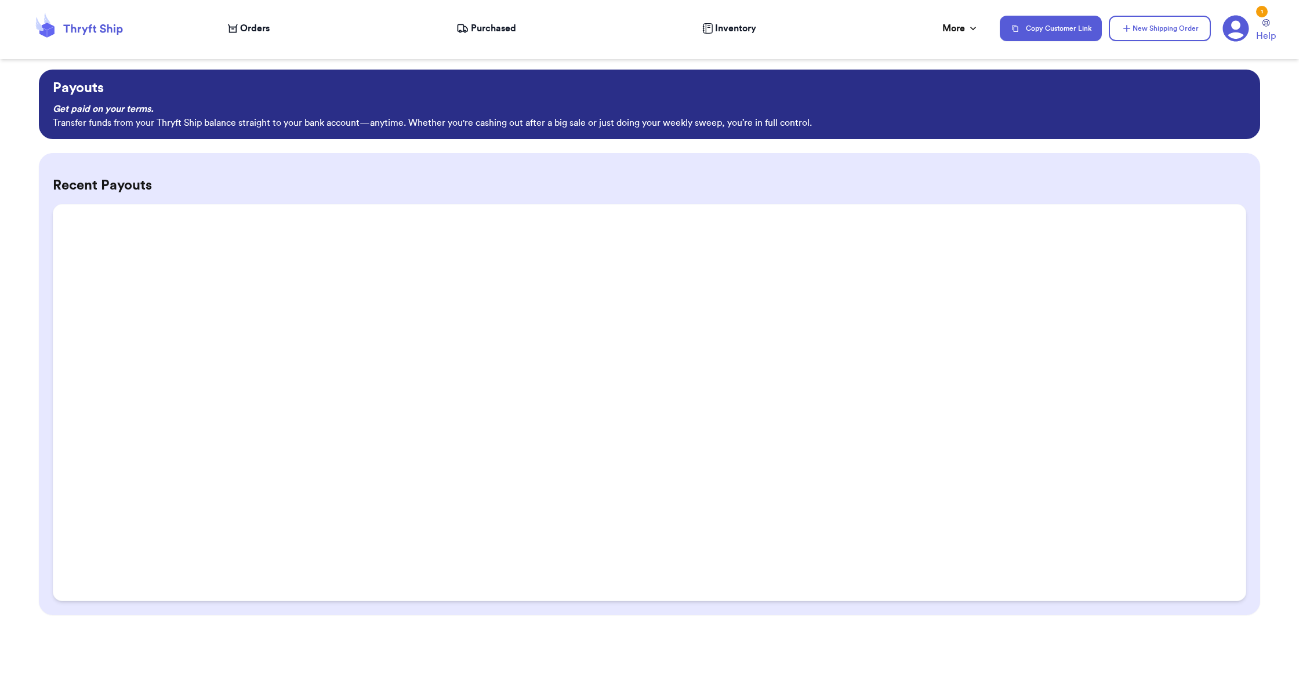
click at [478, 28] on span "Purchased" at bounding box center [493, 28] width 45 height 14
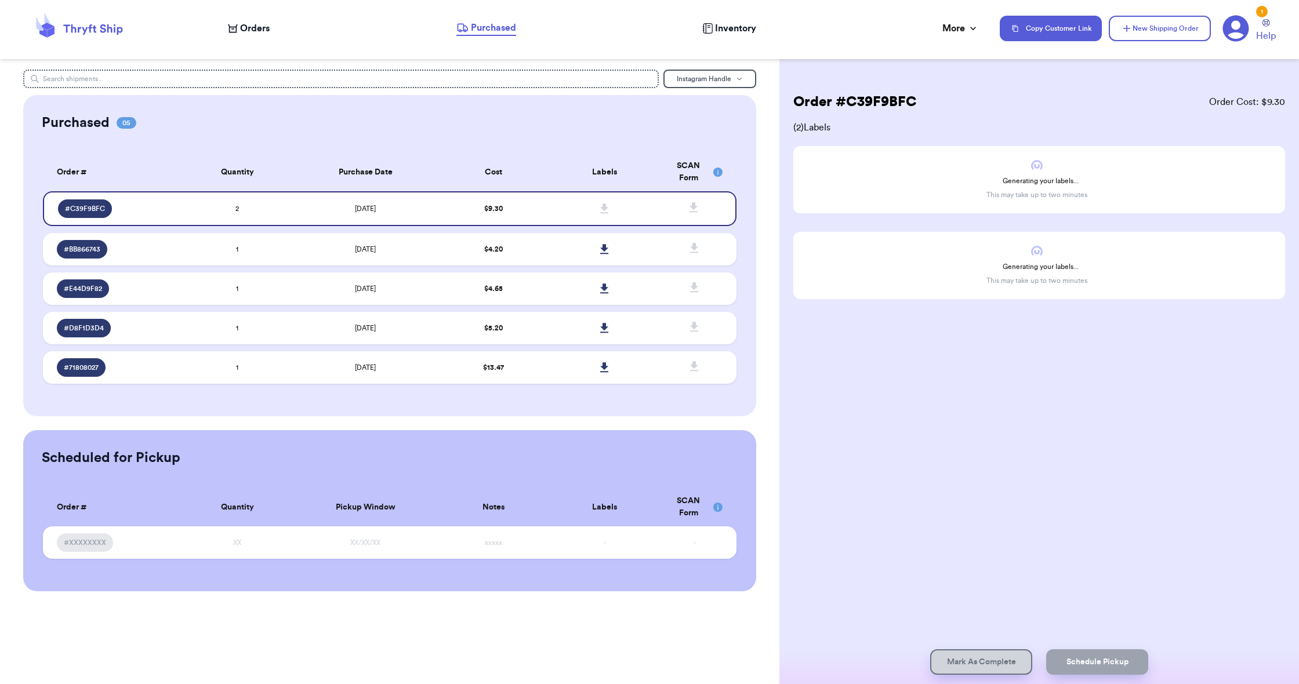
click at [234, 33] on div "Orders" at bounding box center [249, 28] width 42 height 14
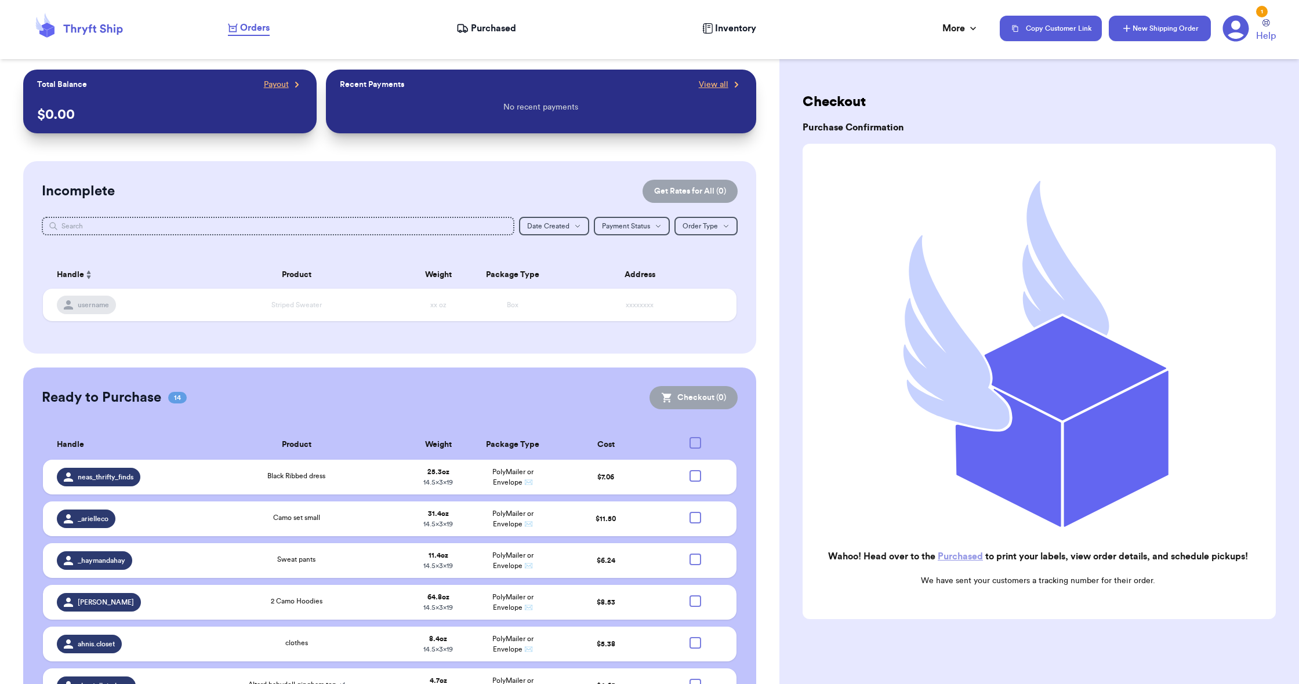
click at [1154, 27] on button "New Shipping Order" at bounding box center [1160, 29] width 102 height 26
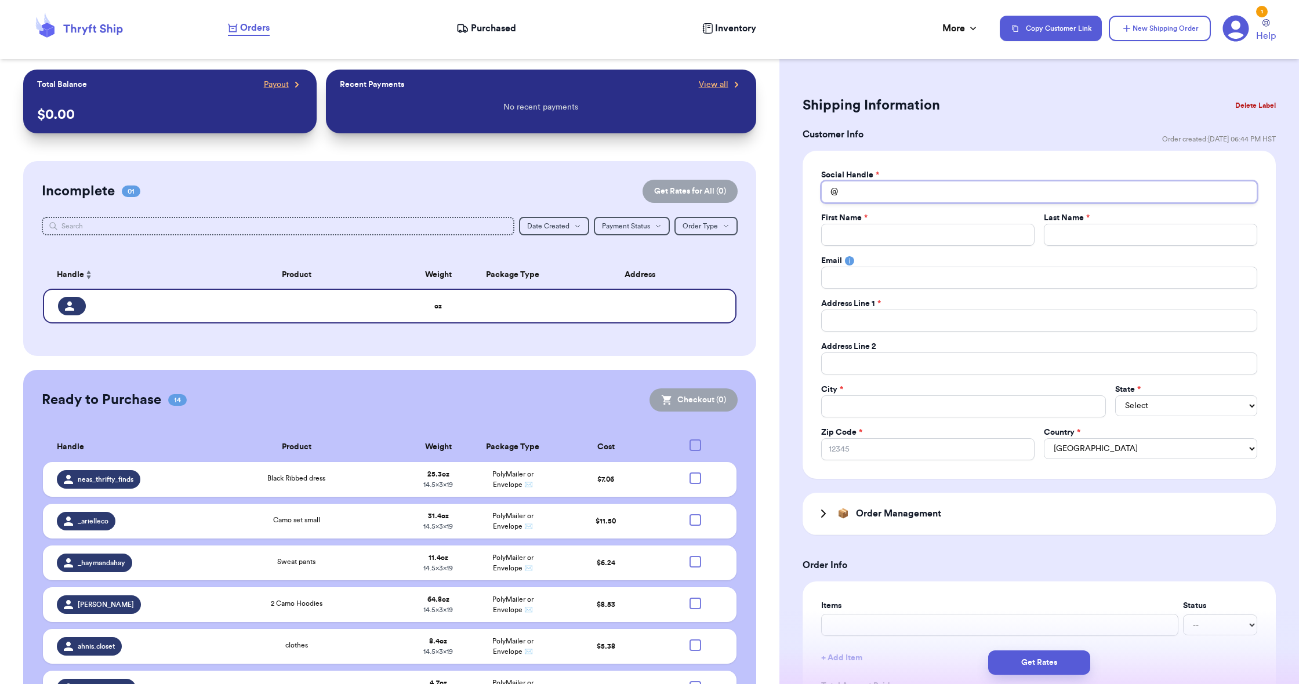
click at [978, 190] on input "Total Amount Paid" at bounding box center [1039, 192] width 436 height 22
type input "i"
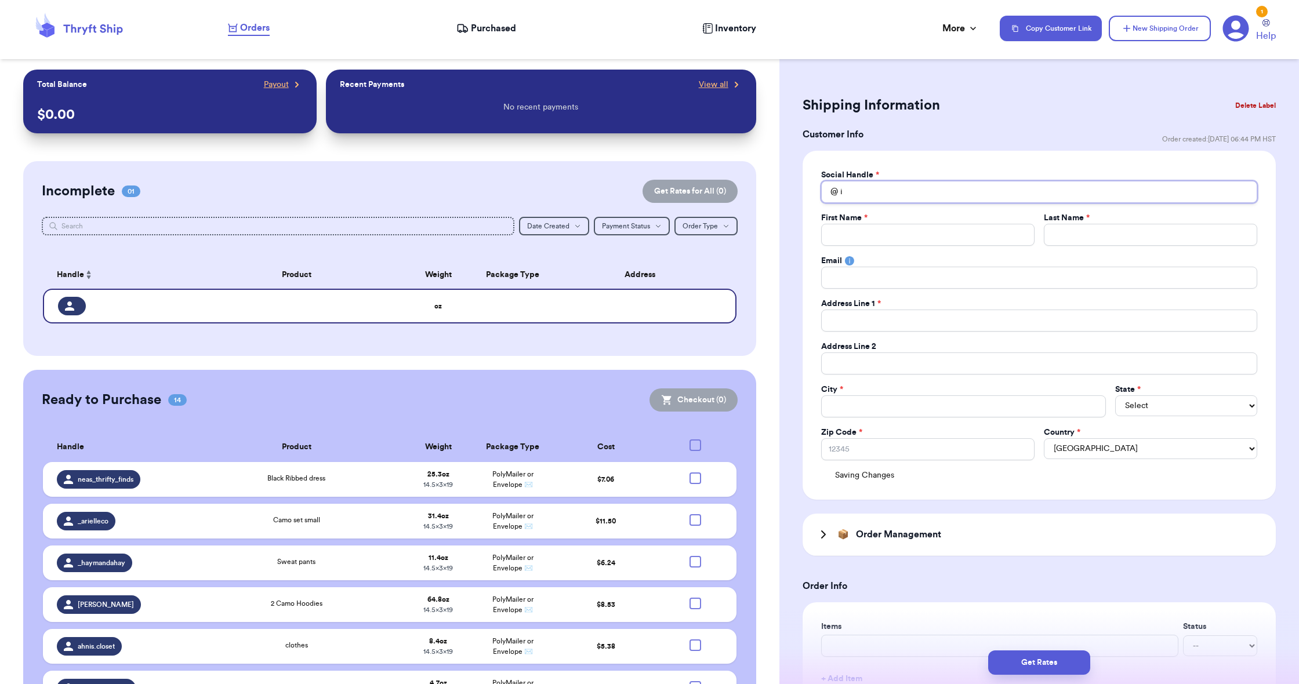
type input "it"
type input "its"
type input "itsg"
type input "itsgo"
type input "itsgoo"
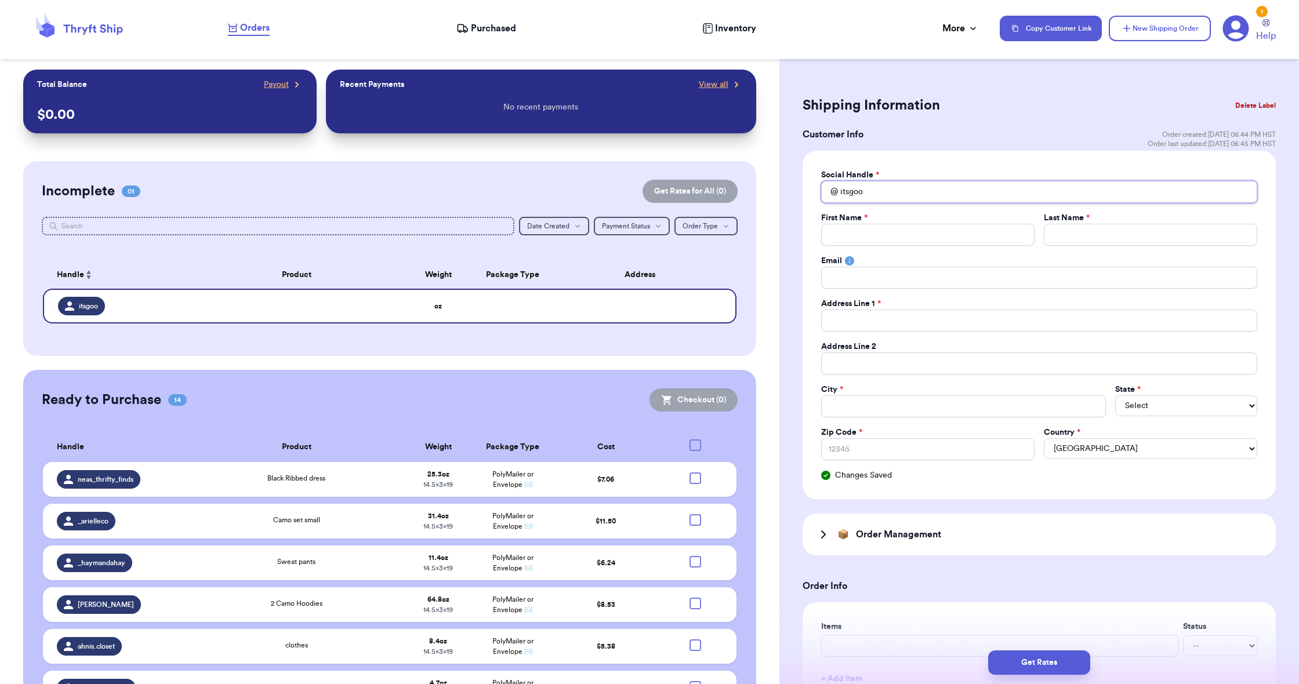
type input "itsgoot"
type input "itsgoot="
type input "itsgoot=="
type input "itsgoot="
type input "itsgoot"
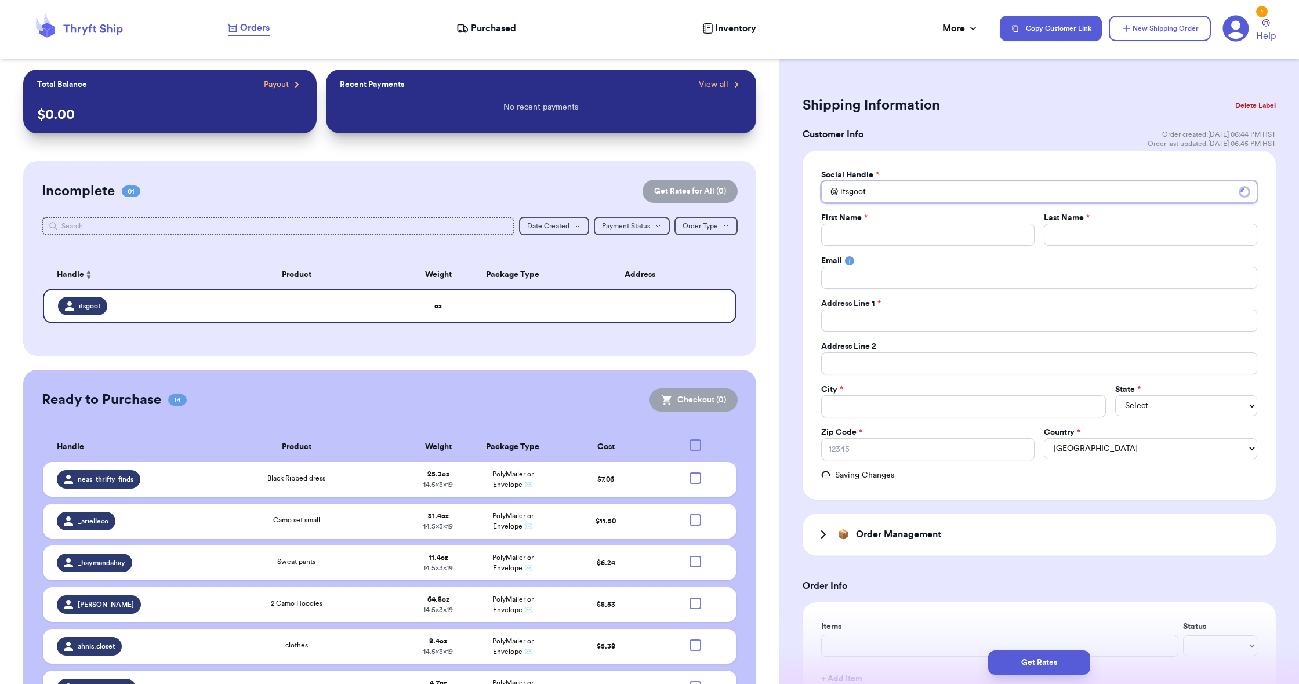
type input "itsgoo"
type input "itsgo"
type input "itsgot"
type input "itsgott"
type input "itsgotta"
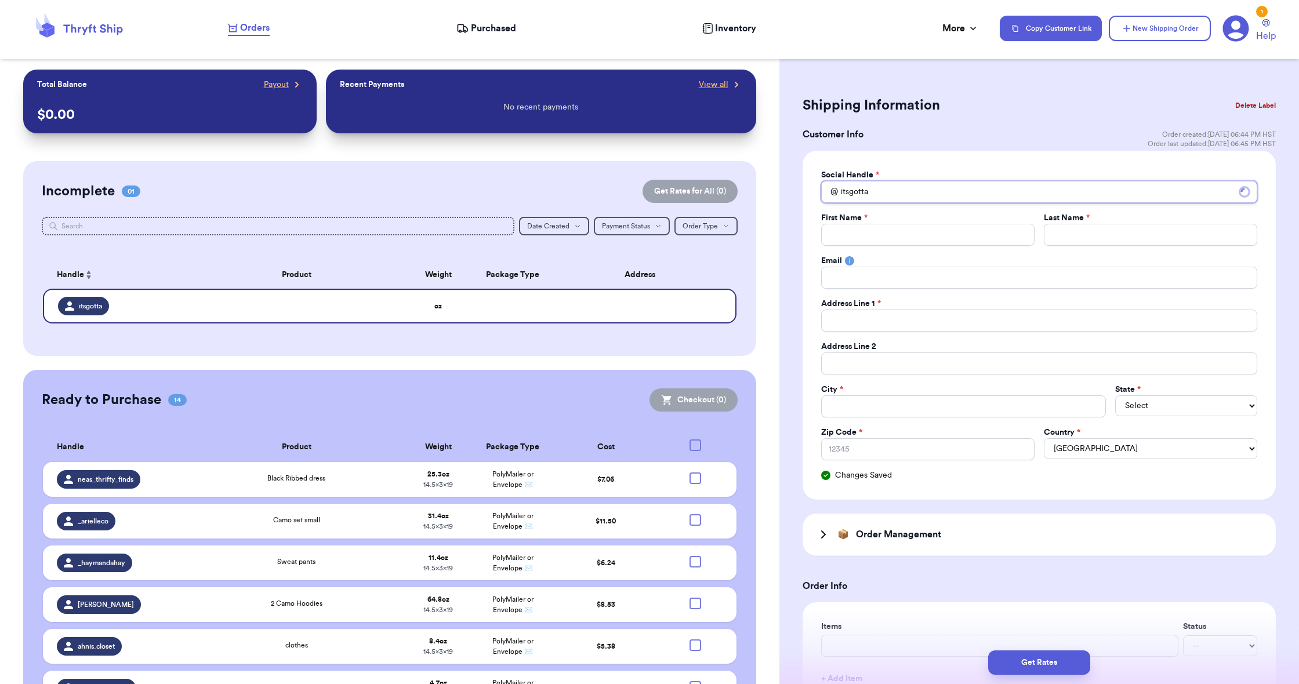
type input "itsgottag"
type input "itsgottago"
type input "itsgottago6"
type input "itsgottago67"
type input "itsgottago671"
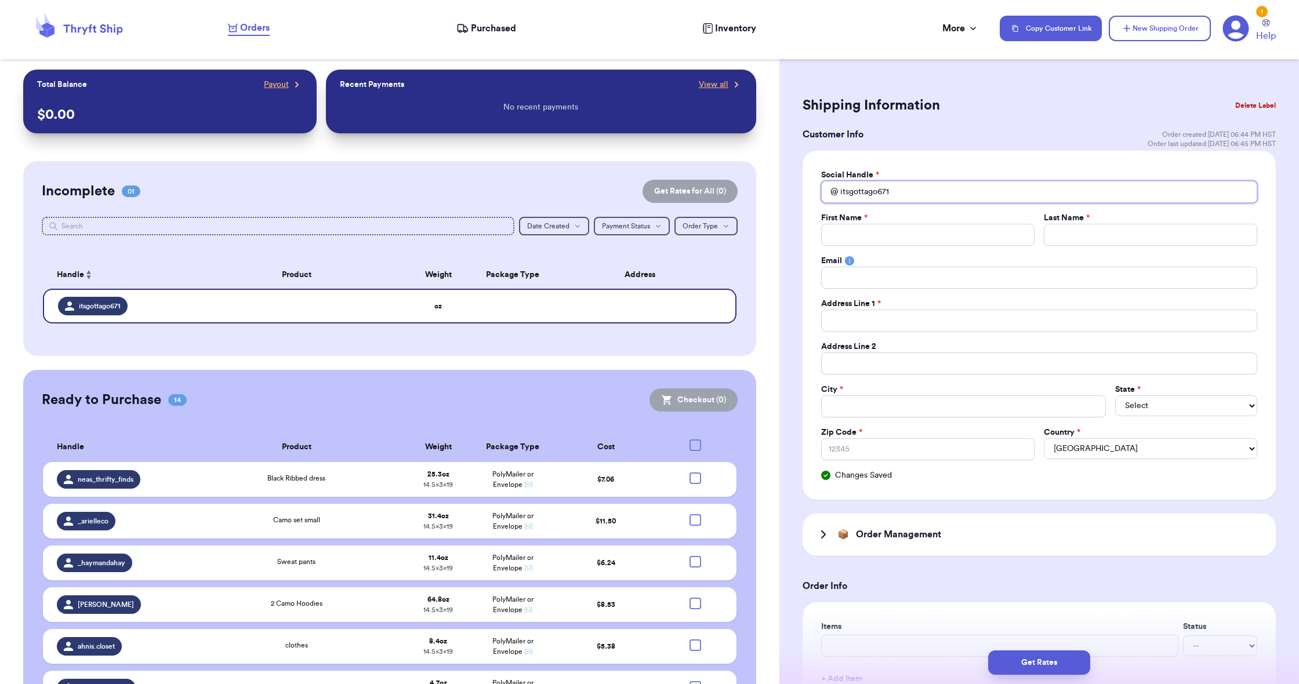
type input "itsgottago671"
type input "n"
type input "na"
type input "nat"
type input "nats"
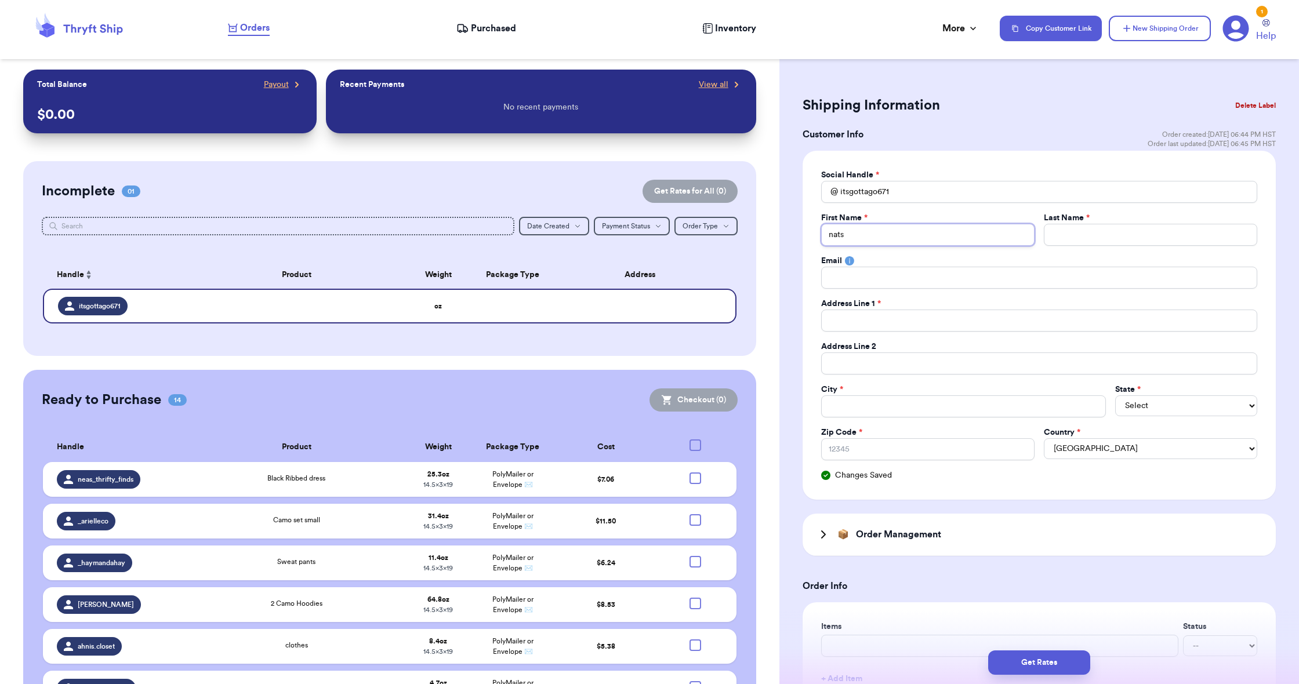
type input "nat"
type input "na"
type input "n"
type input "N"
type input "Na"
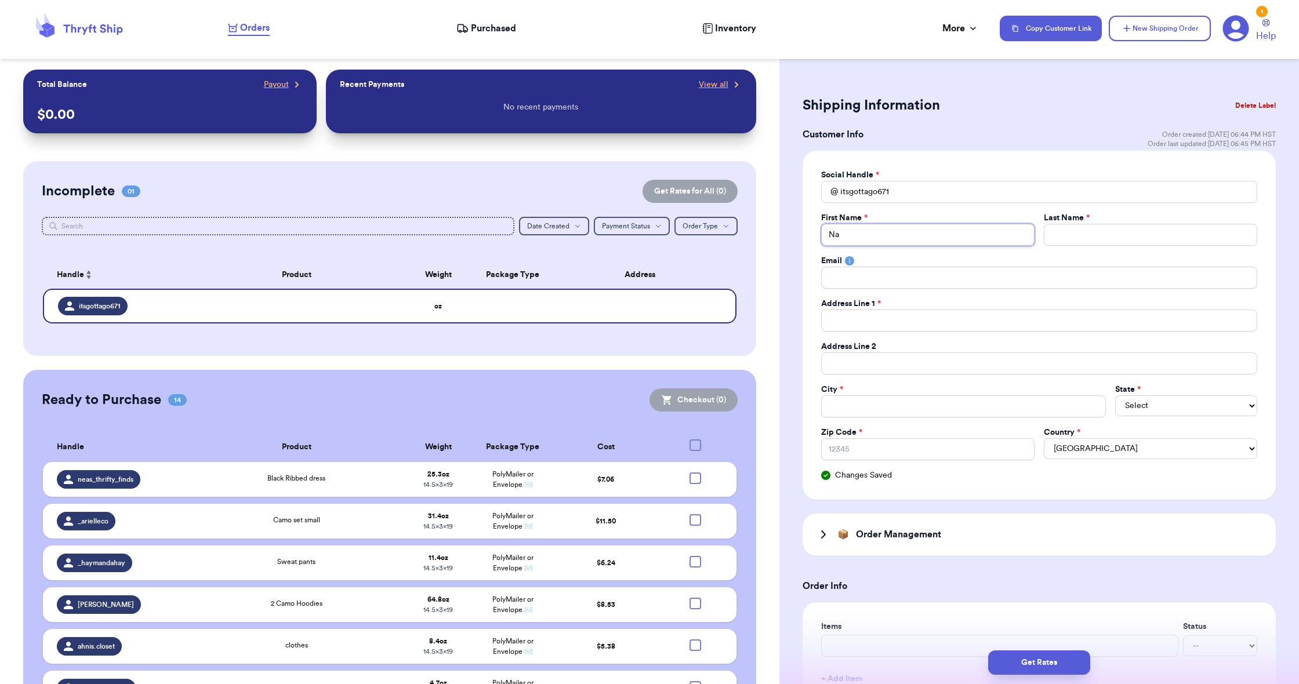
type input "Nat"
type input "Nata"
type input "Natas"
type input "Natash"
type input "[PERSON_NAME]"
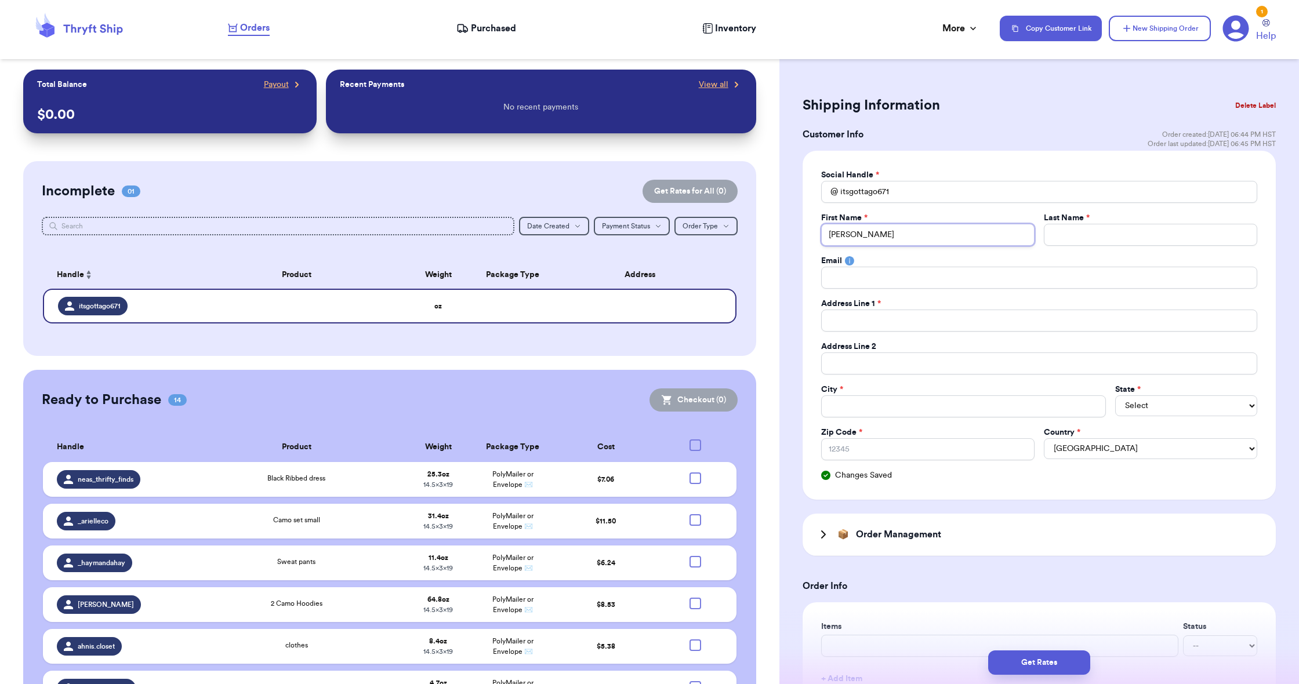
type input "[PERSON_NAME]"
type input "F"
type input "Fe"
type input "Fej"
type input "Feje"
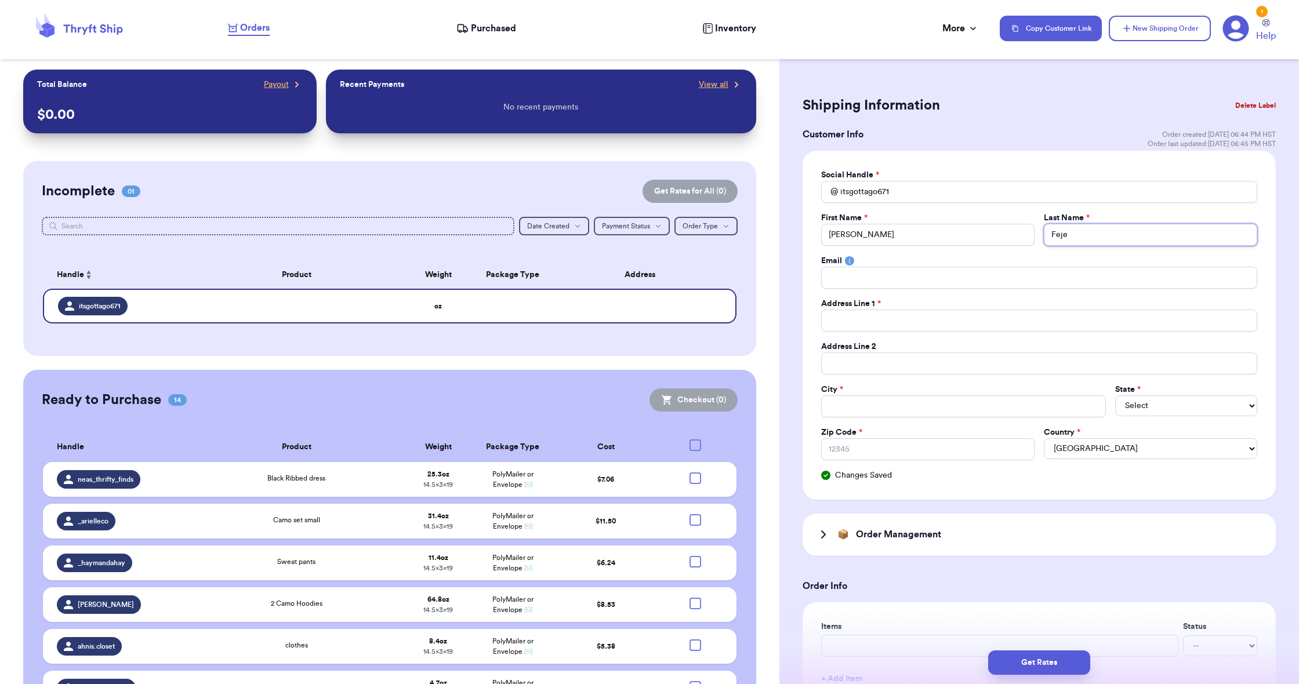
type input "[PERSON_NAME]"
type input "Feje"
type input "Fejer"
type input "Fejera"
type input "[PERSON_NAME]"
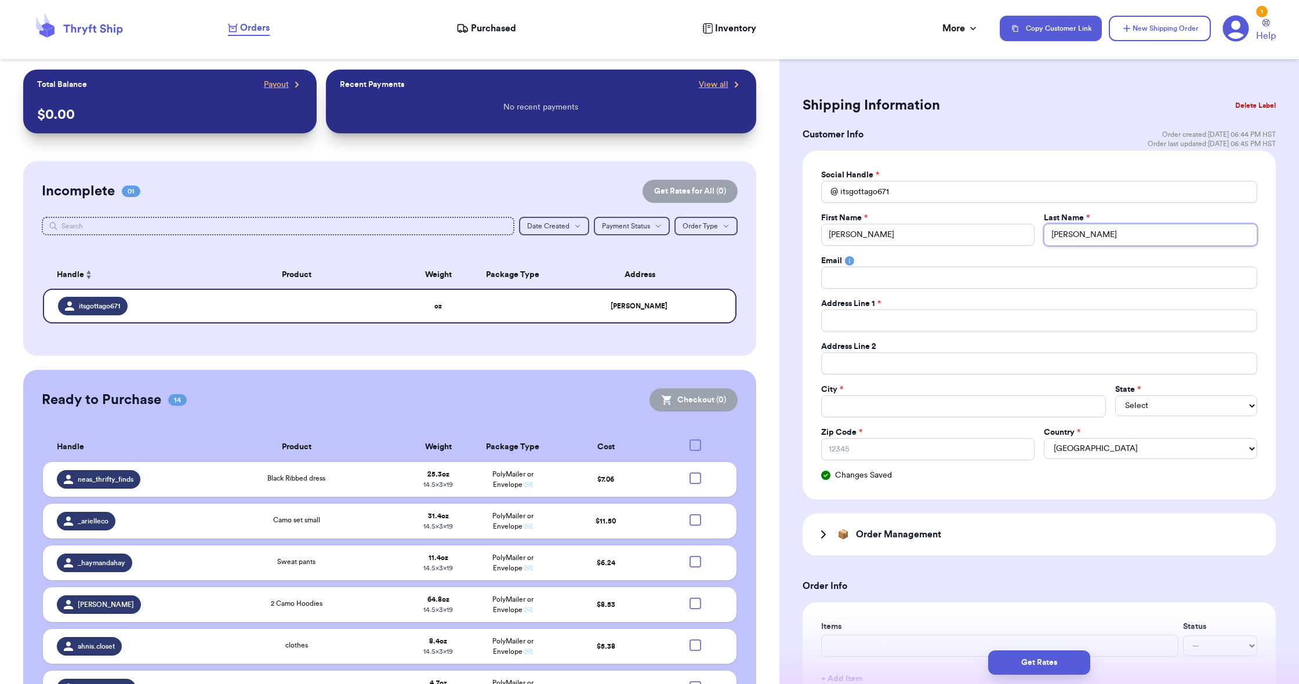
type input "[PERSON_NAME]"
type input "5"
type input "55"
type input "551"
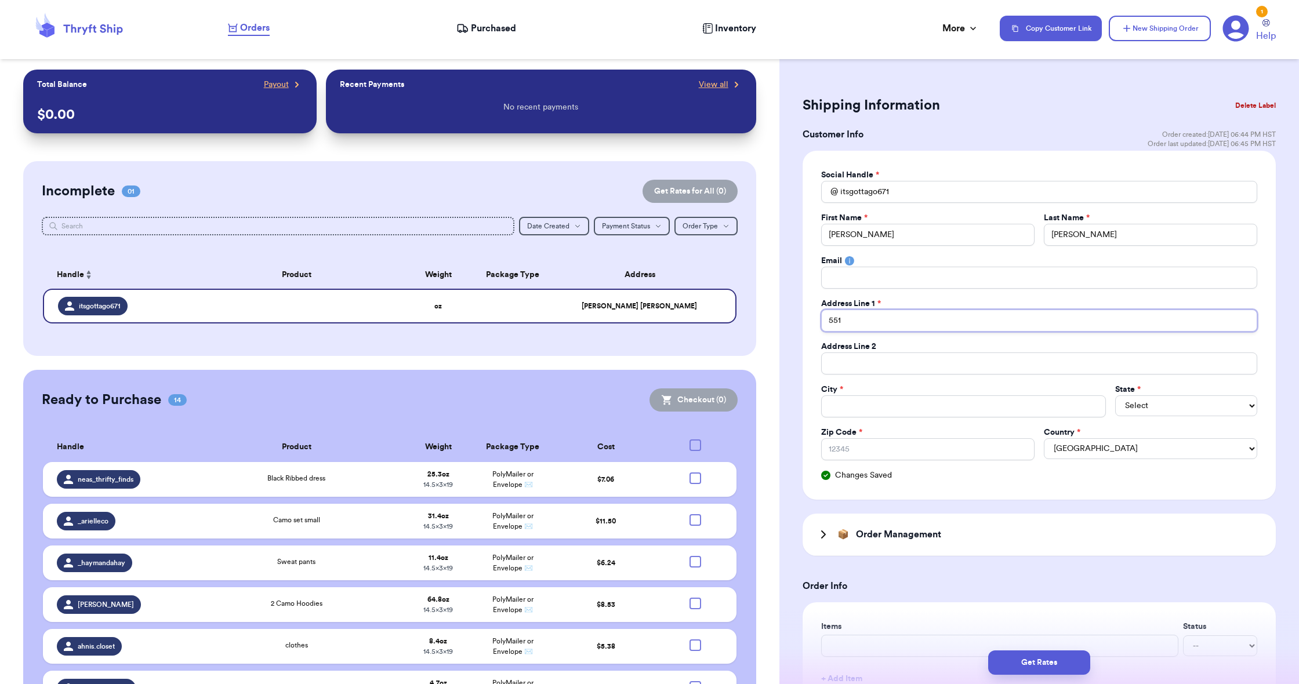
type input "551 R"
type input "551 Ro"
type input "551 Rou"
type input "551 Rout"
type input "551 Route"
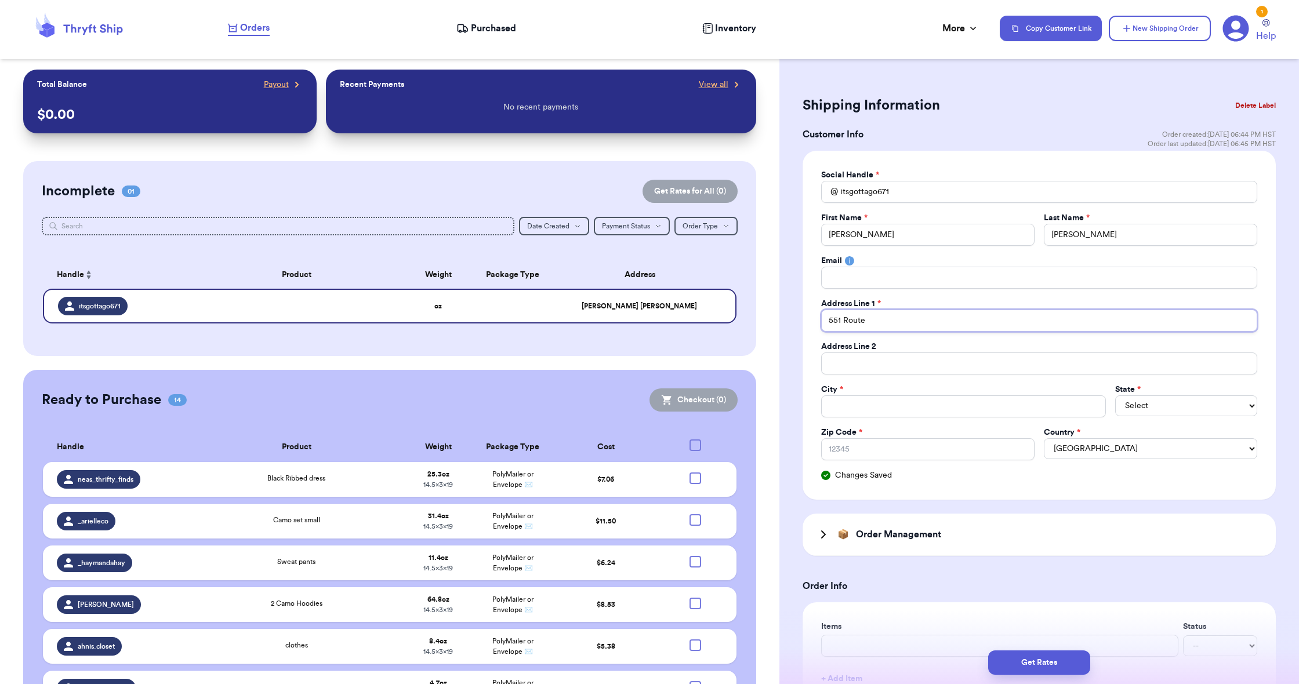
type input "551 Route"
type input "551 Route 1"
type input "551 Route 10"
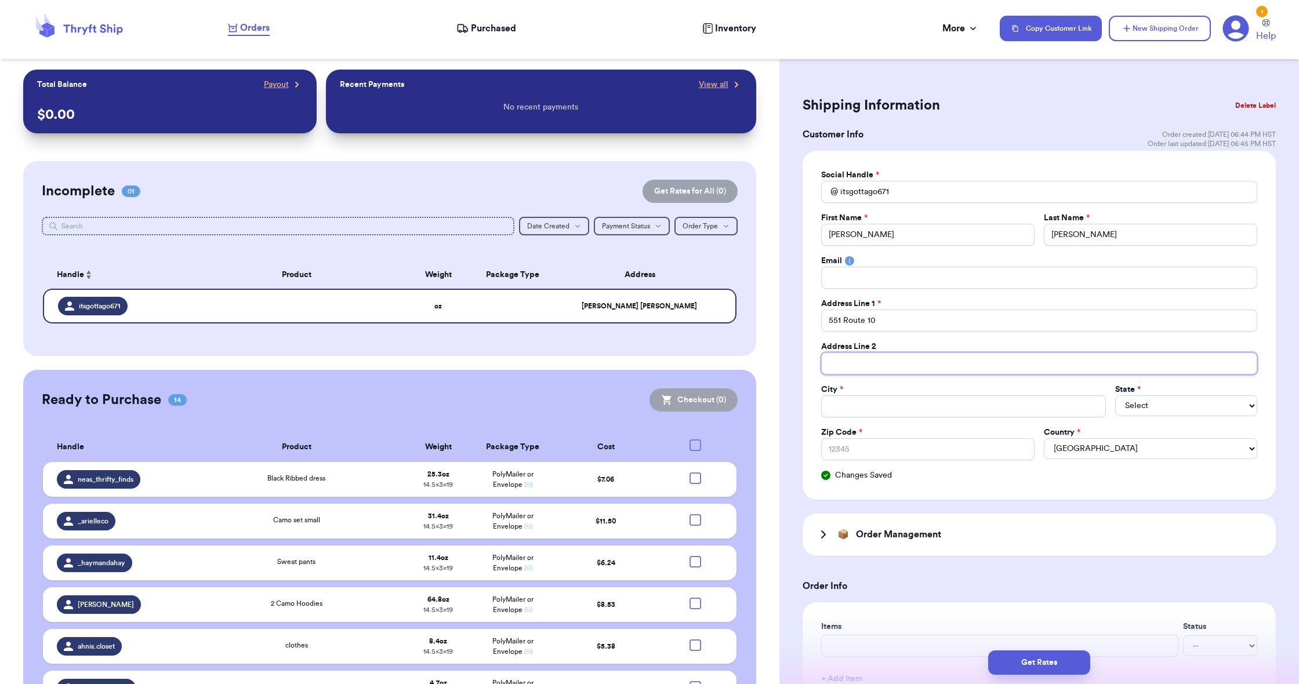
type input "A"
type input "Ap"
type input "Apt"
type input "Apt 1"
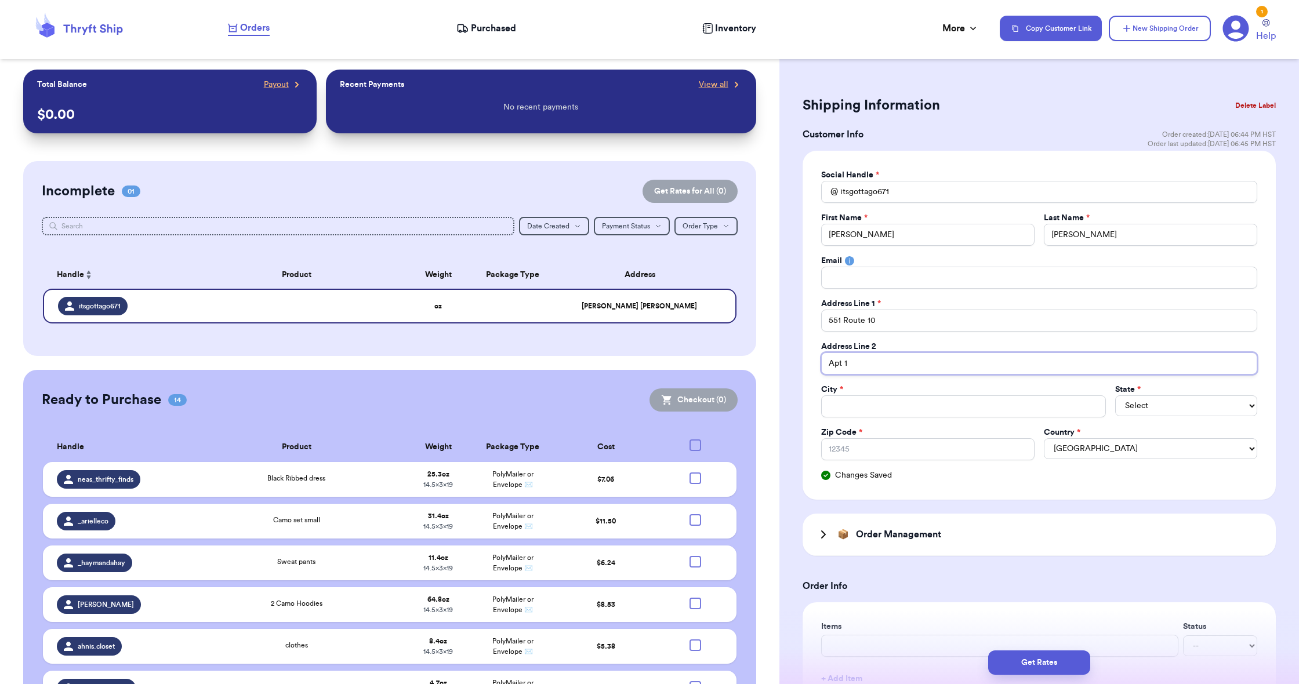
type input "Apt 10"
type input "Apt 101"
type input "Apt 101 P"
type input "Apt 101 PM"
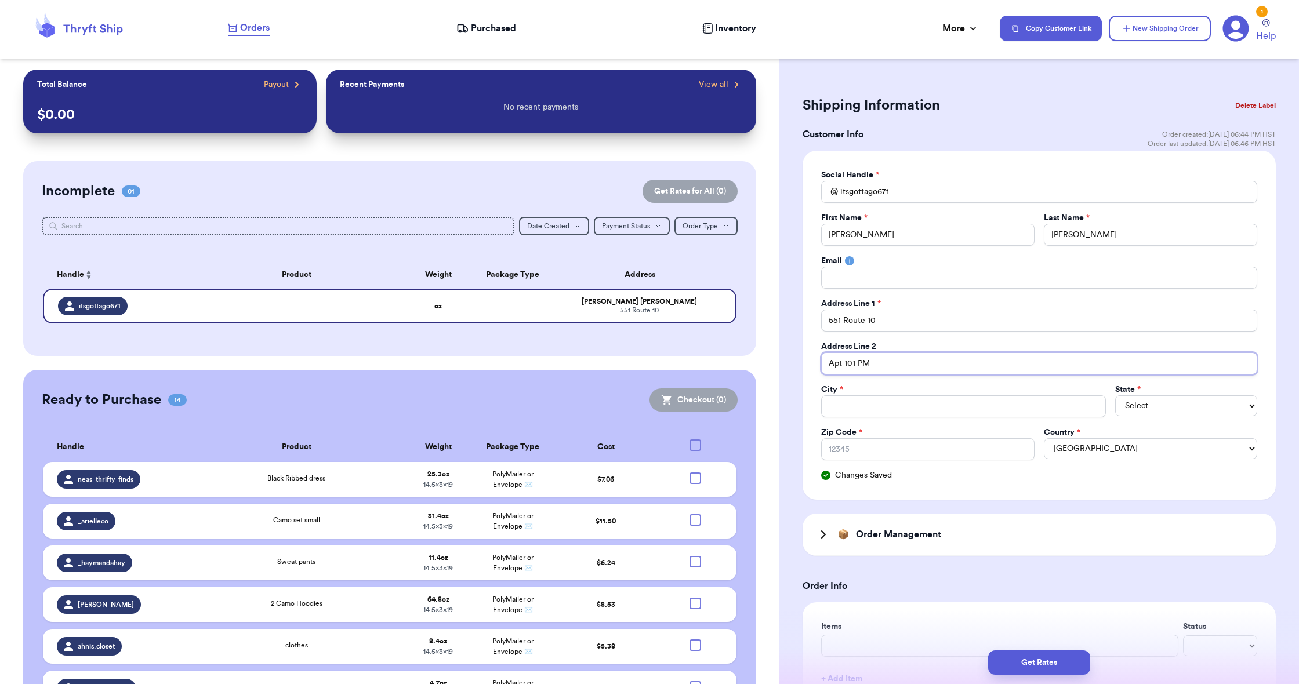
type input "Apt 101 PMB"
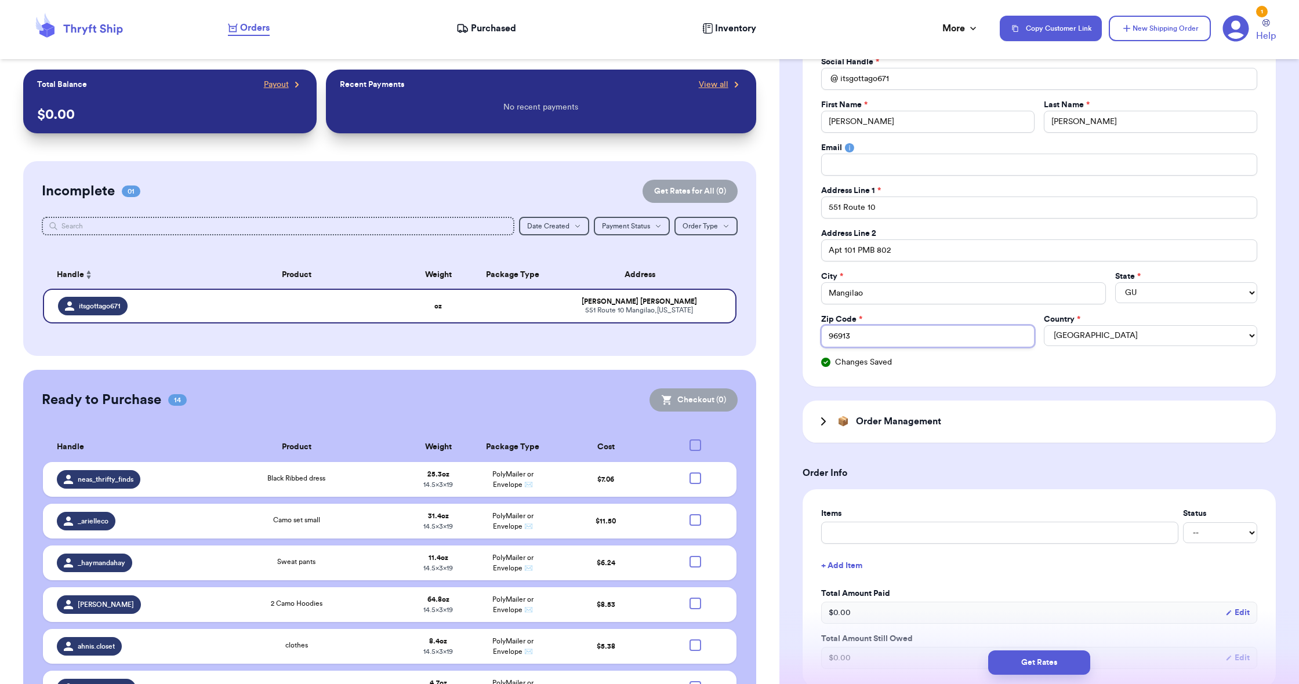
scroll to position [119, 0]
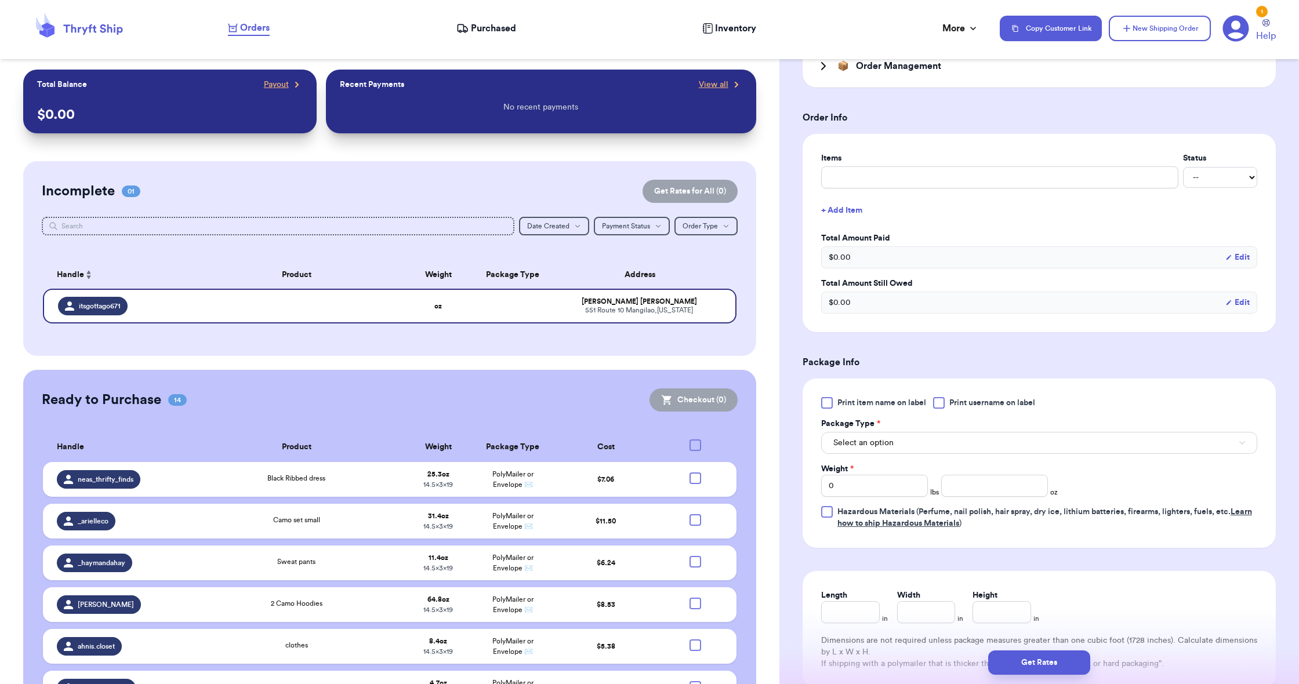
click at [1021, 442] on button "Select an option" at bounding box center [1039, 443] width 436 height 22
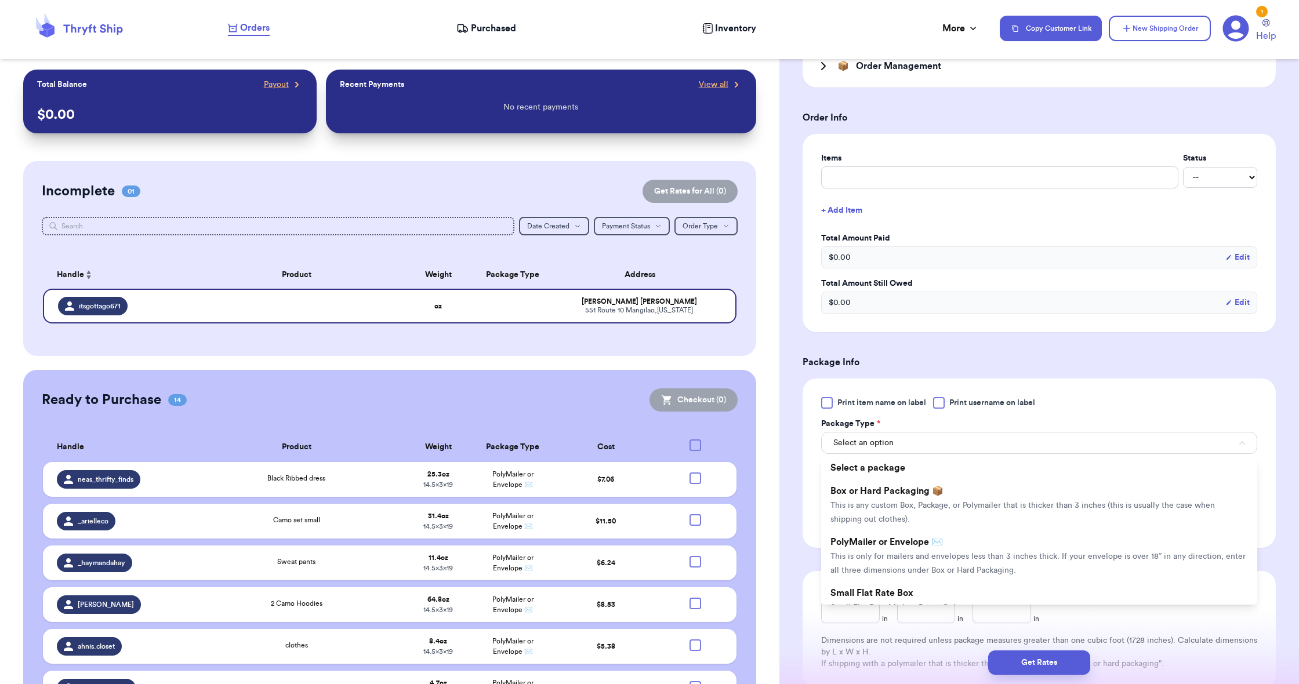
scroll to position [468, 0]
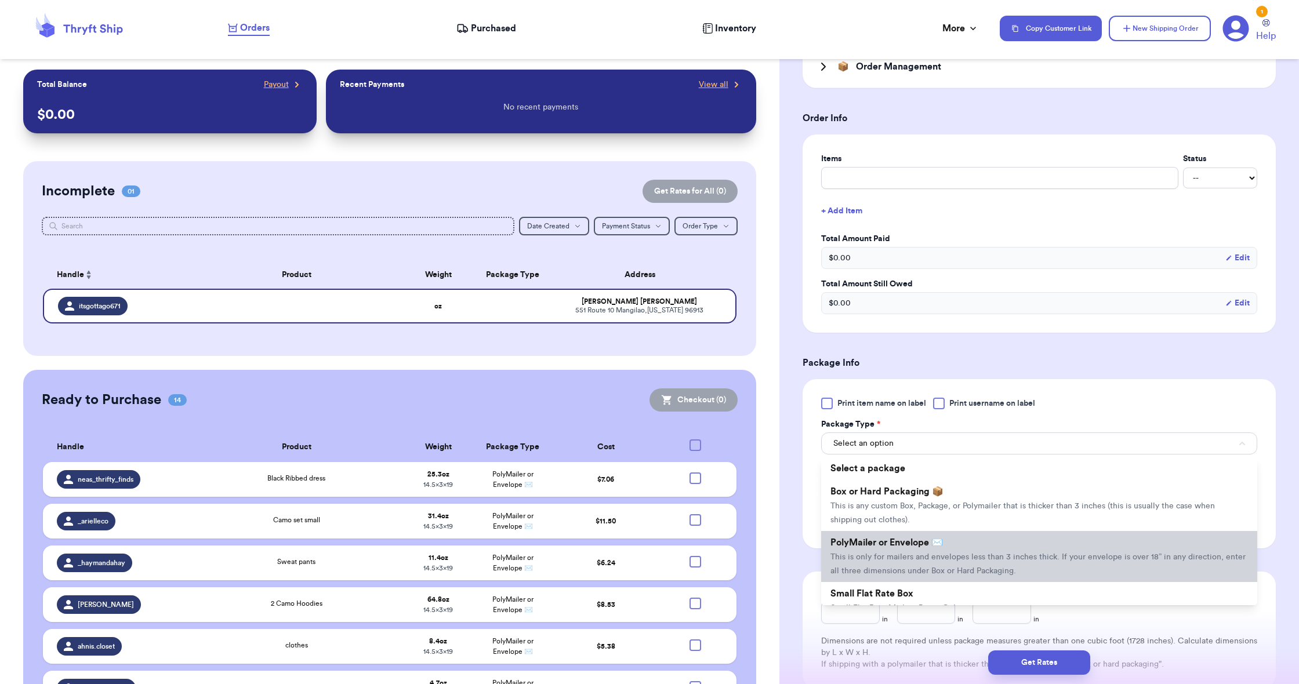
click at [1040, 538] on li "PolyMailer or Envelope ✉️ This is only for mailers and envelopes less than 3 in…" at bounding box center [1039, 556] width 436 height 51
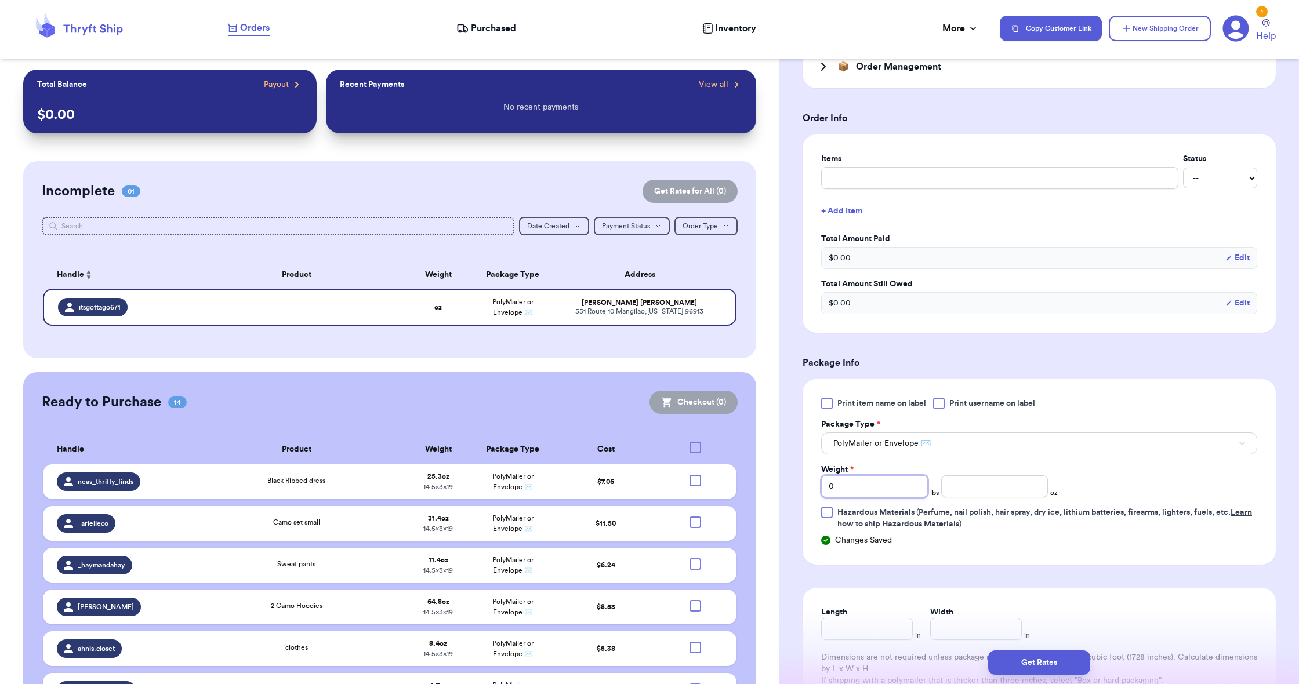
click at [871, 481] on input "0" at bounding box center [874, 486] width 107 height 22
click at [969, 489] on input "number" at bounding box center [994, 486] width 107 height 22
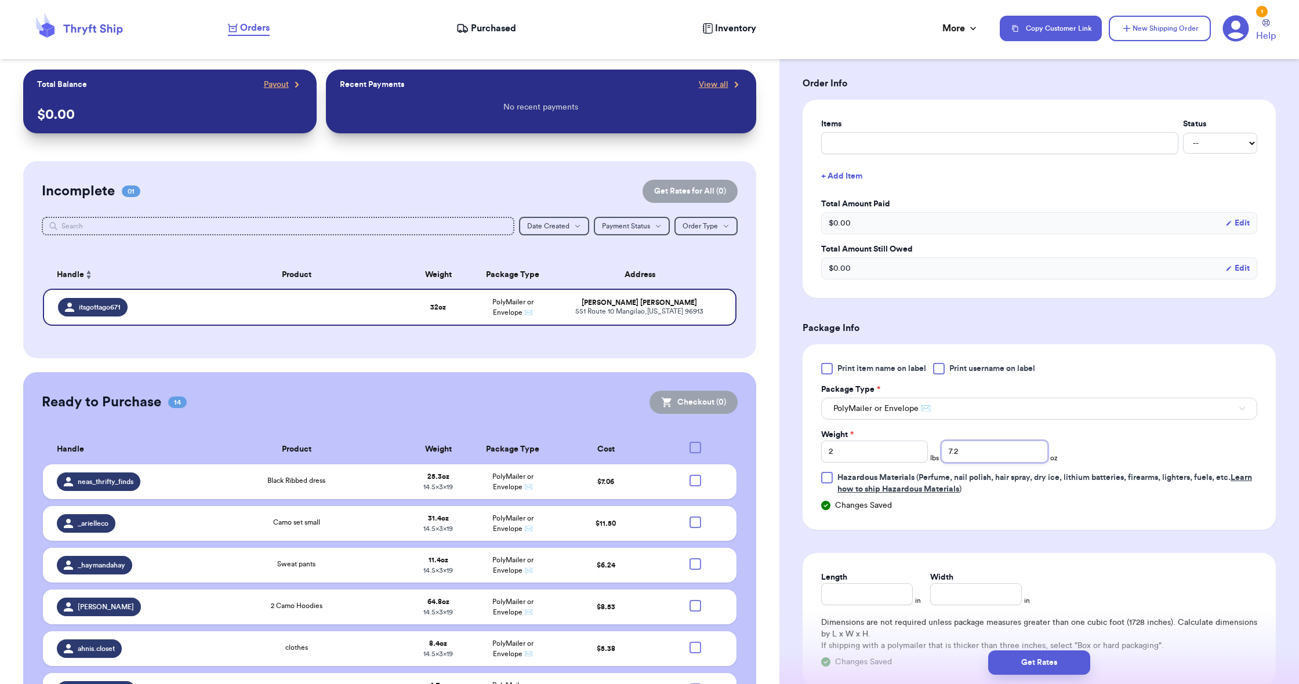
scroll to position [510, 0]
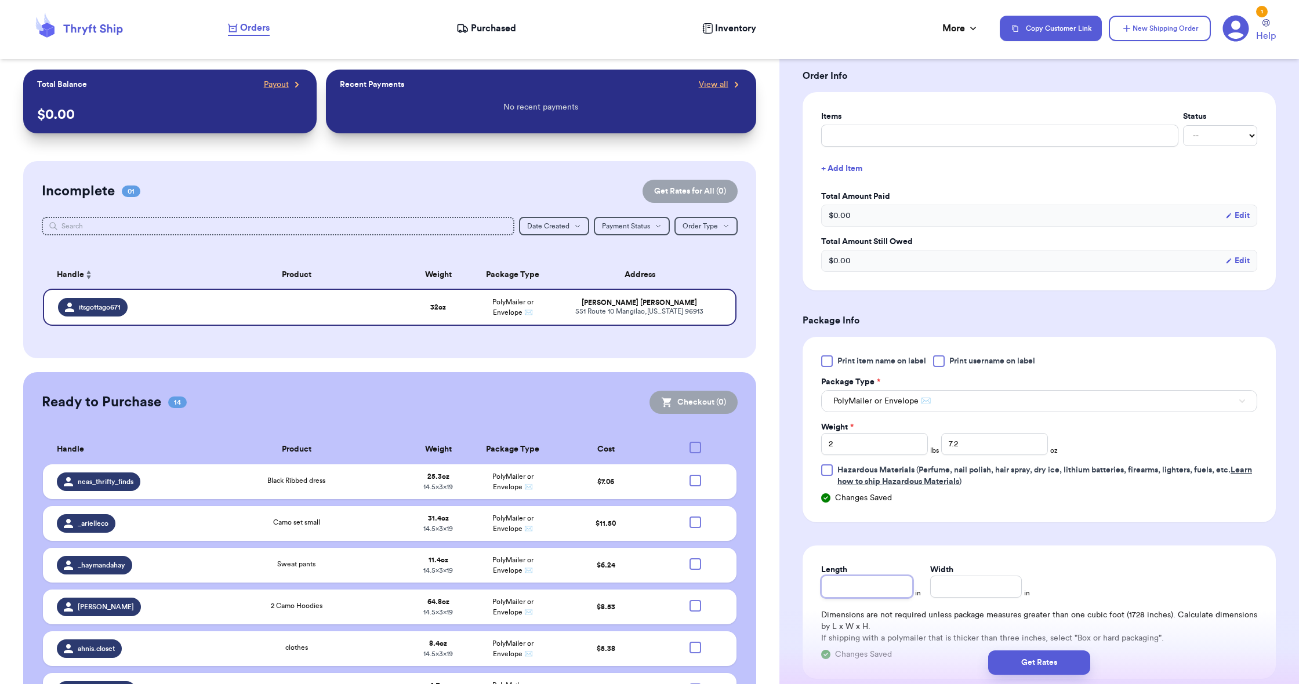
click at [868, 580] on input "Length" at bounding box center [867, 587] width 92 height 22
click at [972, 590] on input "Width *" at bounding box center [976, 587] width 92 height 22
click at [1139, 573] on div "Length 19 in Width 14.5 in Dimensions are not required unless package measures …" at bounding box center [1038, 612] width 473 height 133
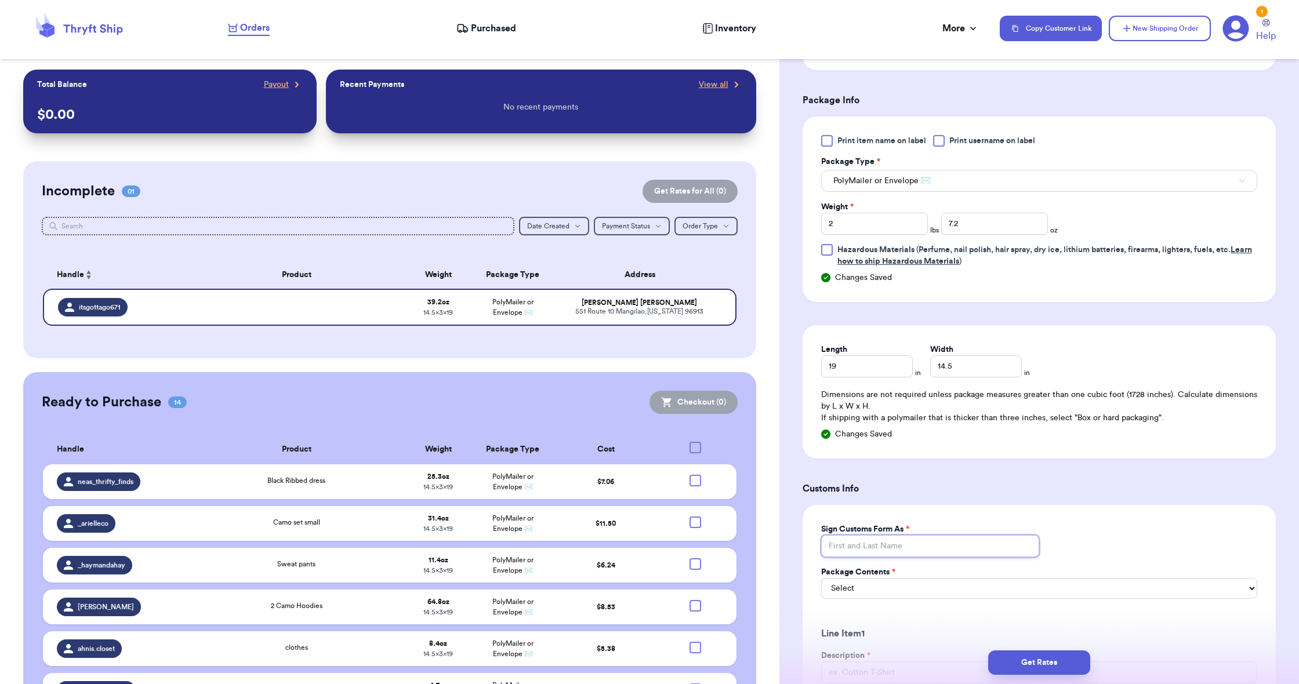
scroll to position [735, 0]
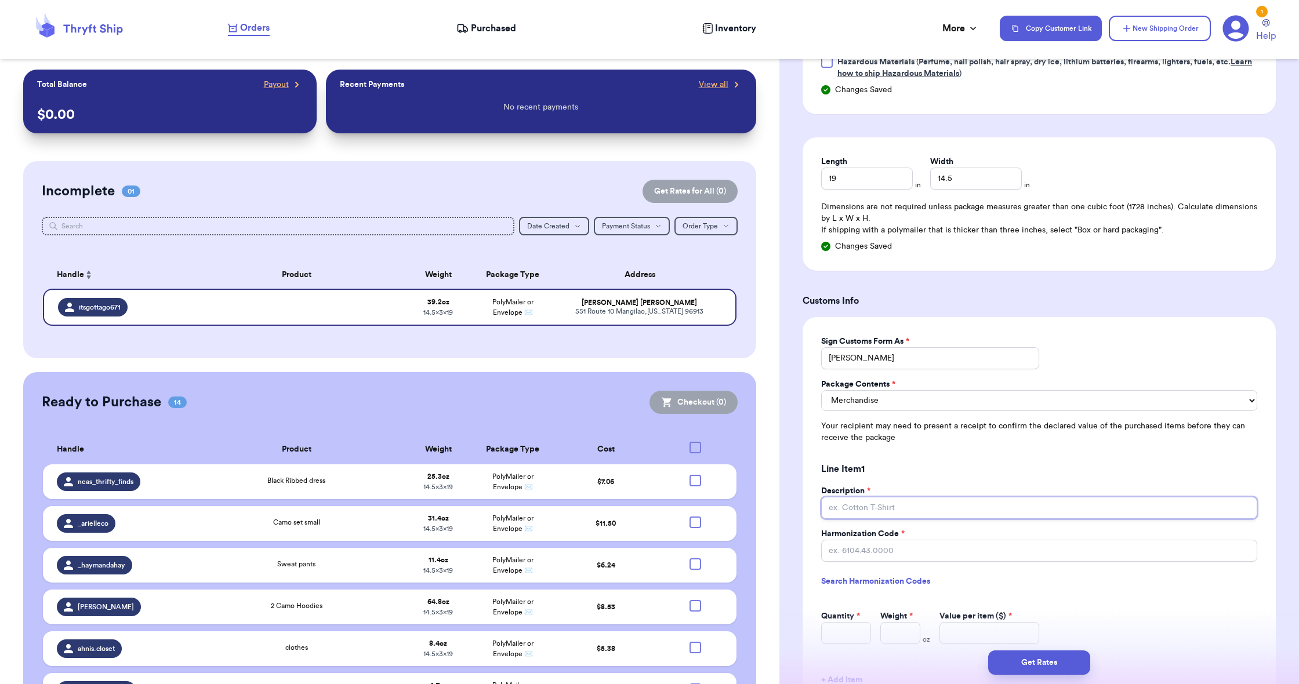
click at [990, 510] on input "Description *" at bounding box center [1039, 508] width 436 height 22
click at [1005, 550] on input "Harmonization Code *" at bounding box center [1039, 552] width 436 height 22
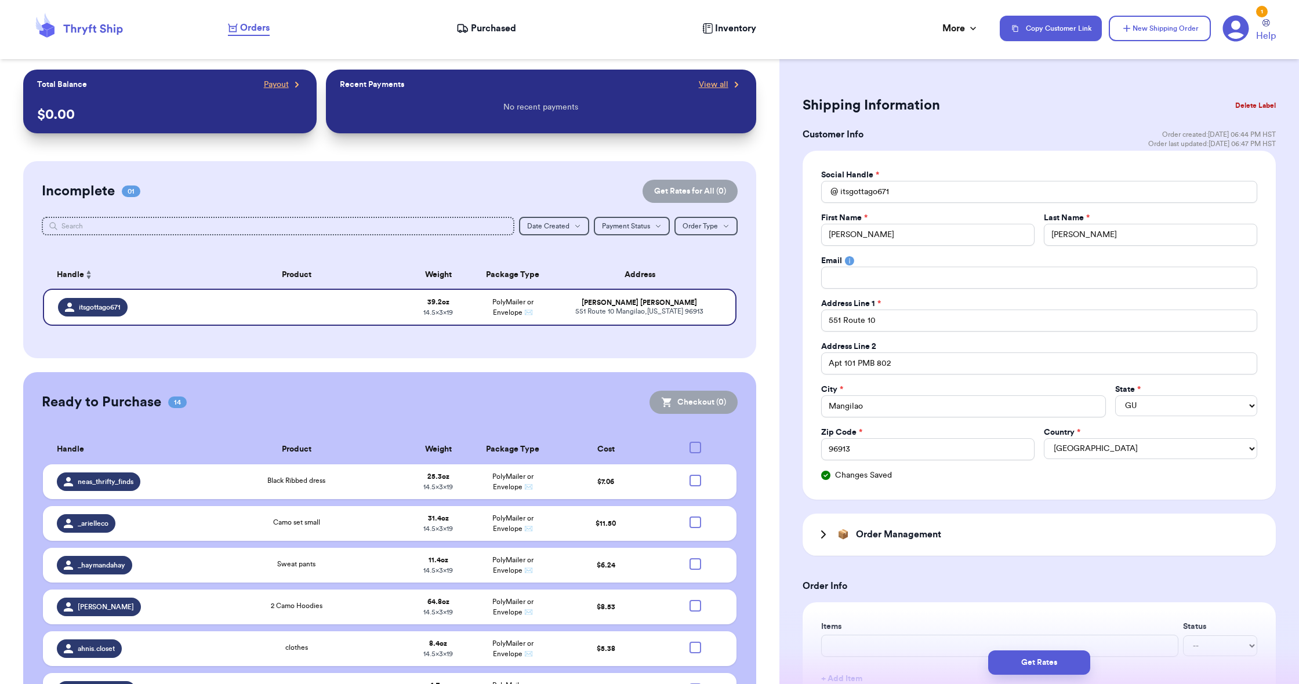
scroll to position [0, 0]
click at [839, 277] on input "Total Amount Paid" at bounding box center [1039, 278] width 436 height 22
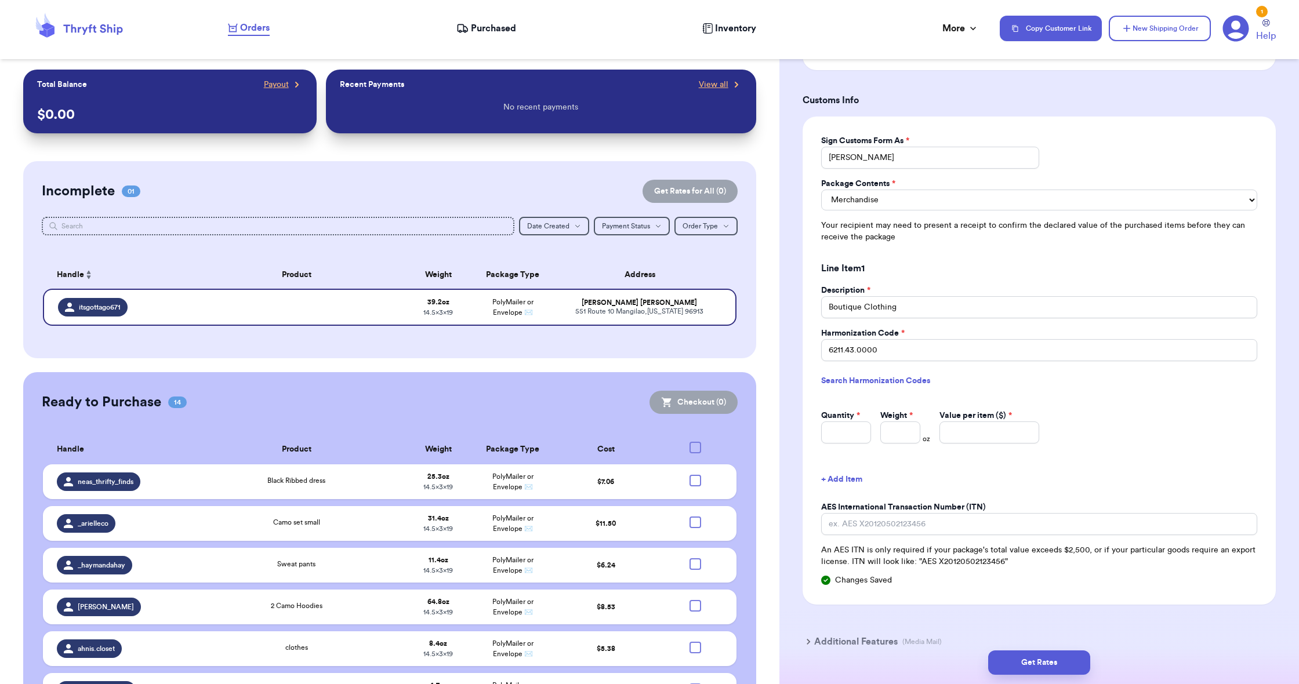
scroll to position [1141, 0]
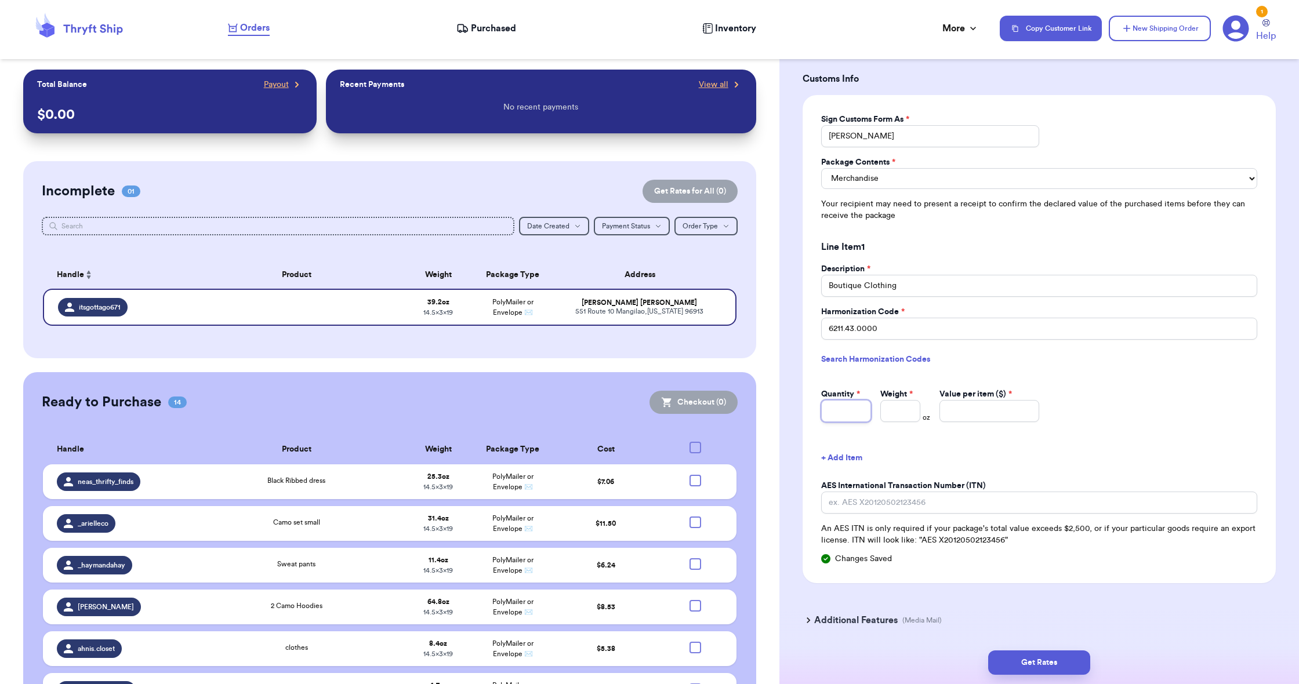
click at [838, 400] on input "Quantity *" at bounding box center [846, 411] width 50 height 22
click at [896, 409] on input "Weight *" at bounding box center [900, 411] width 40 height 22
click at [949, 410] on input "Value per item ($) *" at bounding box center [989, 411] width 100 height 22
click at [1059, 659] on button "Get Rates" at bounding box center [1039, 663] width 102 height 24
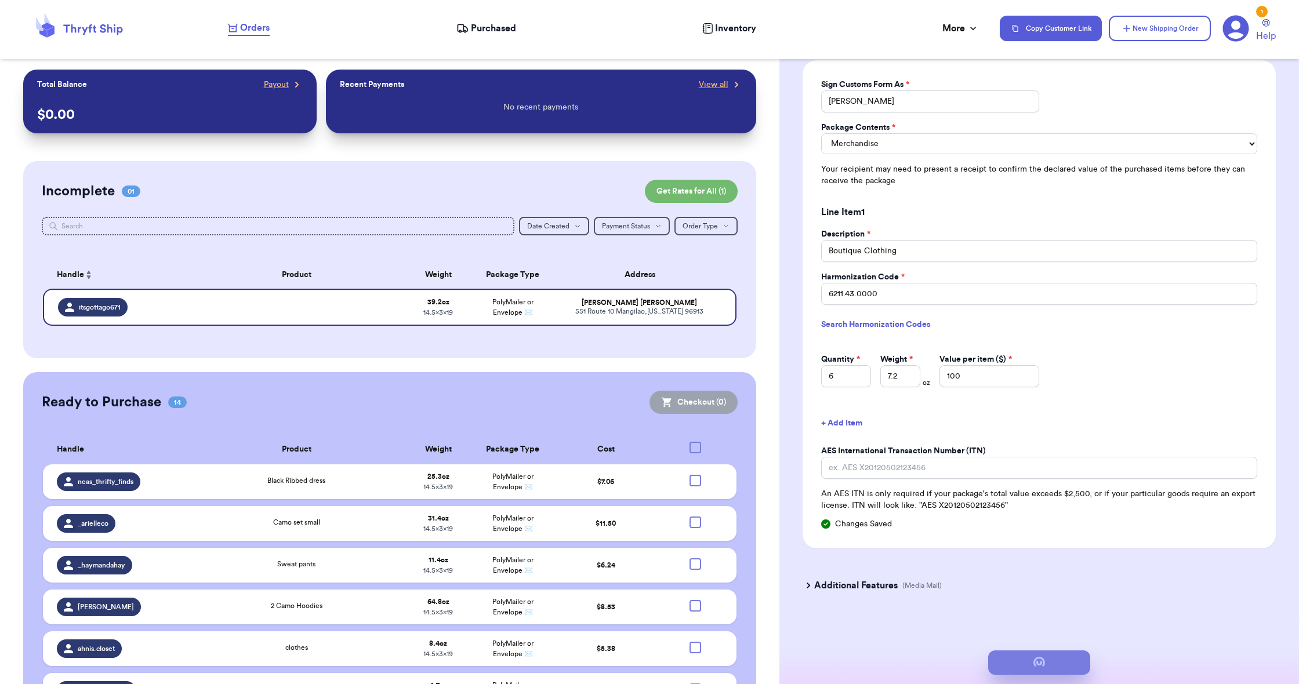
scroll to position [0, 0]
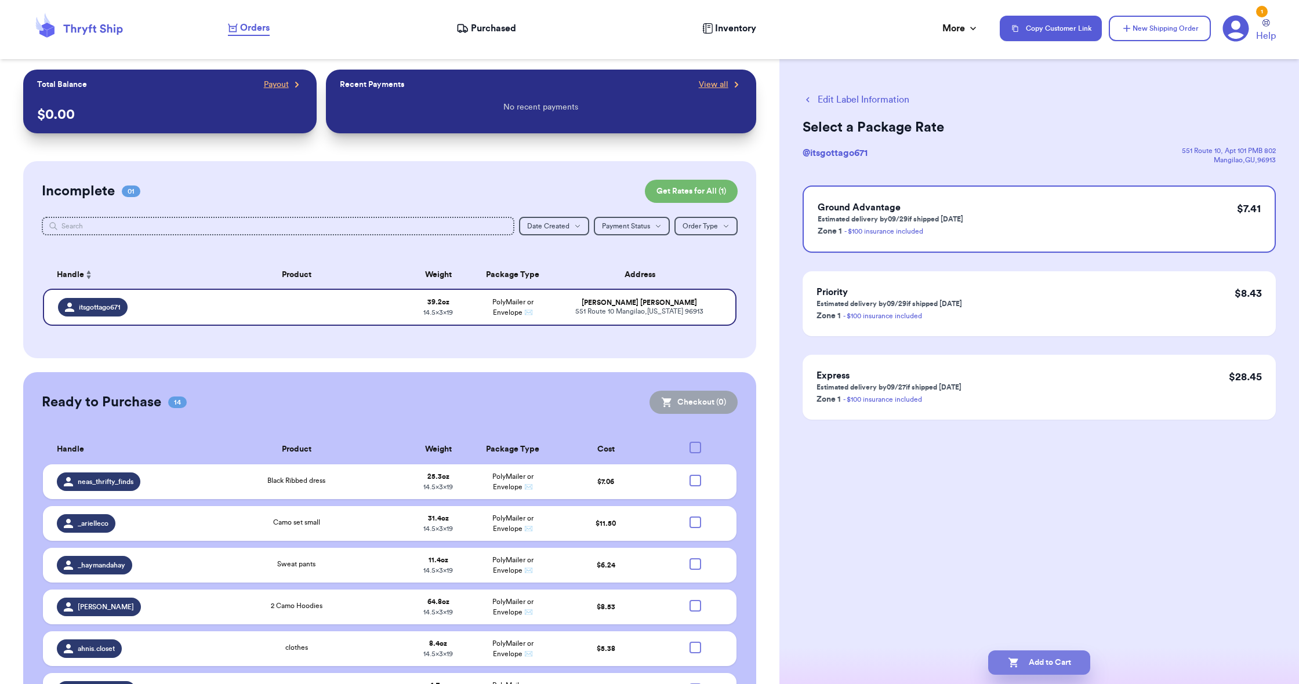
click at [1072, 661] on button "Add to Cart" at bounding box center [1039, 663] width 102 height 24
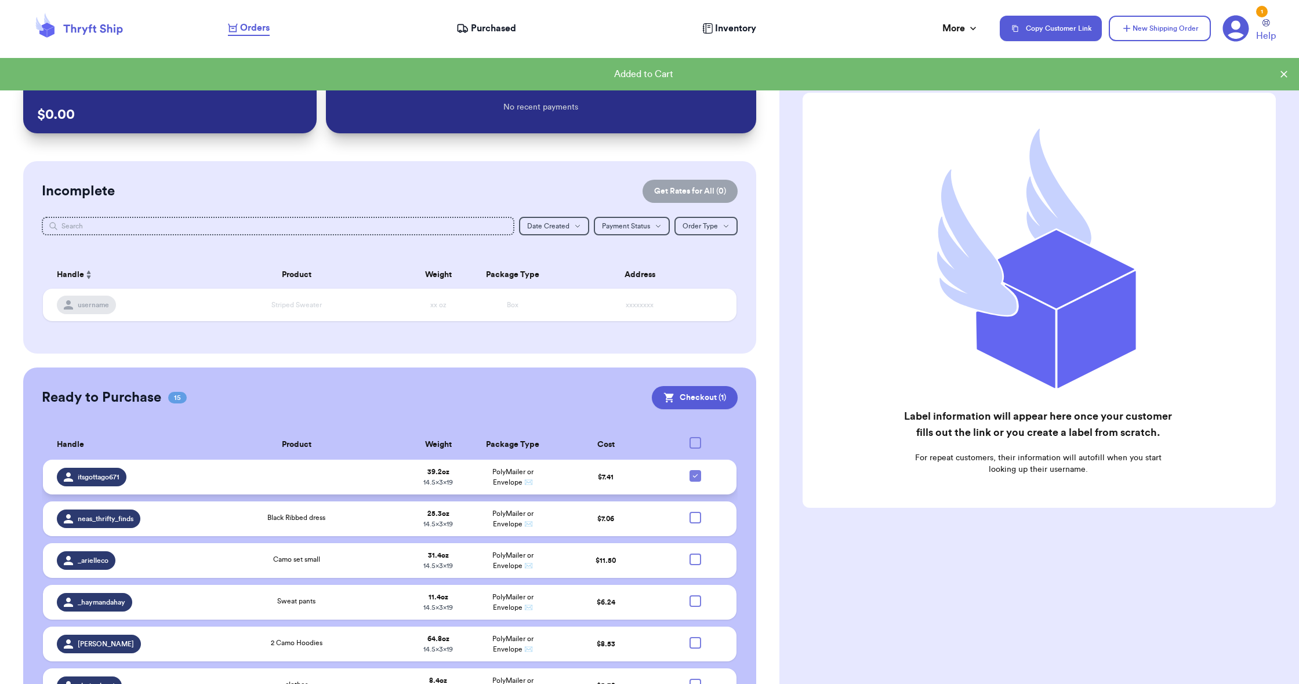
click at [695, 482] on div at bounding box center [695, 476] width 12 height 12
click at [695, 470] on input "checkbox" at bounding box center [695, 470] width 1 height 1
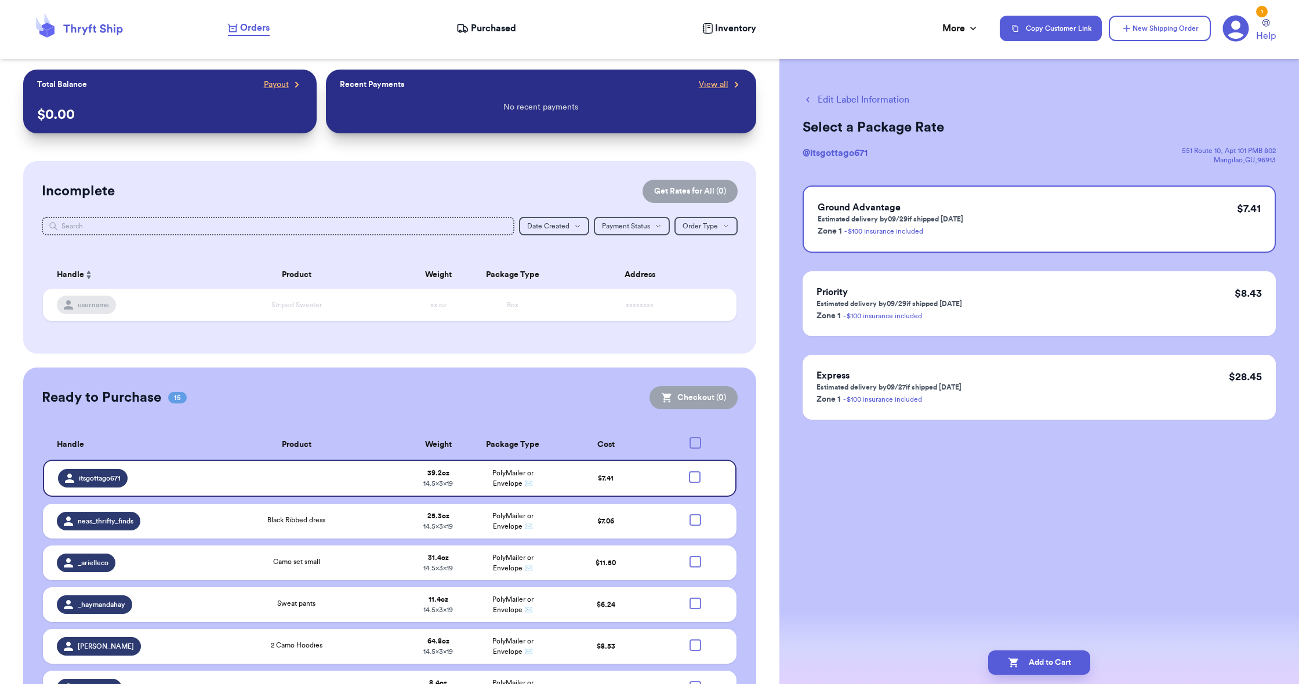
click at [468, 26] on icon at bounding box center [462, 29] width 12 height 12
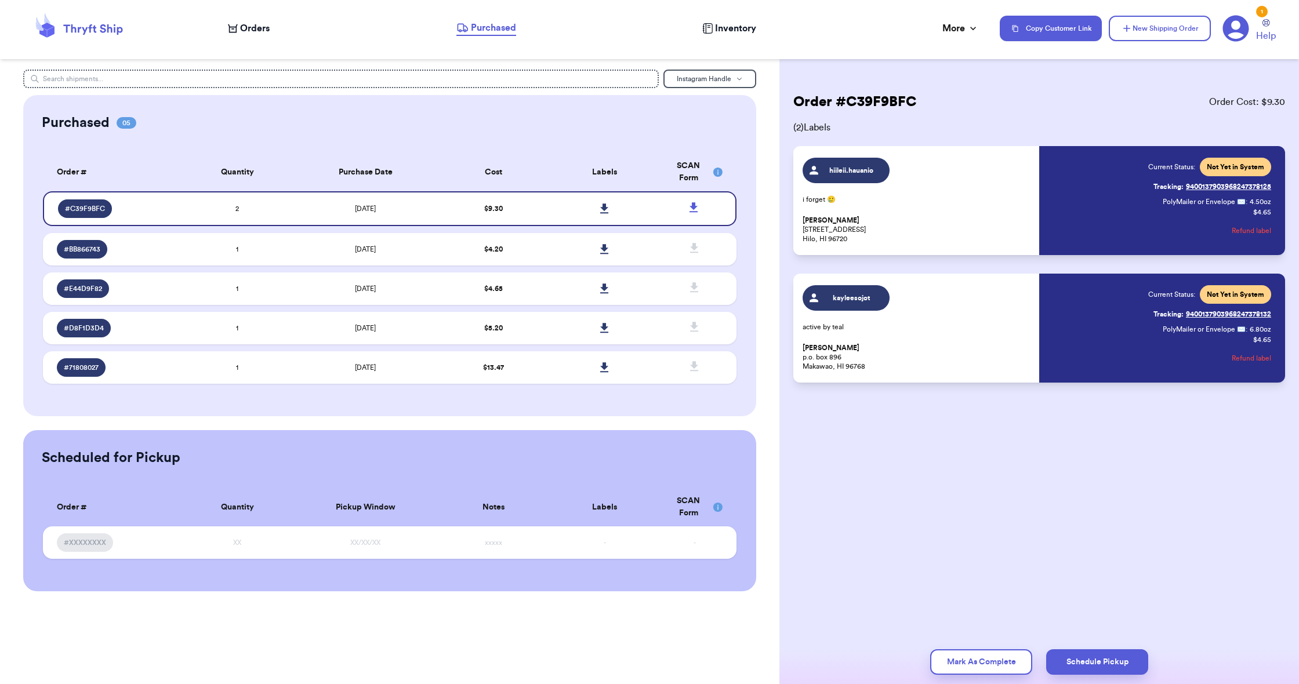
scroll to position [1, 0]
click at [603, 214] on icon at bounding box center [604, 209] width 9 height 10
click at [268, 23] on span "Orders" at bounding box center [255, 28] width 30 height 14
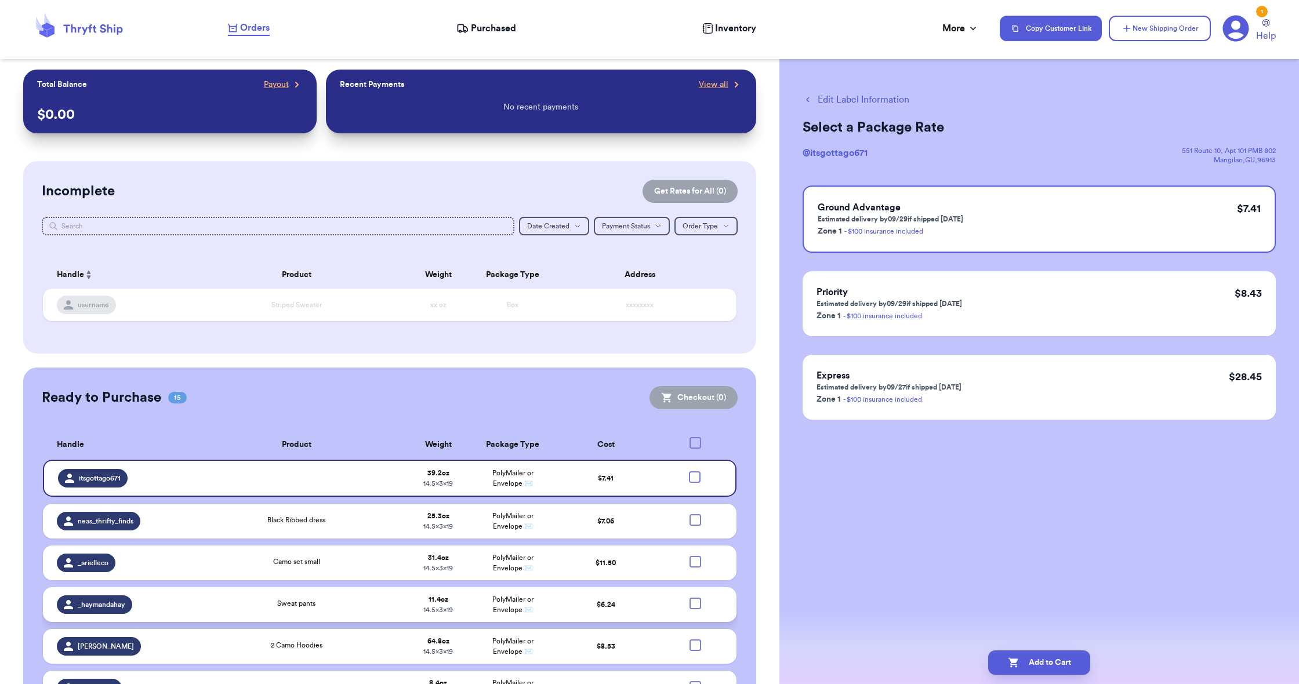
click at [692, 606] on div at bounding box center [695, 604] width 12 height 12
click at [695, 598] on input "checkbox" at bounding box center [695, 597] width 1 height 1
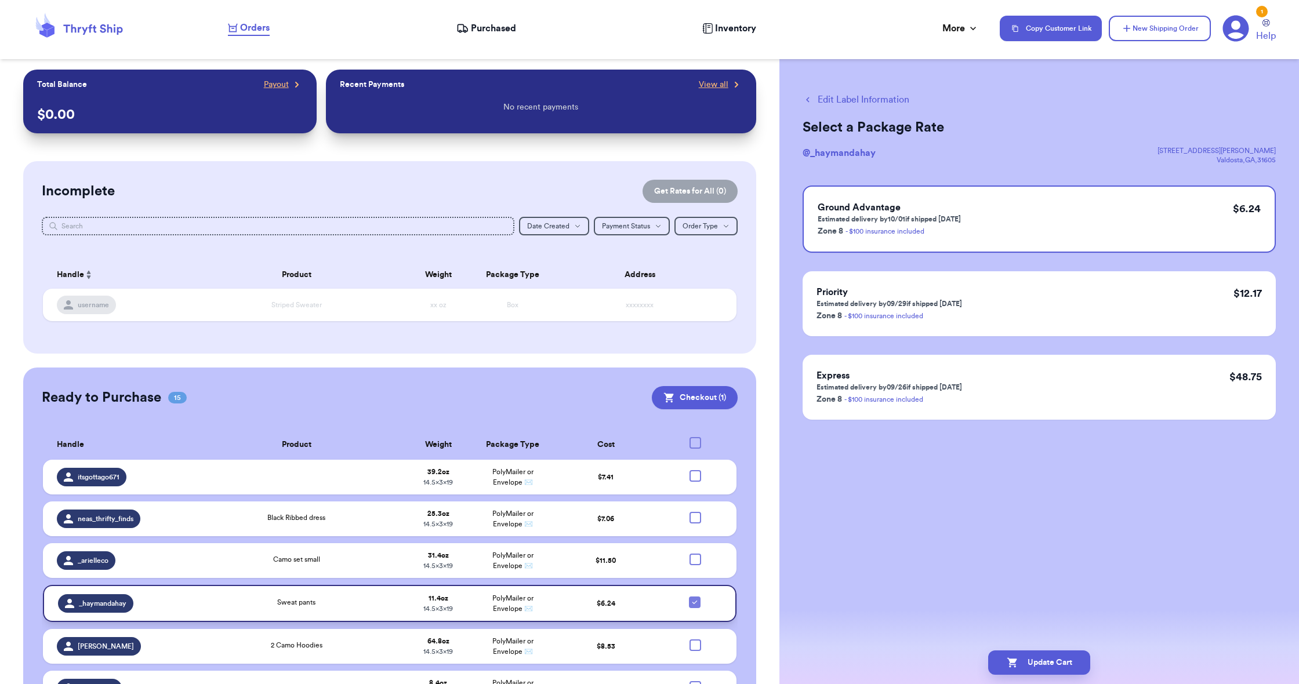
click at [693, 605] on icon at bounding box center [694, 602] width 9 height 9
click at [694, 597] on input "checkbox" at bounding box center [694, 596] width 1 height 1
click at [696, 482] on div at bounding box center [695, 476] width 12 height 12
click at [695, 470] on input "checkbox" at bounding box center [695, 470] width 1 height 1
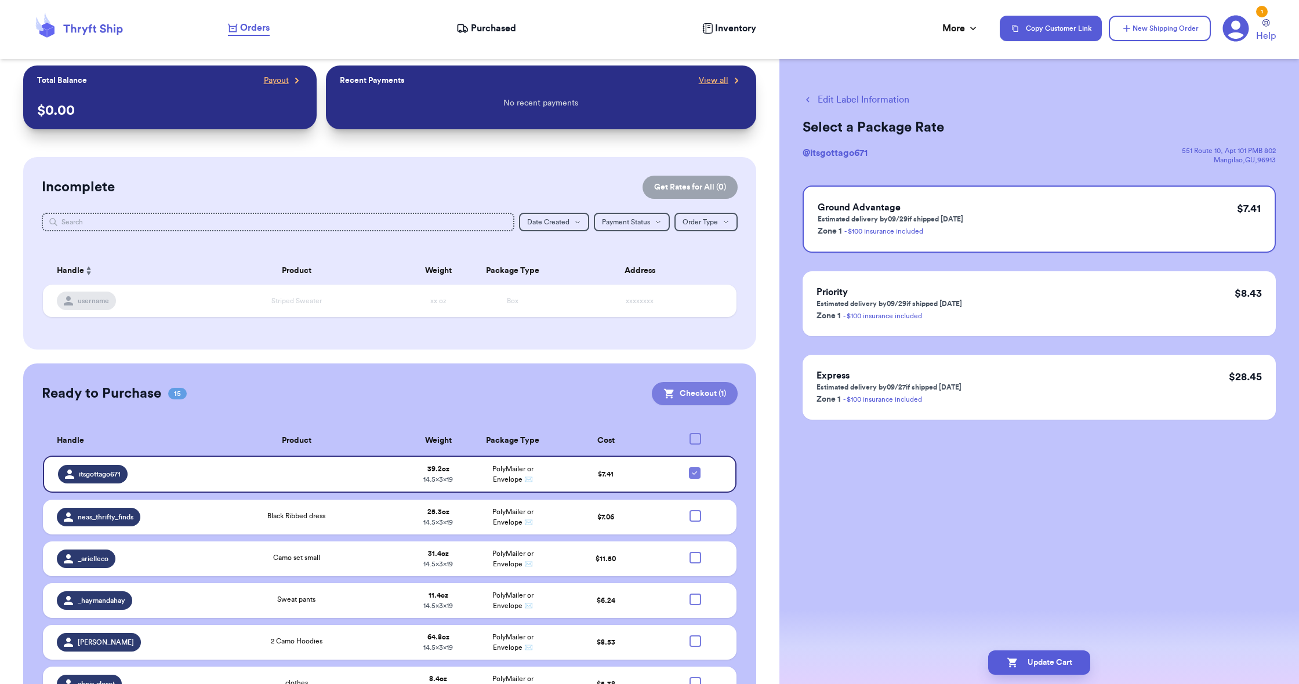
click at [711, 391] on button "Checkout ( 1 )" at bounding box center [695, 393] width 86 height 23
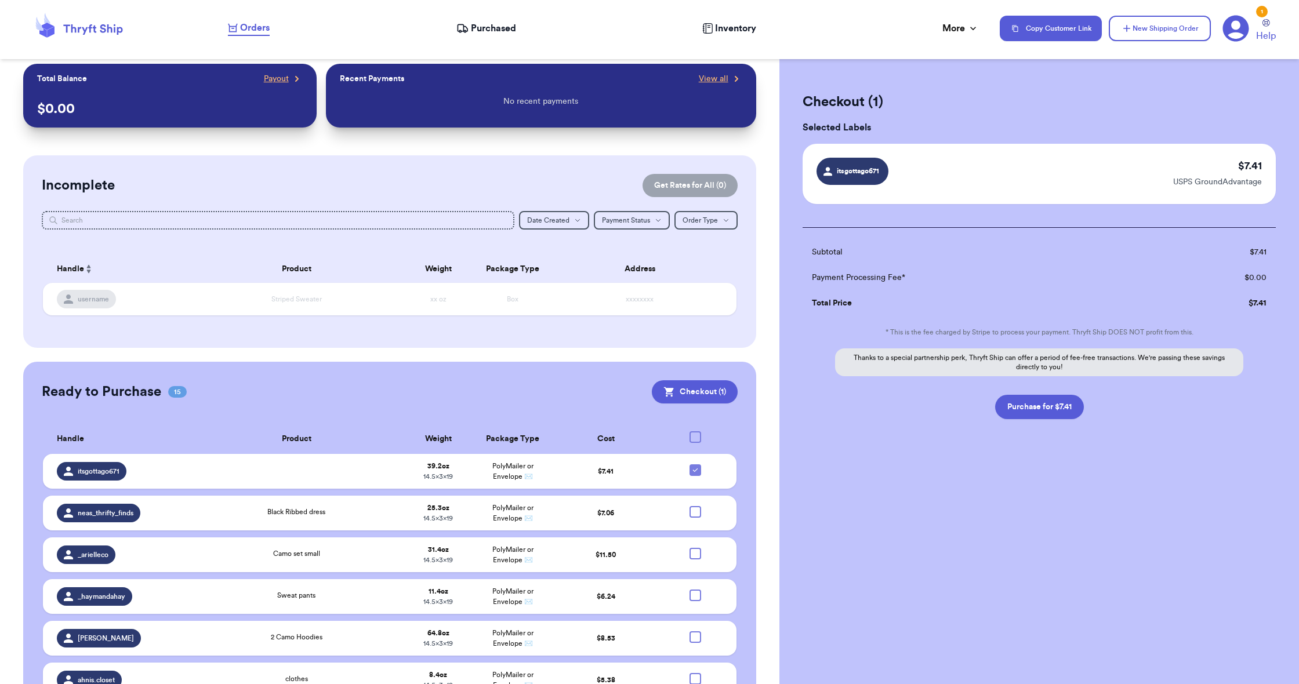
scroll to position [1, 1]
click at [1034, 400] on button "Purchase for $7.41" at bounding box center [1039, 407] width 89 height 24
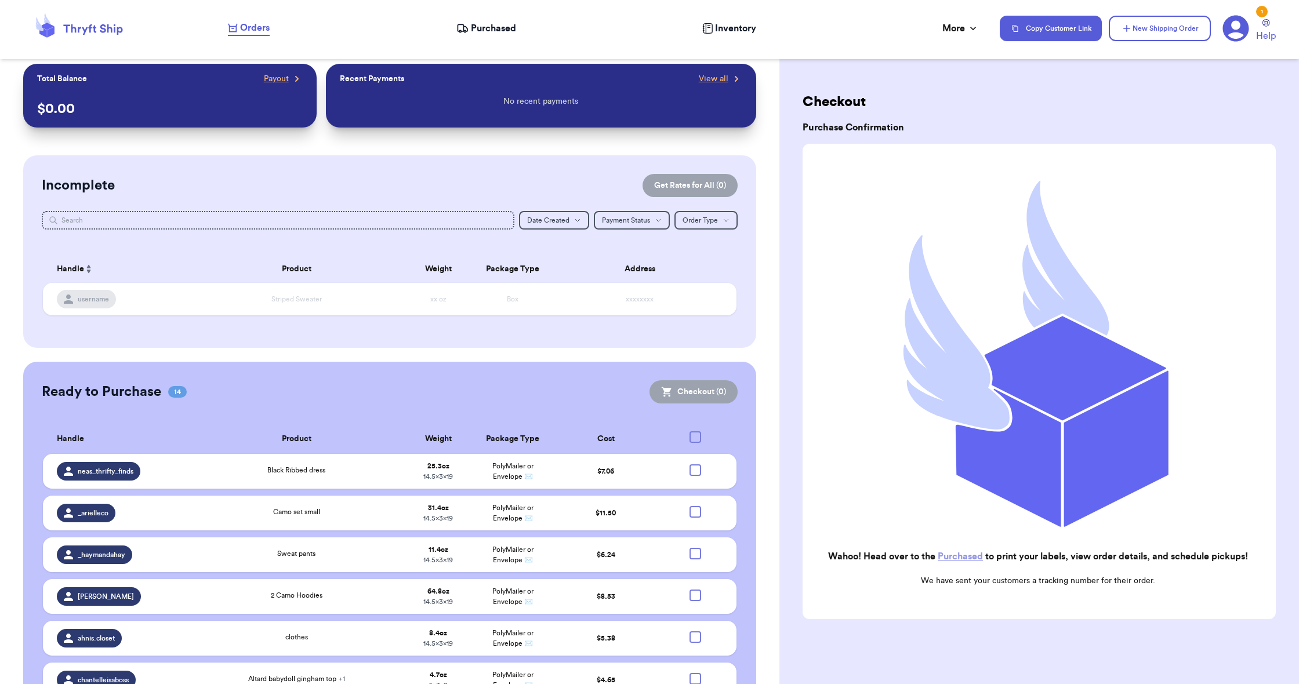
scroll to position [0, 0]
click at [481, 30] on span "Purchased" at bounding box center [493, 28] width 45 height 14
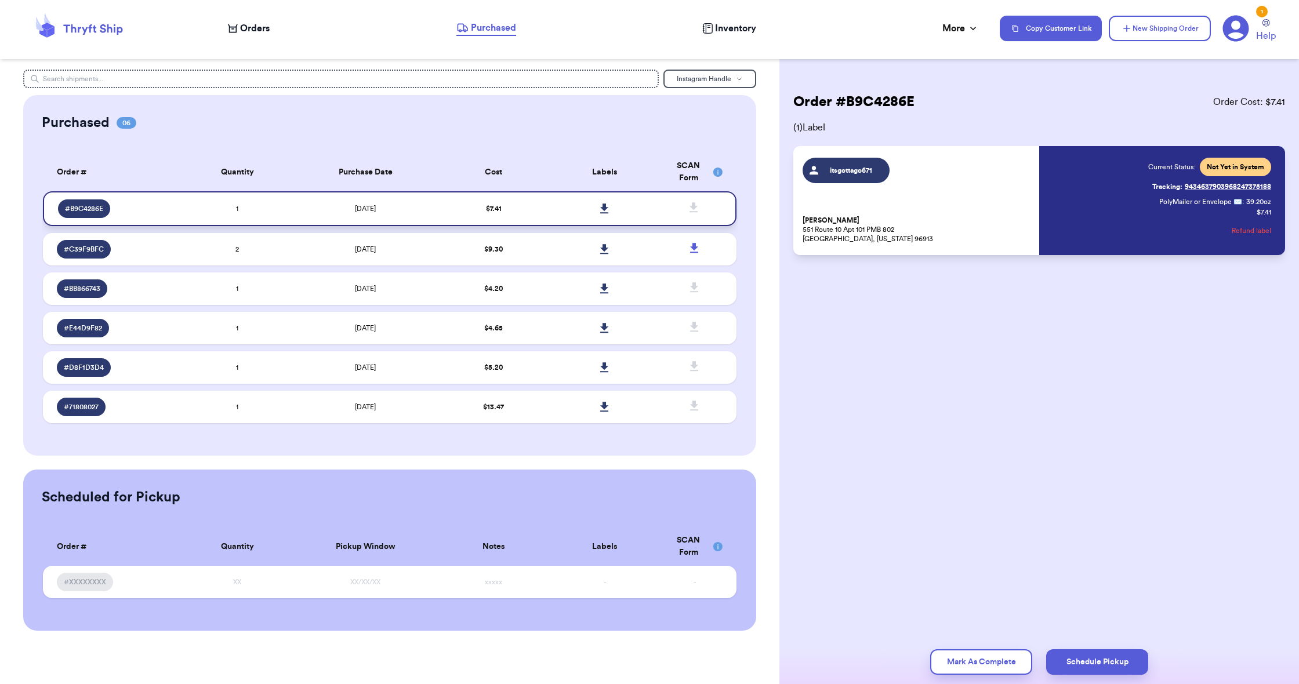
click at [603, 213] on icon at bounding box center [604, 209] width 8 height 10
